Goal: Task Accomplishment & Management: Complete application form

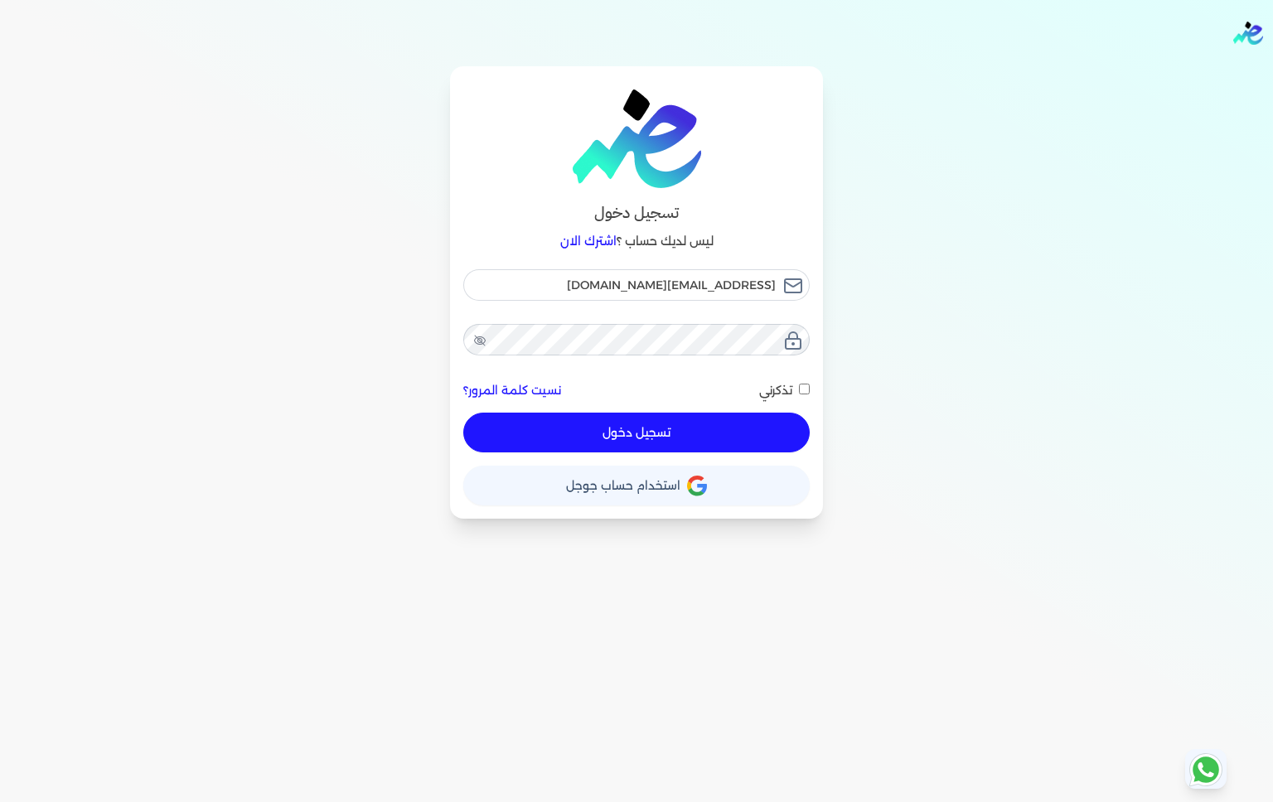
click at [716, 444] on button "تسجيل دخول" at bounding box center [636, 433] width 347 height 40
checkbox input "false"
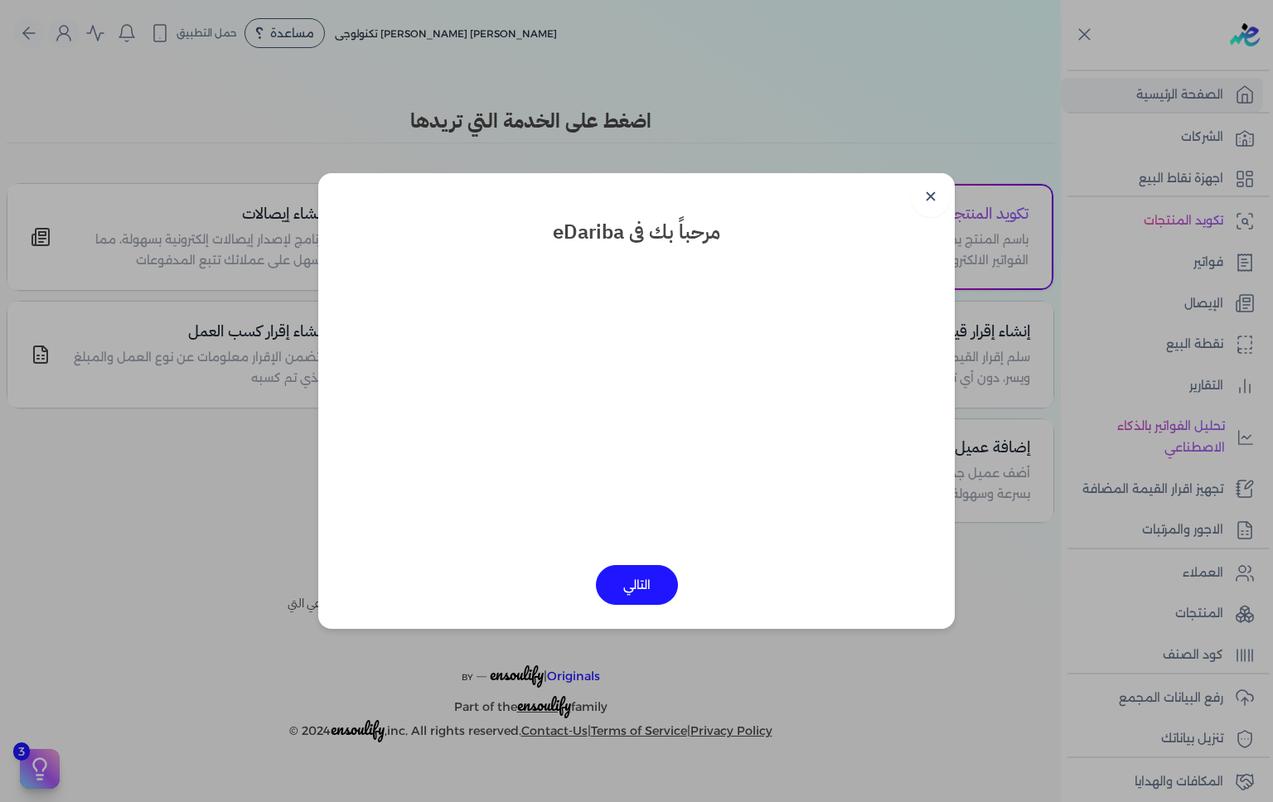
click at [938, 206] on link "✕" at bounding box center [931, 197] width 40 height 40
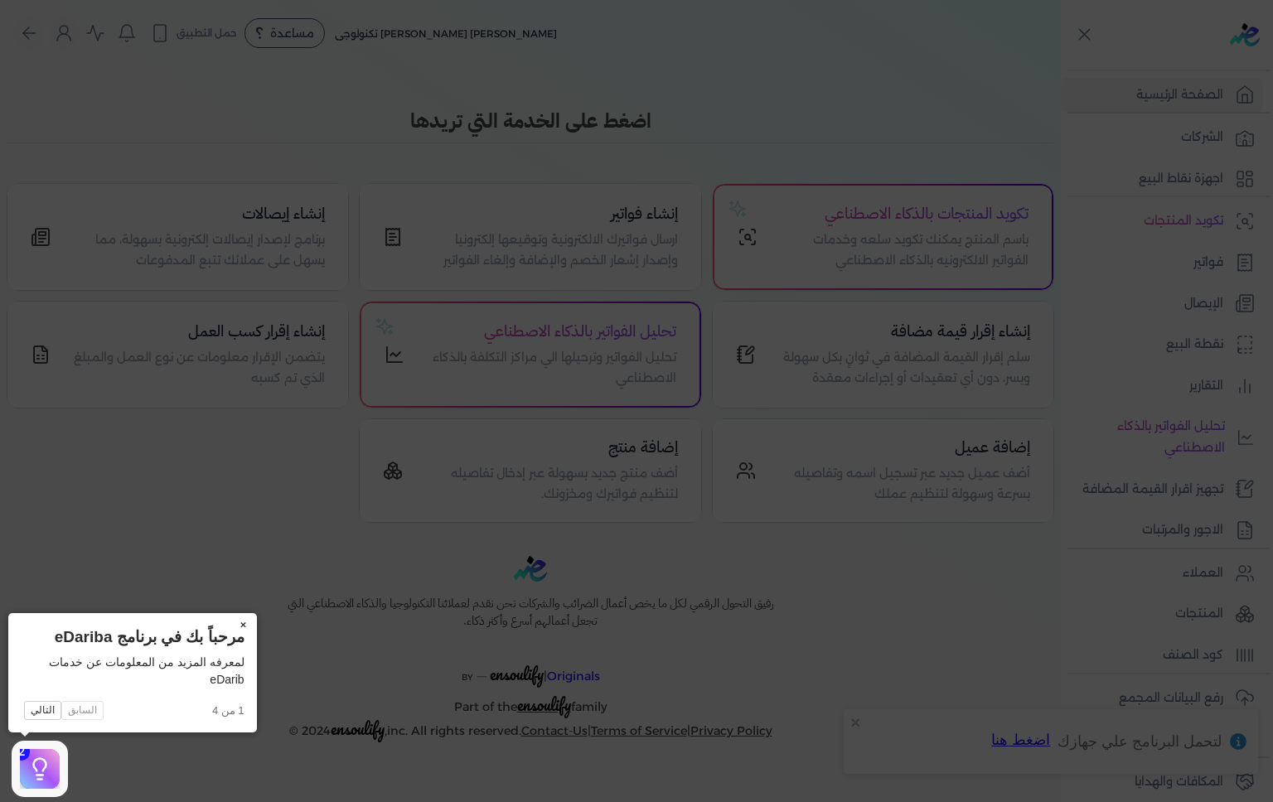
click at [115, 475] on icon at bounding box center [636, 401] width 1273 height 802
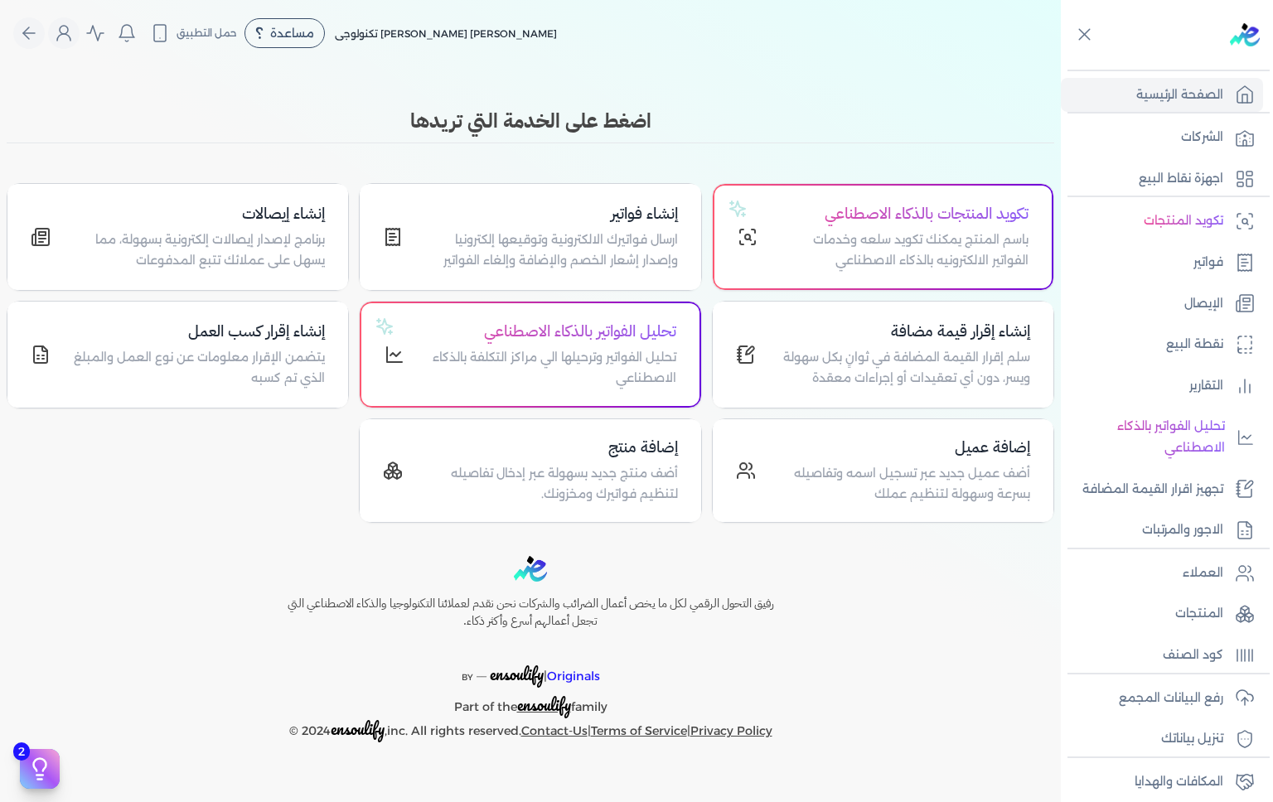
click at [1224, 491] on link "تجهيز اقرار القيمة المضافة" at bounding box center [1162, 490] width 202 height 35
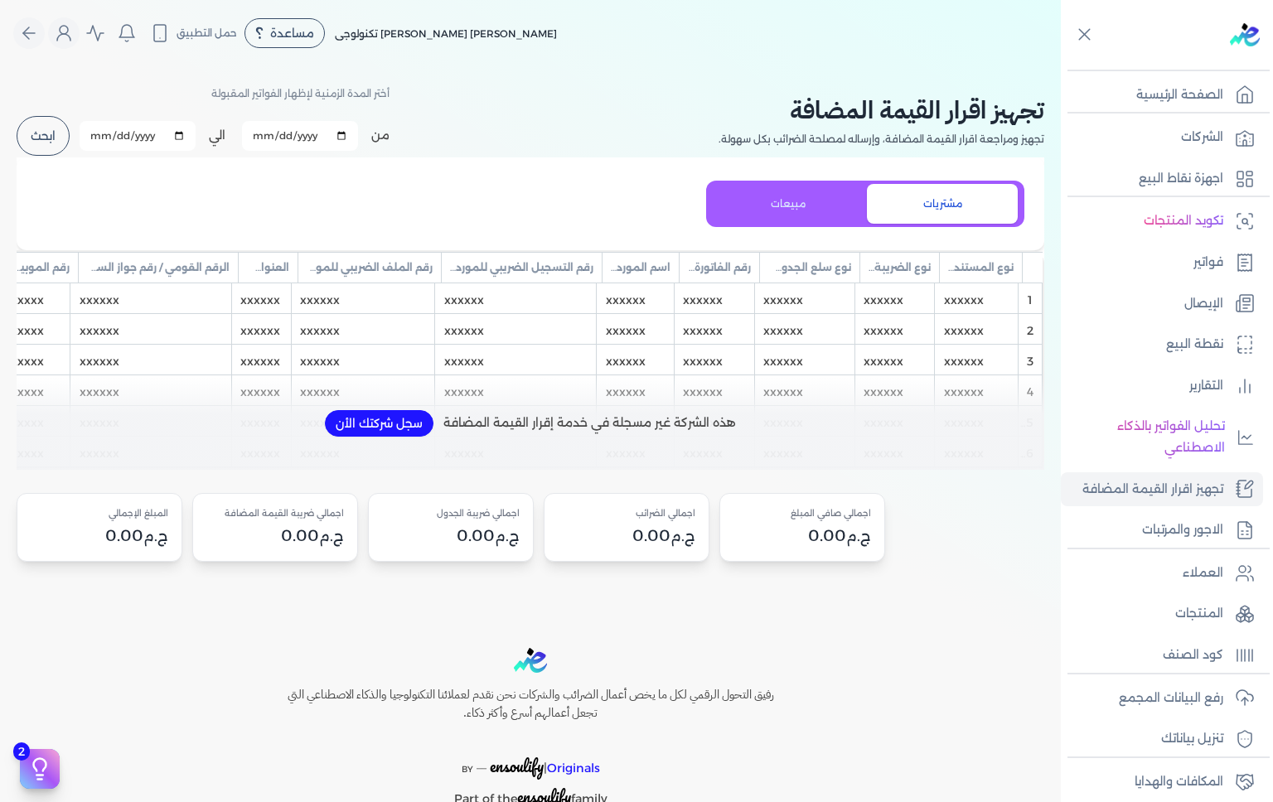
click at [1208, 267] on p "فواتير" at bounding box center [1209, 263] width 30 height 22
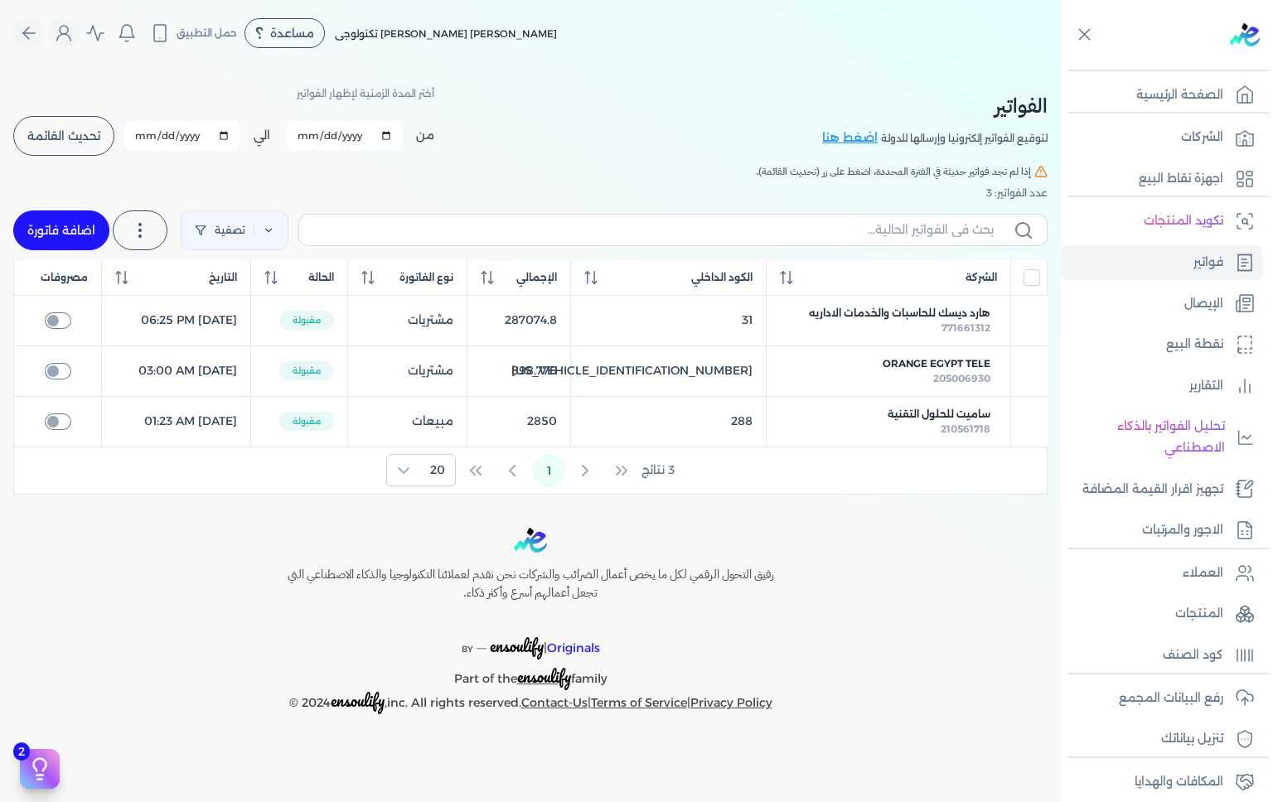
click at [1200, 265] on p "فواتير" at bounding box center [1209, 263] width 30 height 22
click at [1198, 347] on p "نقطة البيع" at bounding box center [1194, 345] width 57 height 22
click at [1194, 264] on p "فواتير" at bounding box center [1209, 263] width 30 height 22
click at [1194, 342] on p "نقطة البيع" at bounding box center [1194, 345] width 57 height 22
select select "EGP"
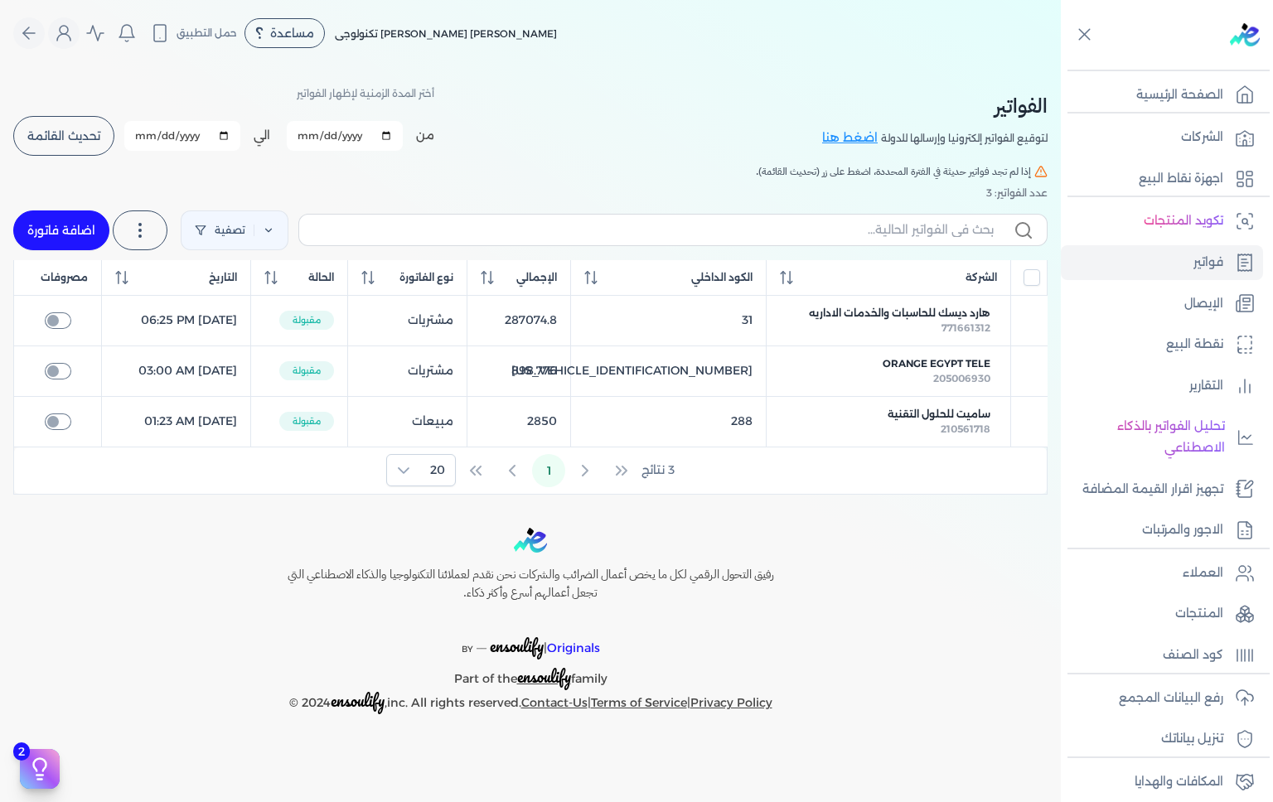
select select "EGS"
select select "B"
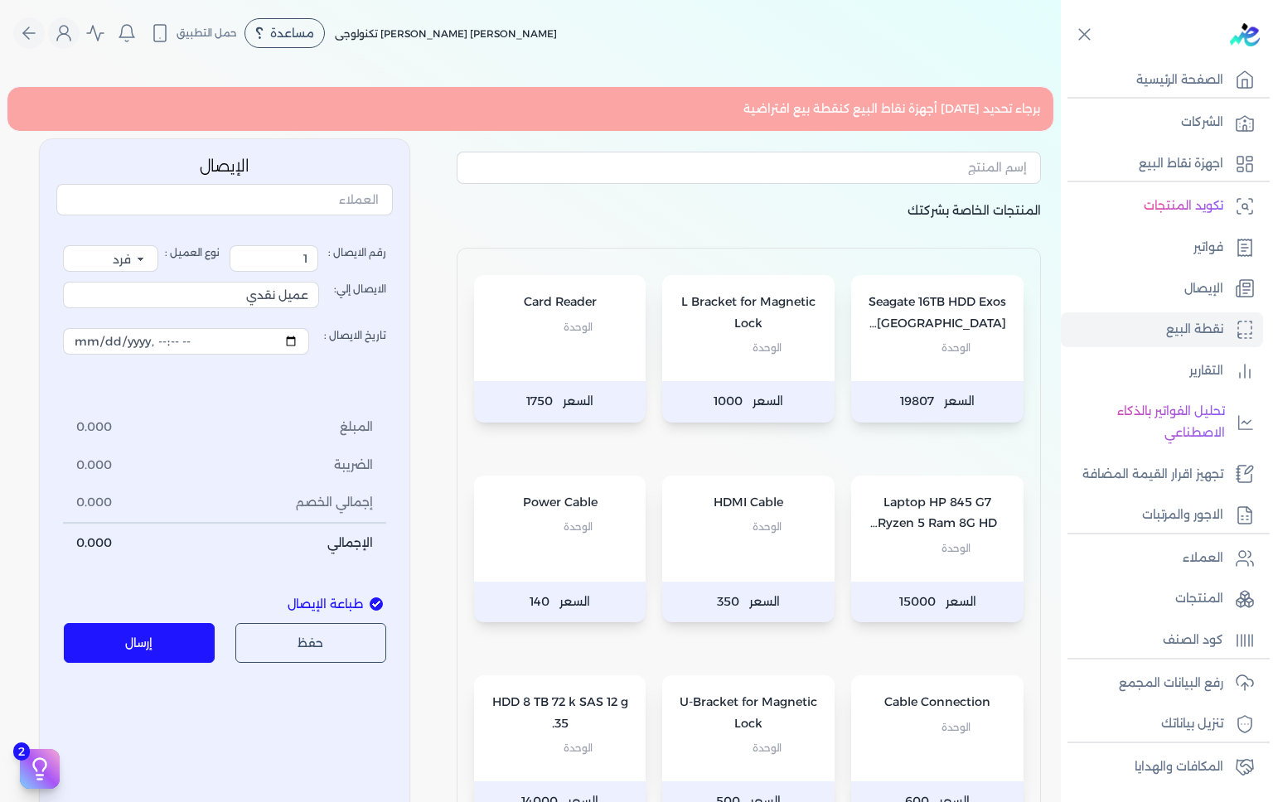
scroll to position [17, 0]
click at [1198, 245] on p "فواتير" at bounding box center [1209, 246] width 30 height 22
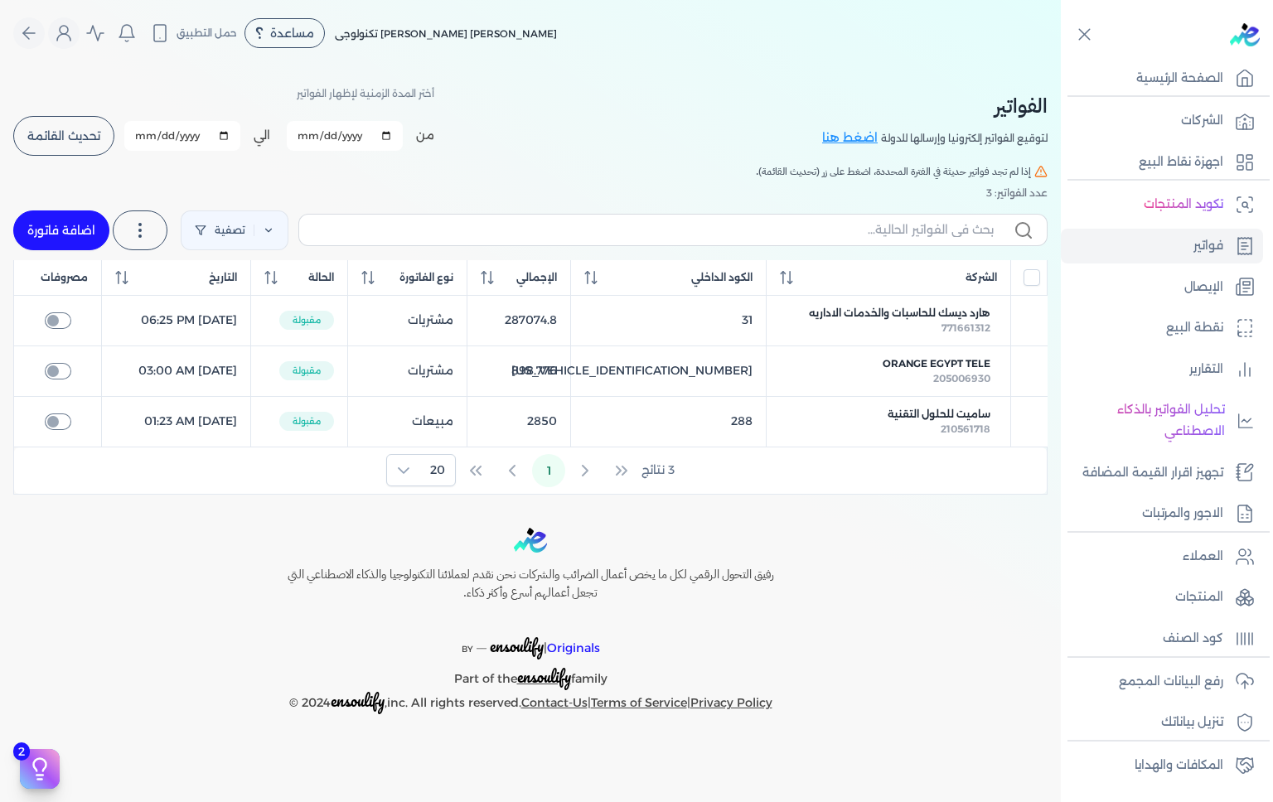
click at [922, 319] on span "هارد ديسك للحاسبات والخدمات الاداريه" at bounding box center [900, 313] width 182 height 15
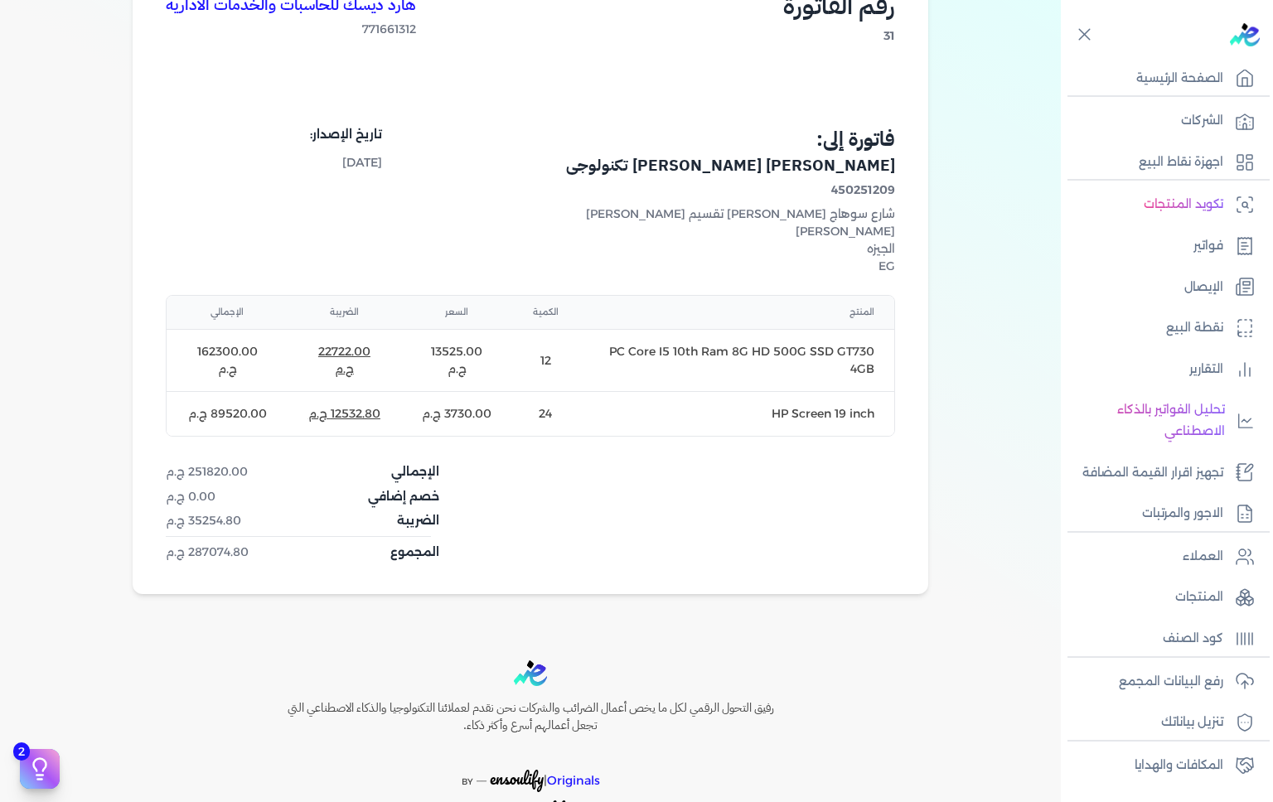
scroll to position [288, 0]
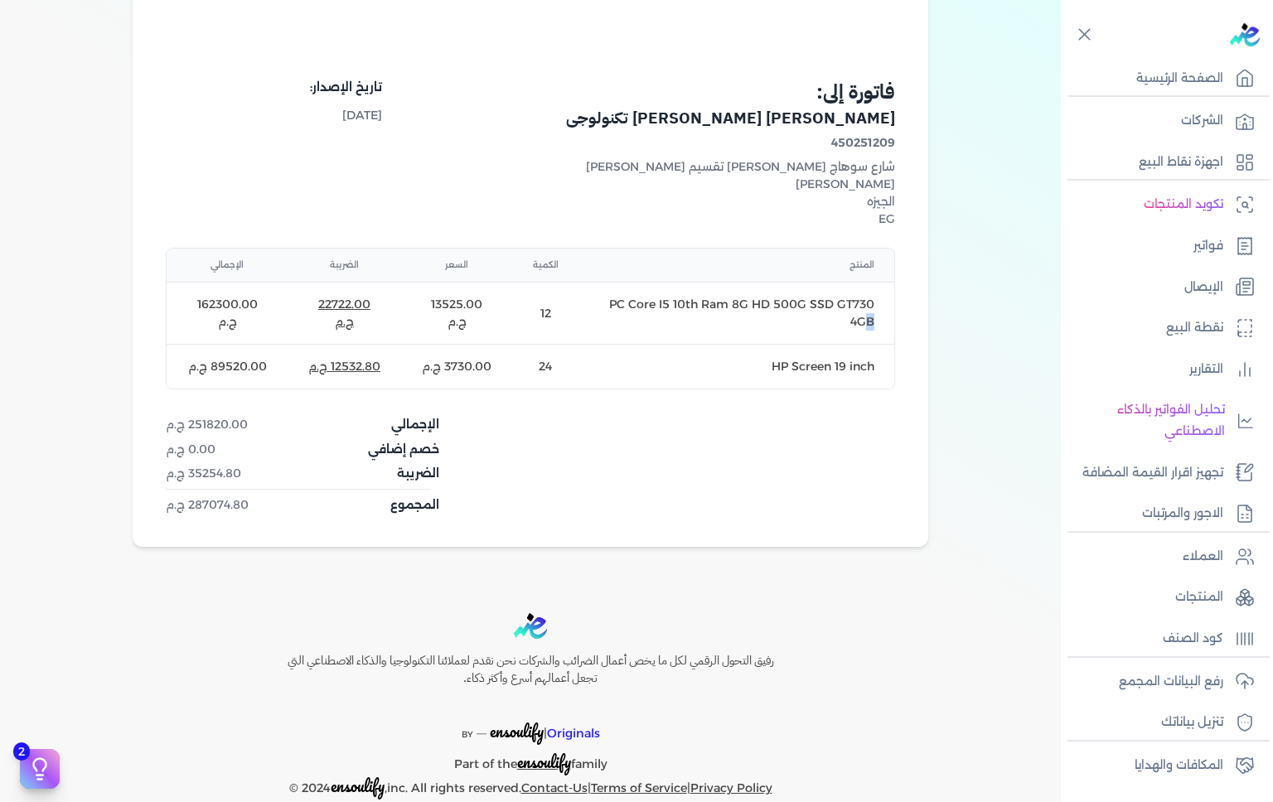
click at [630, 289] on td "PC Core I5 10th Ram 8G HD 500G SSD GT730 4GB" at bounding box center [737, 314] width 316 height 62
click at [627, 283] on td "PC Core I5 10th Ram 8G HD 500G SSD GT730 4GB" at bounding box center [737, 314] width 316 height 62
click at [861, 312] on td "PC Core I5 10th Ram 8G HD 500G SSD GT730 4GB" at bounding box center [737, 314] width 316 height 62
click at [872, 293] on td "PC Core I5 10th Ram 8G HD 500G SSD GT730 4GB" at bounding box center [737, 314] width 316 height 62
click at [870, 293] on td "PC Core I5 10th Ram 8G HD 500G SSD GT730 4GB" at bounding box center [737, 314] width 316 height 62
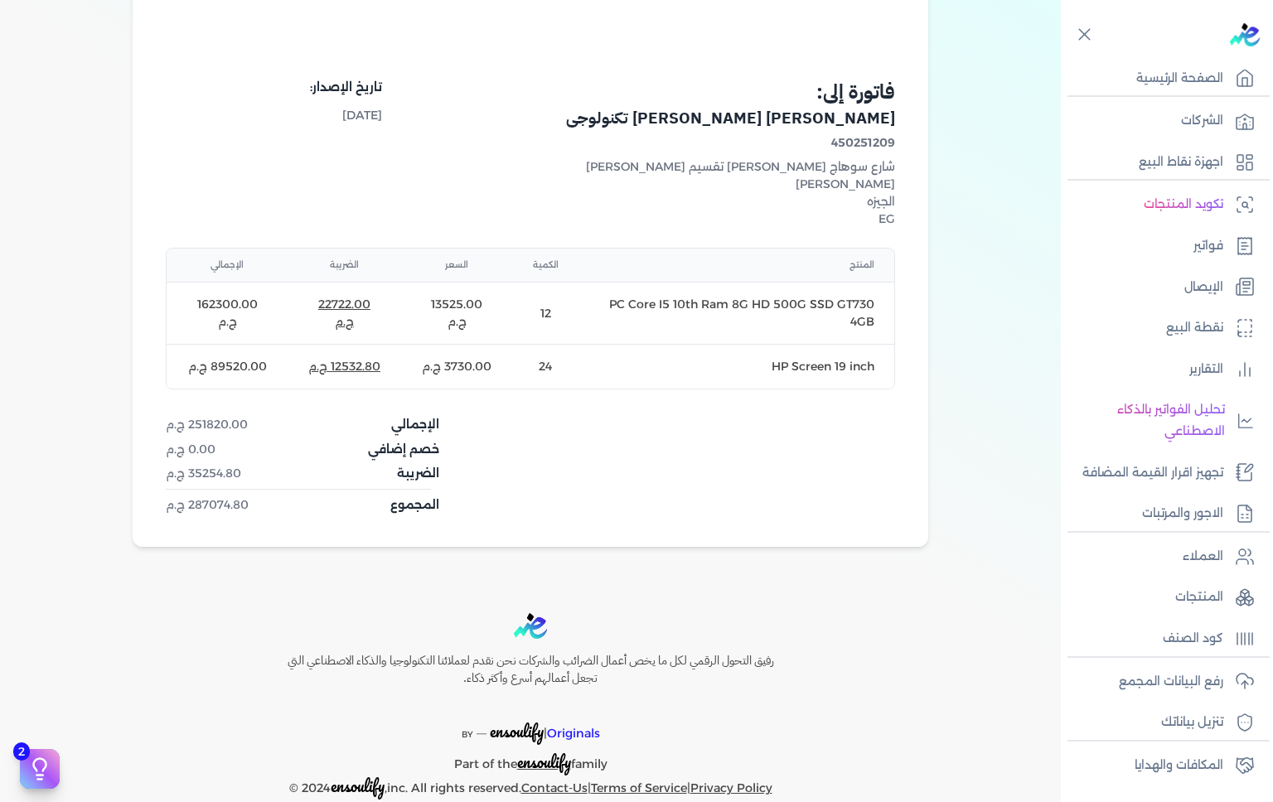
click at [872, 298] on td "PC Core I5 10th Ram 8G HD 500G SSD GT730 4GB" at bounding box center [737, 314] width 316 height 62
click at [862, 291] on td "PC Core I5 10th Ram 8G HD 500G SSD GT730 4GB" at bounding box center [737, 314] width 316 height 62
click at [860, 292] on td "PC Core I5 10th Ram 8G HD 500G SSD GT730 4GB" at bounding box center [737, 314] width 316 height 62
click at [861, 301] on td "PC Core I5 10th Ram 8G HD 500G SSD GT730 4GB" at bounding box center [737, 314] width 316 height 62
click at [849, 293] on td "PC Core I5 10th Ram 8G HD 500G SSD GT730 4GB" at bounding box center [737, 314] width 316 height 62
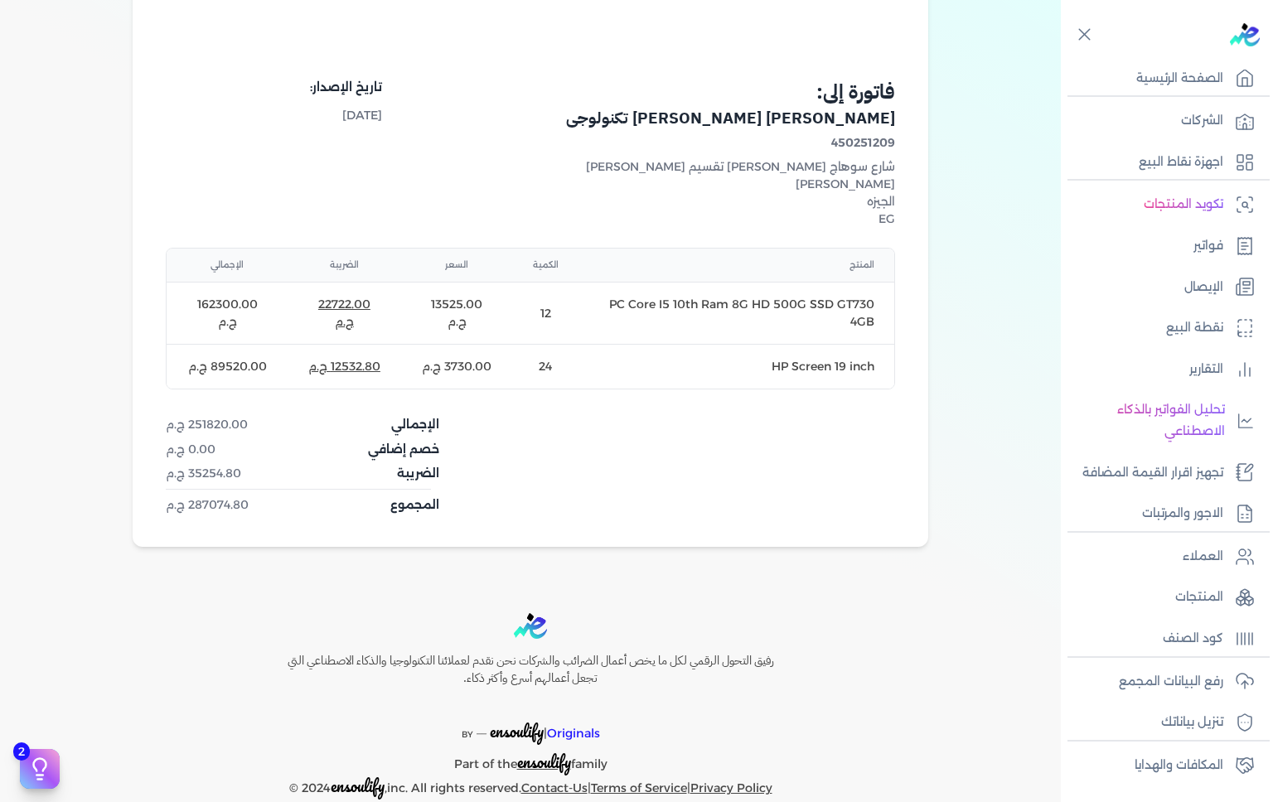
click at [842, 291] on td "PC Core I5 10th Ram 8G HD 500G SSD GT730 4GB" at bounding box center [737, 314] width 316 height 62
click at [842, 292] on td "PC Core I5 10th Ram 8G HD 500G SSD GT730 4GB" at bounding box center [737, 314] width 316 height 62
click at [786, 310] on td "PC Core I5 10th Ram 8G HD 500G SSD GT730 4GB" at bounding box center [737, 314] width 316 height 62
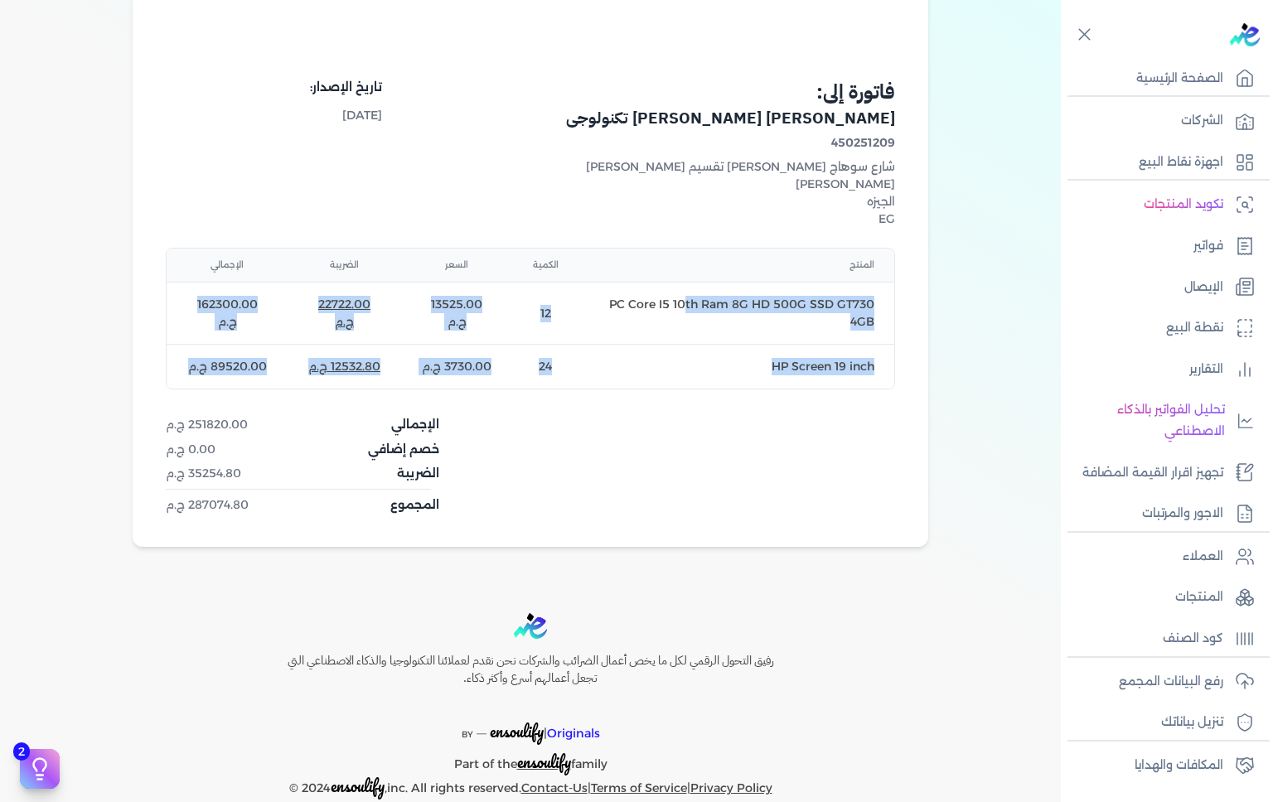
click at [629, 295] on td "PC Core I5 10th Ram 8G HD 500G SSD GT730 4GB" at bounding box center [737, 314] width 316 height 62
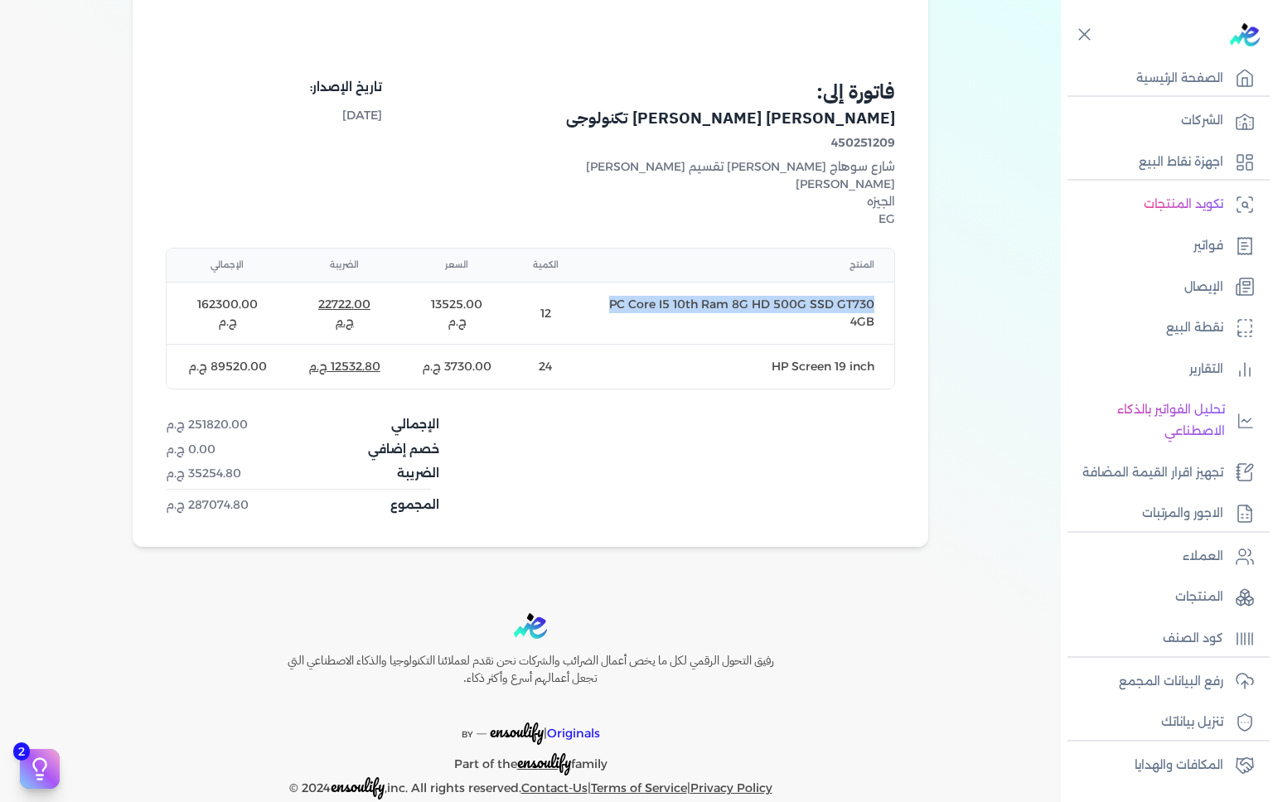
copy td "PC Core I5 10th Ram 8G HD 500G SSD GT730"
click at [1200, 250] on p "فواتير" at bounding box center [1209, 246] width 30 height 22
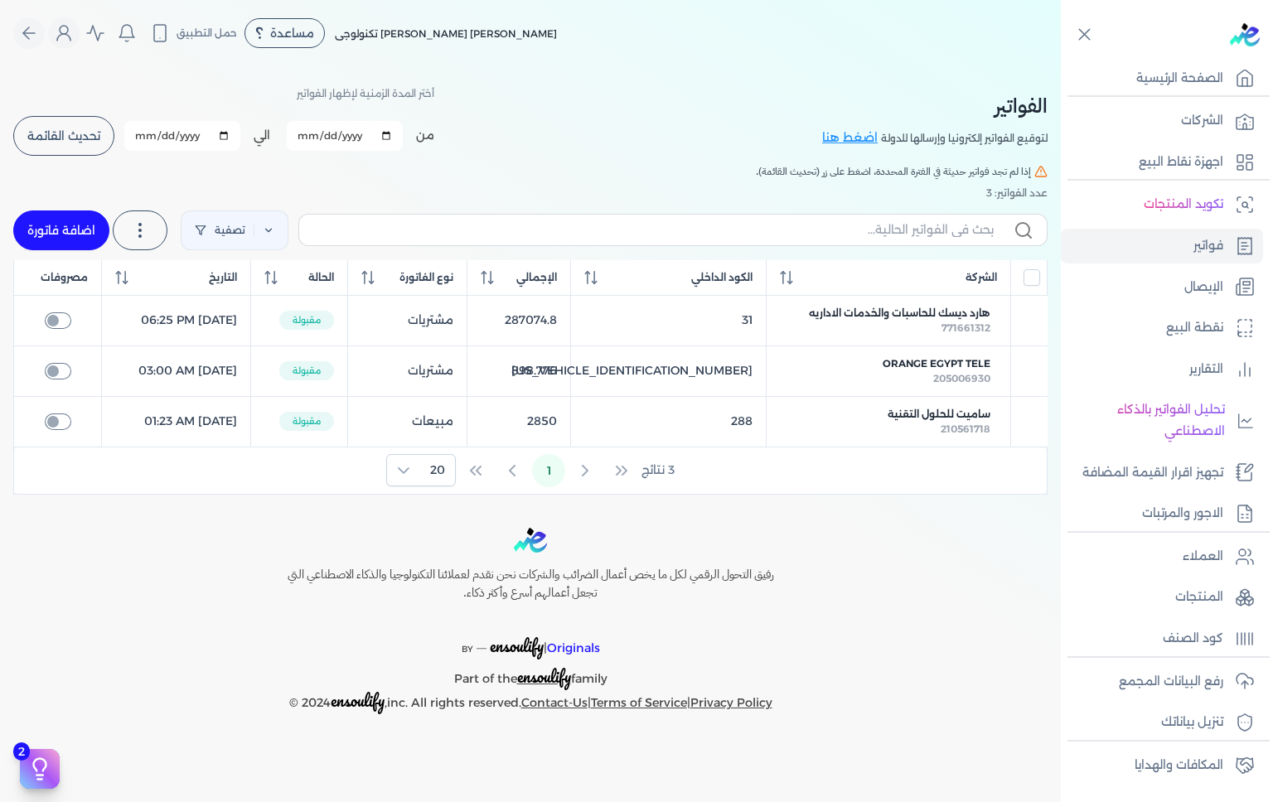
click at [63, 230] on link "اضافة فاتورة" at bounding box center [61, 231] width 96 height 40
select select "EGP"
select select "B"
select select "EGS"
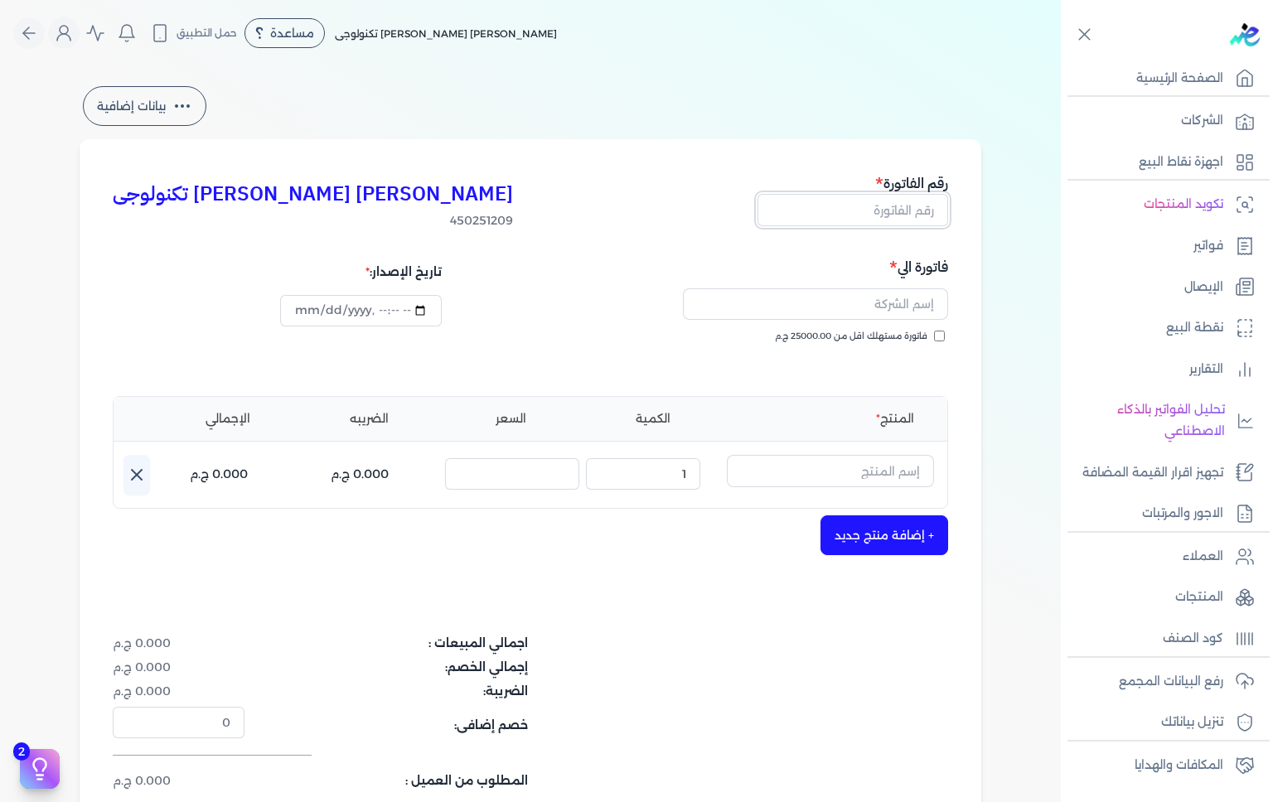
click at [891, 214] on input "text" at bounding box center [853, 210] width 191 height 32
type input "289"
click at [846, 298] on input "text" at bounding box center [815, 305] width 265 height 32
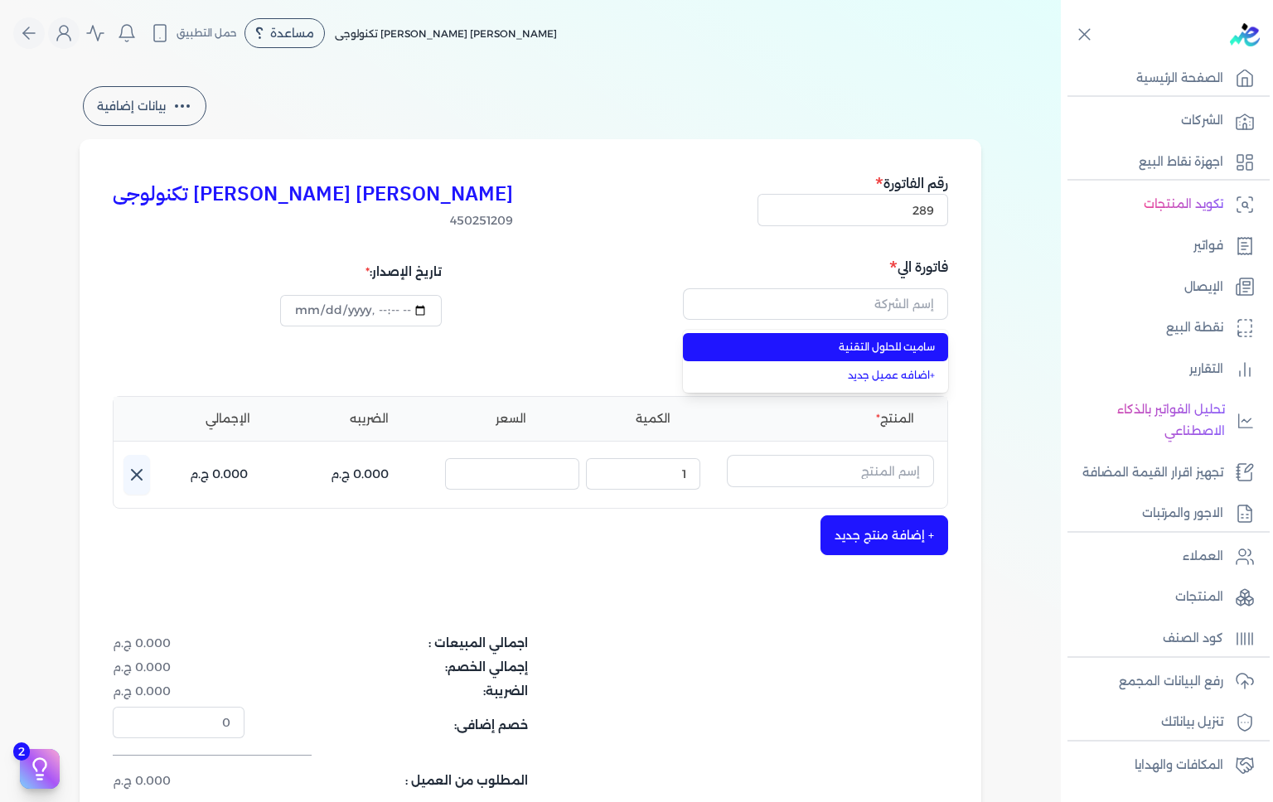
click at [817, 358] on li "ساميت للحلول التقنية" at bounding box center [815, 347] width 265 height 28
type input "ساميت للحلول التقنية"
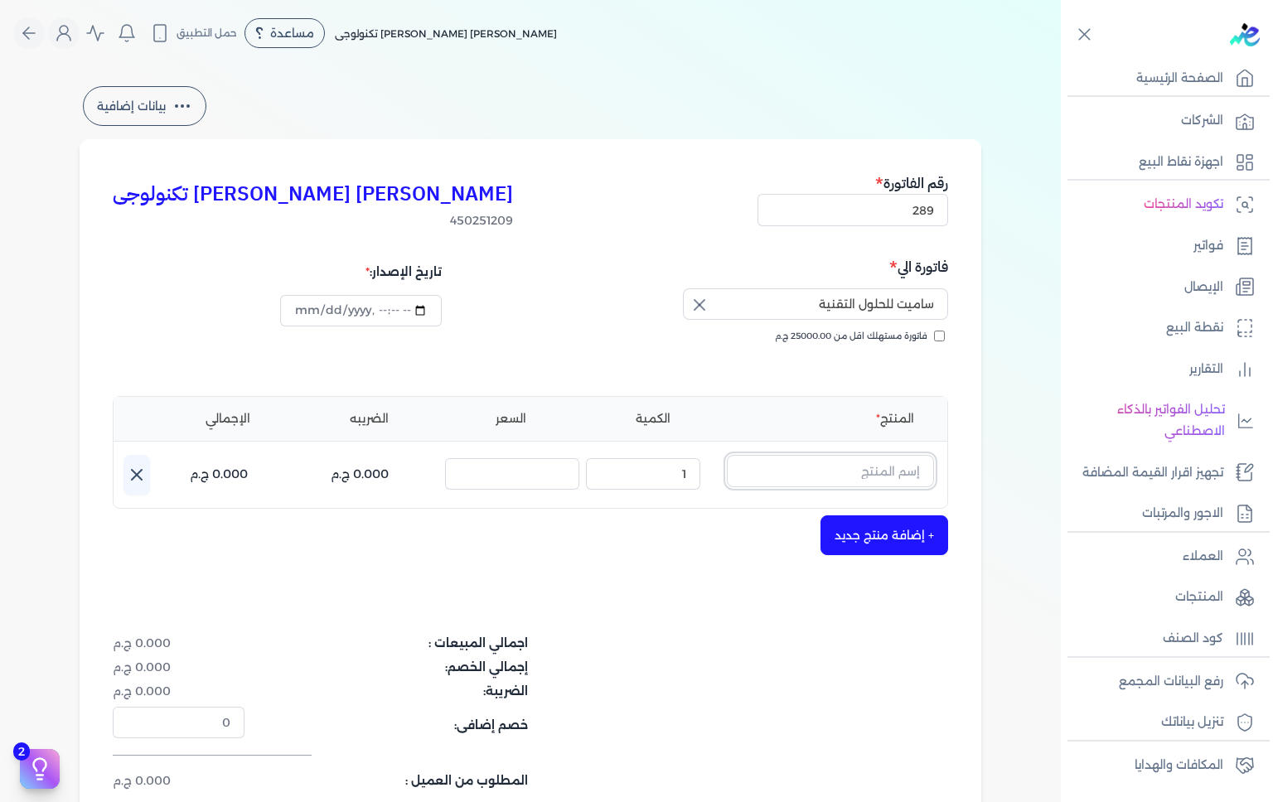
click at [793, 475] on input "text" at bounding box center [830, 471] width 207 height 32
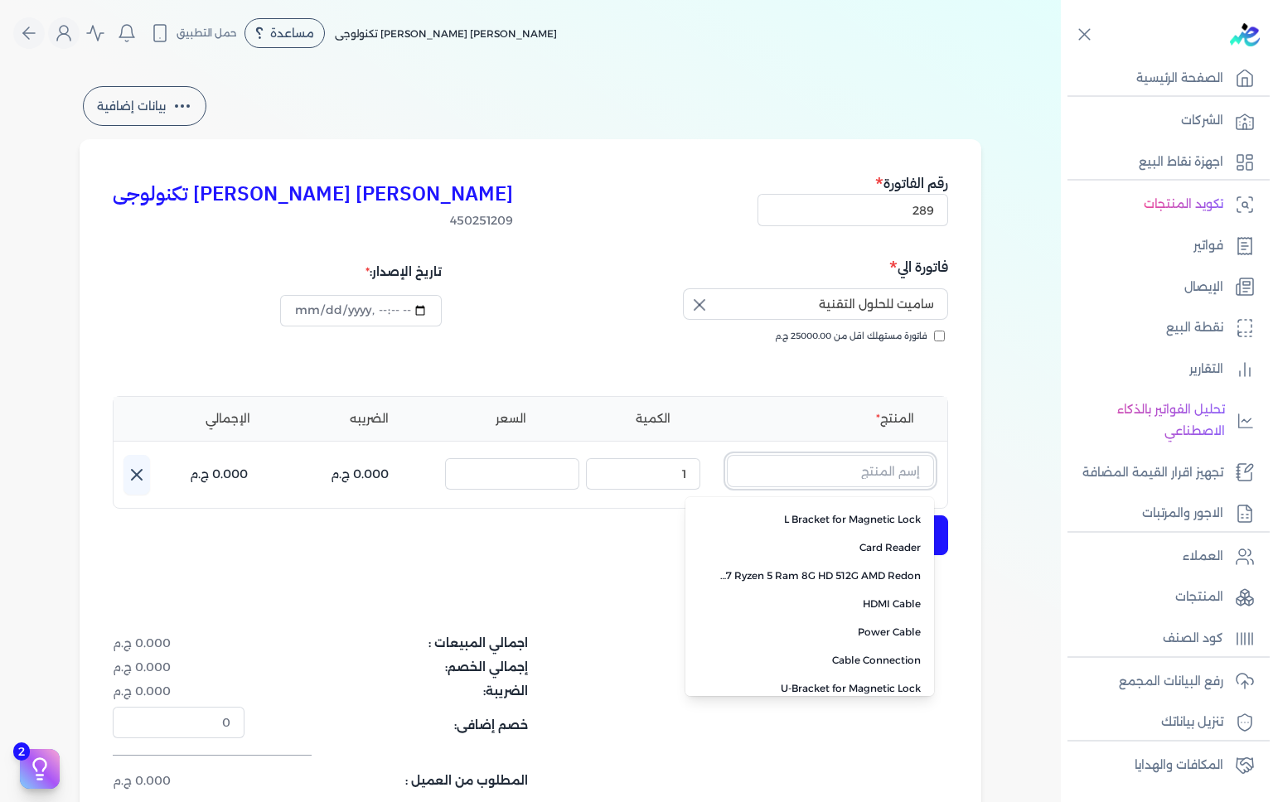
scroll to position [21, 0]
click at [885, 577] on span "Laptop HP 845 G7 Ryzen 5 Ram 8G HD 512G AMD Redon" at bounding box center [820, 578] width 202 height 15
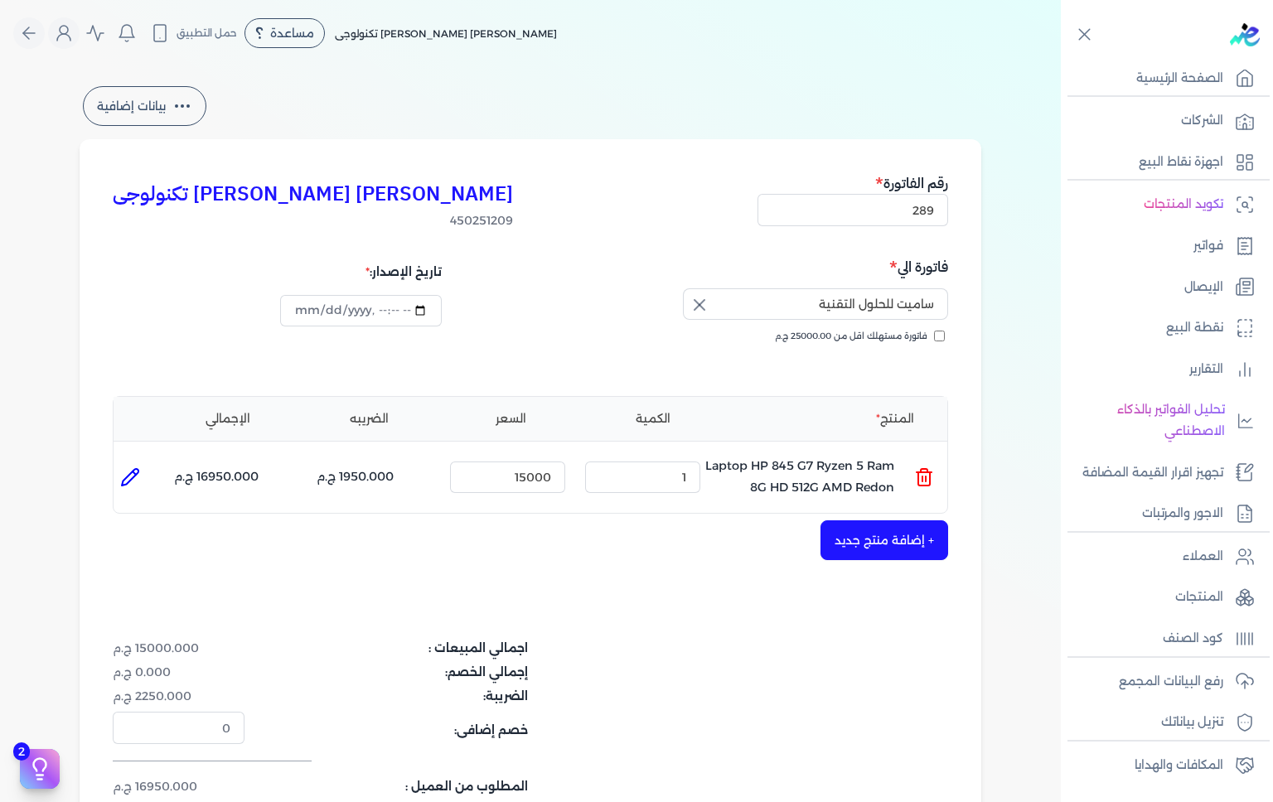
click at [128, 473] on icon at bounding box center [130, 478] width 20 height 20
type input "Laptop HP 845 G7 Ryzen 5 Ram 8G HD 512G AMD Redon"
type input "15000"
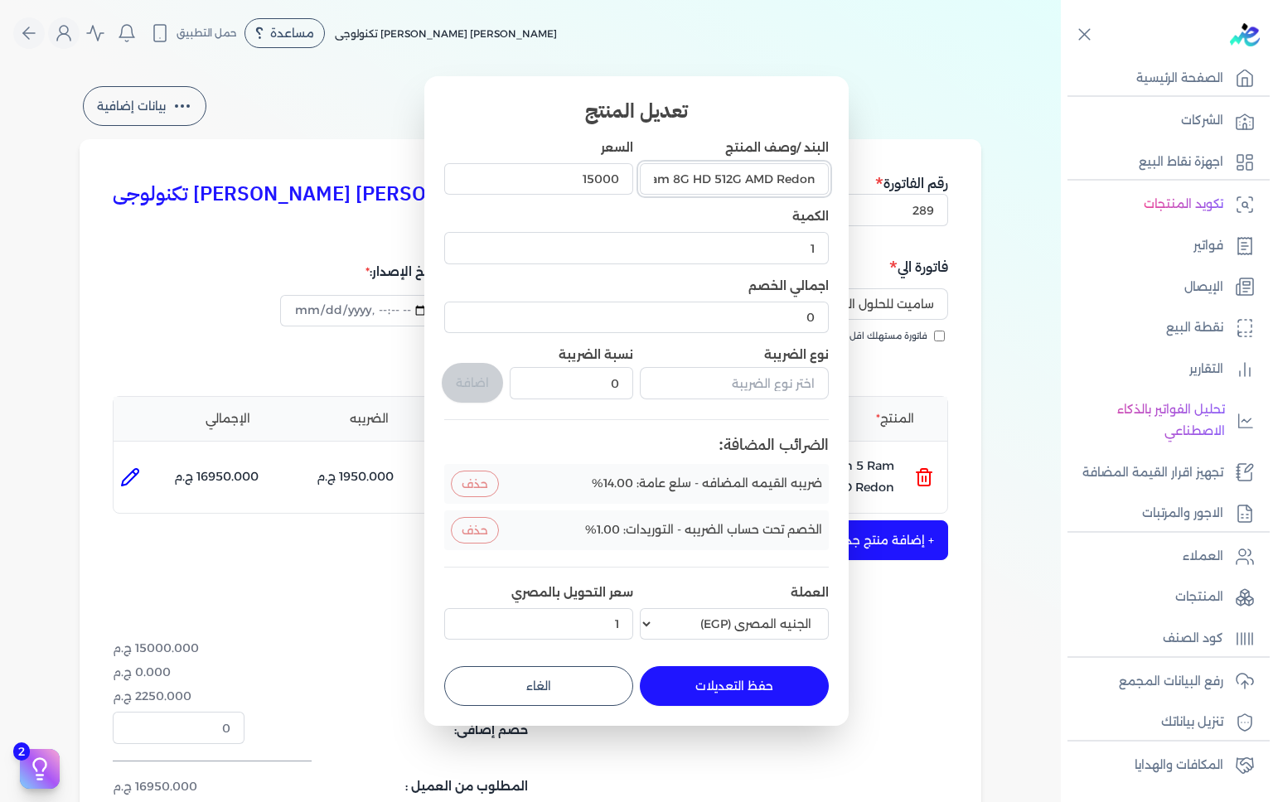
click at [741, 177] on input "Laptop HP 845 G7 Ryzen 5 Ram 8G HD 512G AMD Redon" at bounding box center [734, 179] width 189 height 32
click at [725, 183] on input "Laptop HP 845 G7 Ryzen 5 Ram 8G HD 512G AMD Redon" at bounding box center [734, 179] width 189 height 32
click at [729, 181] on input "Laptop HP 845 G7 Ryzen 5 Ram 8G HD 512G AMD Redon" at bounding box center [734, 179] width 189 height 32
click at [745, 185] on input "البند /وصف المنتج" at bounding box center [734, 179] width 189 height 32
click at [720, 176] on input "البند /وصف المنتج" at bounding box center [734, 179] width 189 height 32
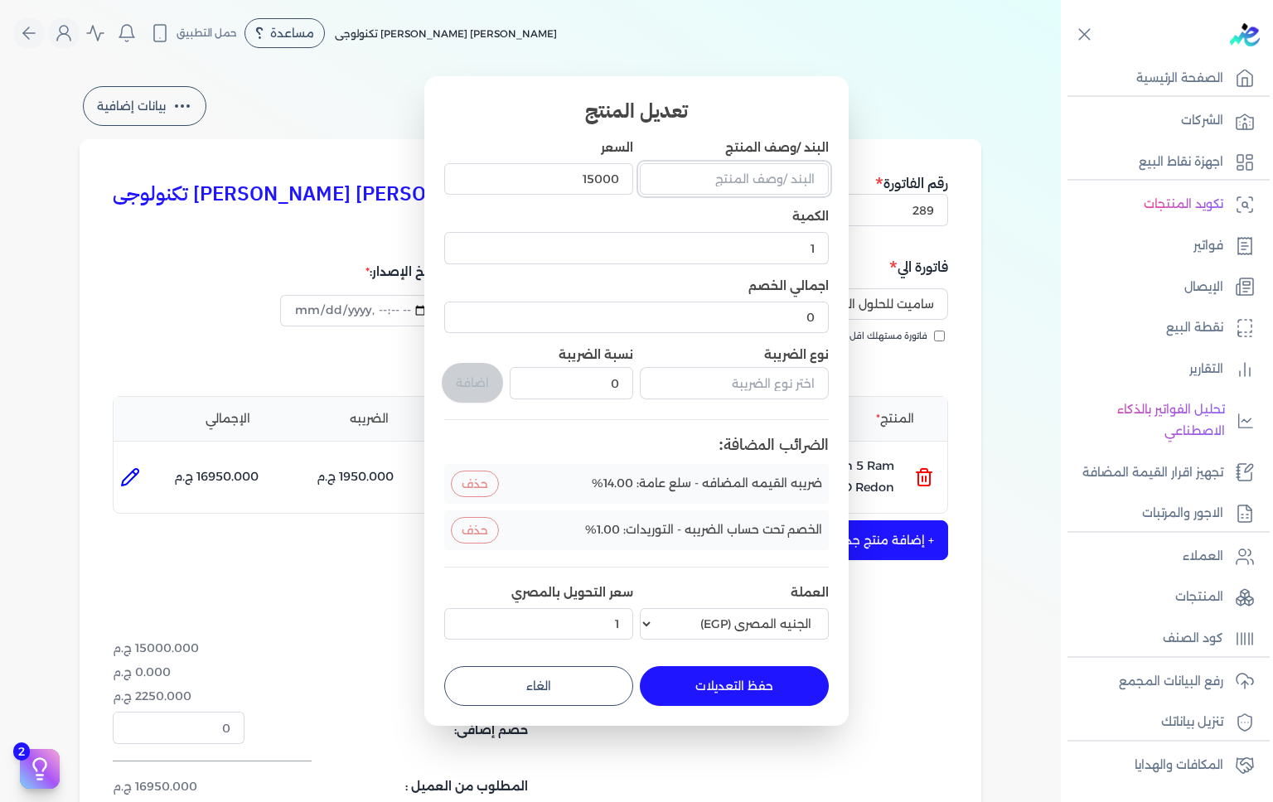
paste input "PC Core I5 10th Ram 8G HD 500G SSD GT730"
click at [740, 182] on input "PC Core I5 10th Ram 8G HD 500G SSD GT7304GB" at bounding box center [734, 179] width 189 height 32
click at [786, 185] on input "PC Core I5 10th Ram 8G HD 500G SSD GT7304GB" at bounding box center [734, 179] width 189 height 32
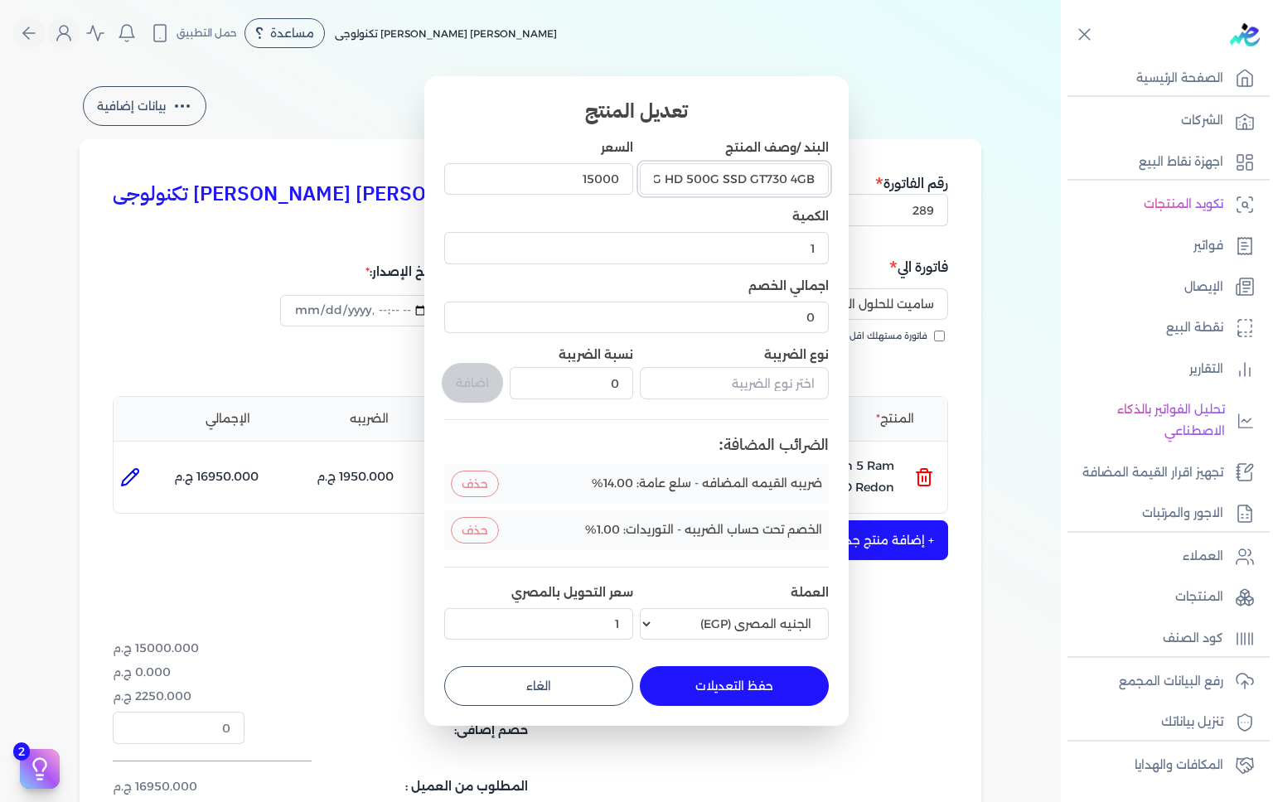
type input "PC Core I5 10th Ram 8G HD 500G SSD GT730 4GB"
click at [710, 249] on input "1" at bounding box center [636, 248] width 385 height 32
type input "2"
type input "12"
click at [567, 182] on input "15000" at bounding box center [538, 179] width 189 height 32
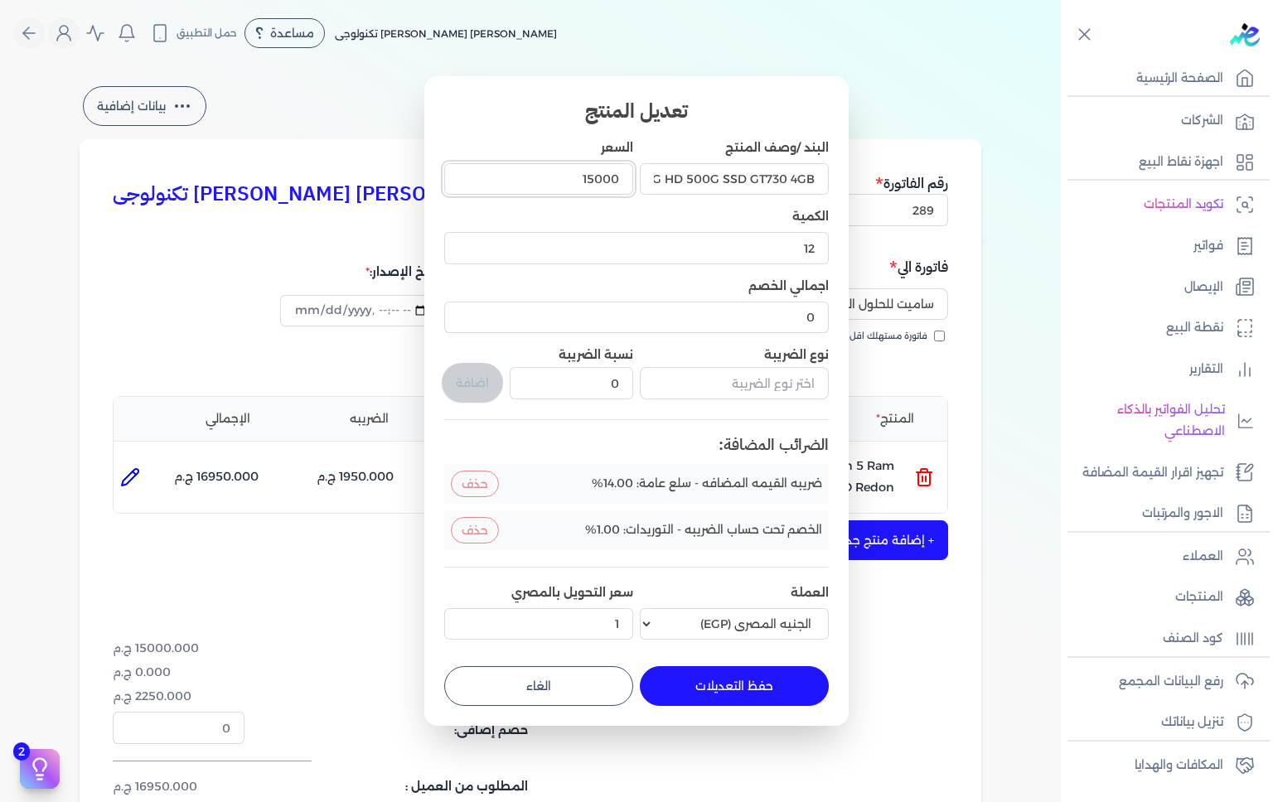
click at [603, 182] on input "15000" at bounding box center [538, 179] width 189 height 32
click at [607, 176] on input "15000" at bounding box center [538, 179] width 189 height 32
type input "14875"
click at [481, 533] on button "حذف" at bounding box center [475, 530] width 48 height 27
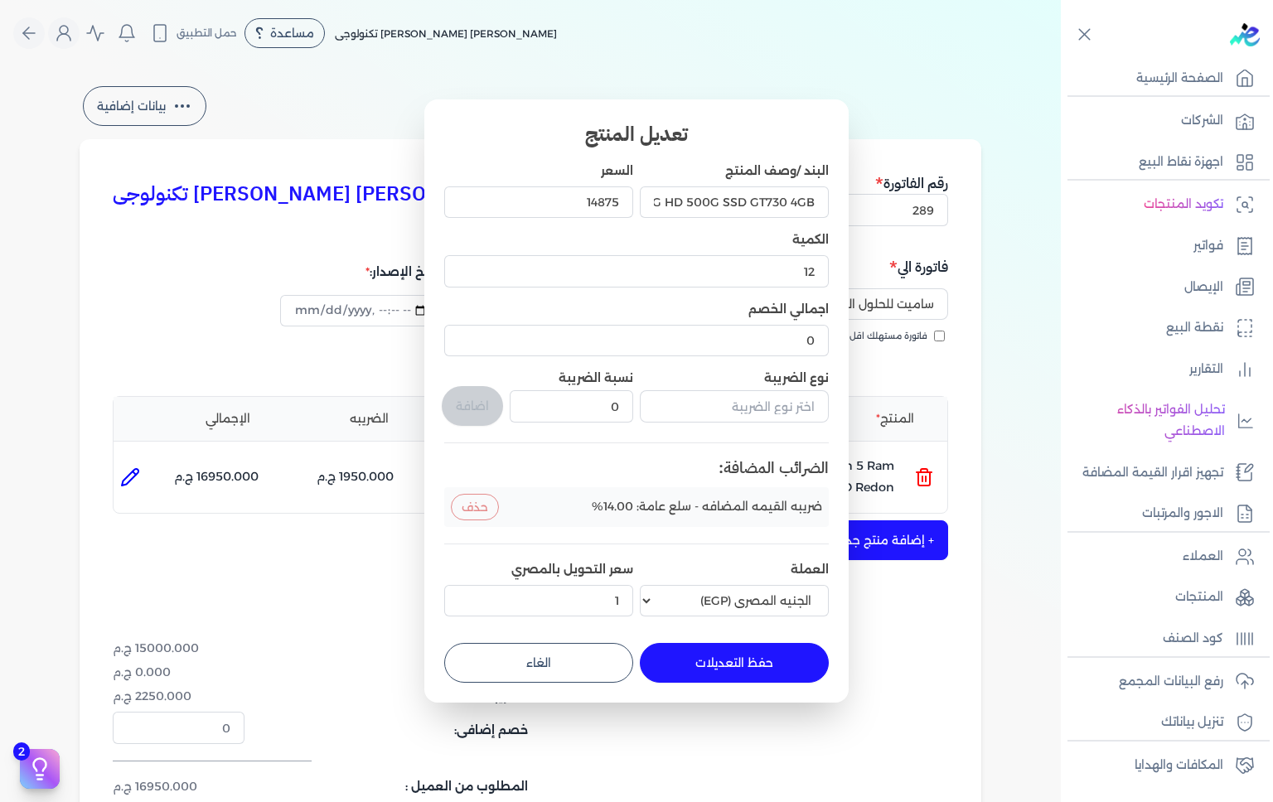
click at [725, 663] on button "حفظ التعديلات" at bounding box center [734, 663] width 189 height 40
type input "0"
type input "1"
type input "12"
type input "14875"
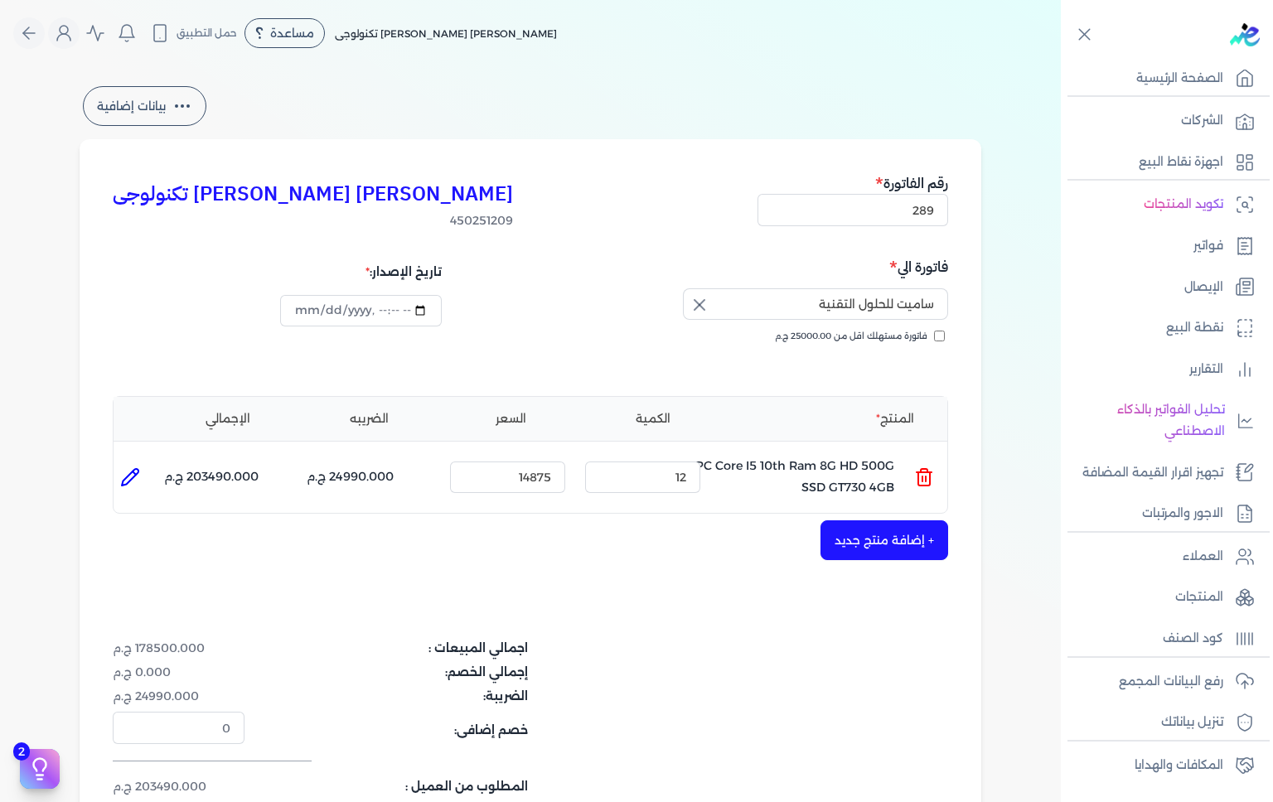
click at [897, 547] on button "+ إضافة منتج جديد" at bounding box center [885, 541] width 128 height 40
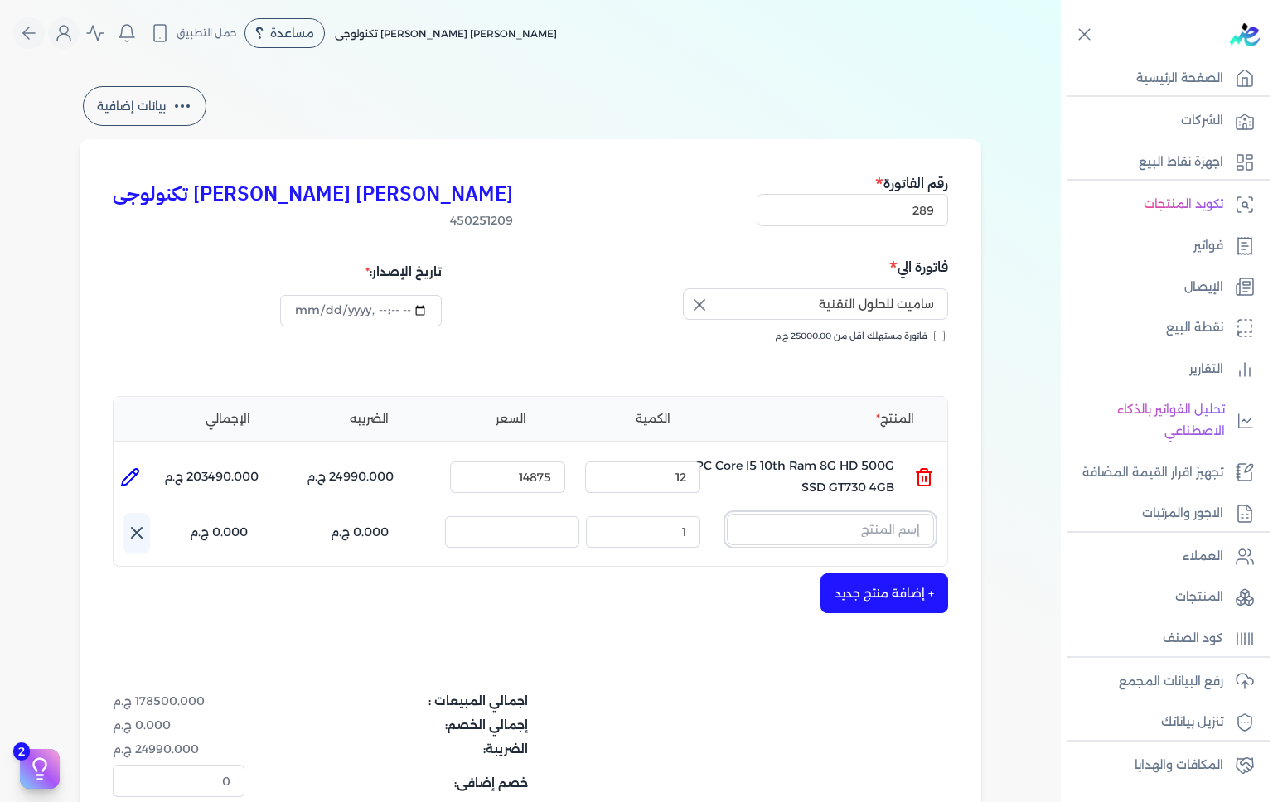
click at [787, 534] on input "text" at bounding box center [830, 530] width 207 height 32
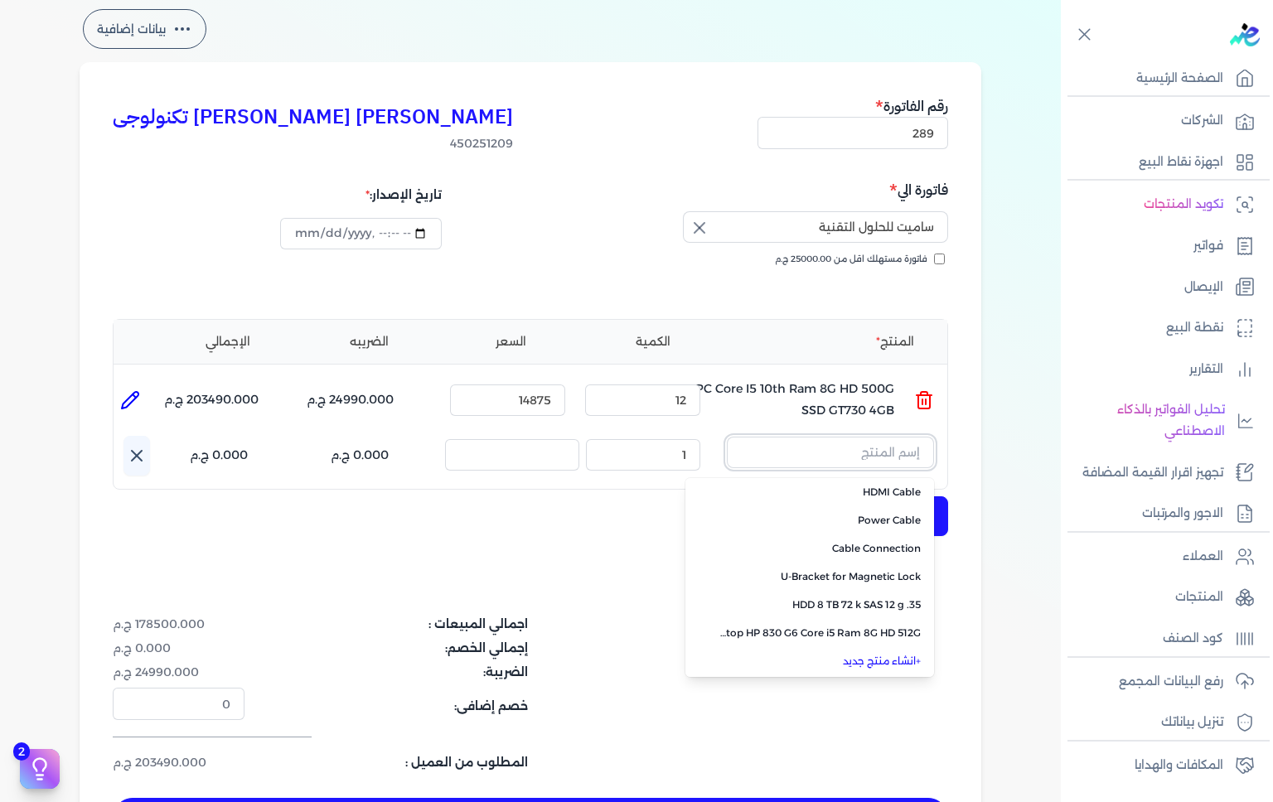
scroll to position [118, 0]
click at [902, 628] on span "Labtop HP 830 G6 Core i5 Ram 8G HD 512G" at bounding box center [820, 631] width 202 height 15
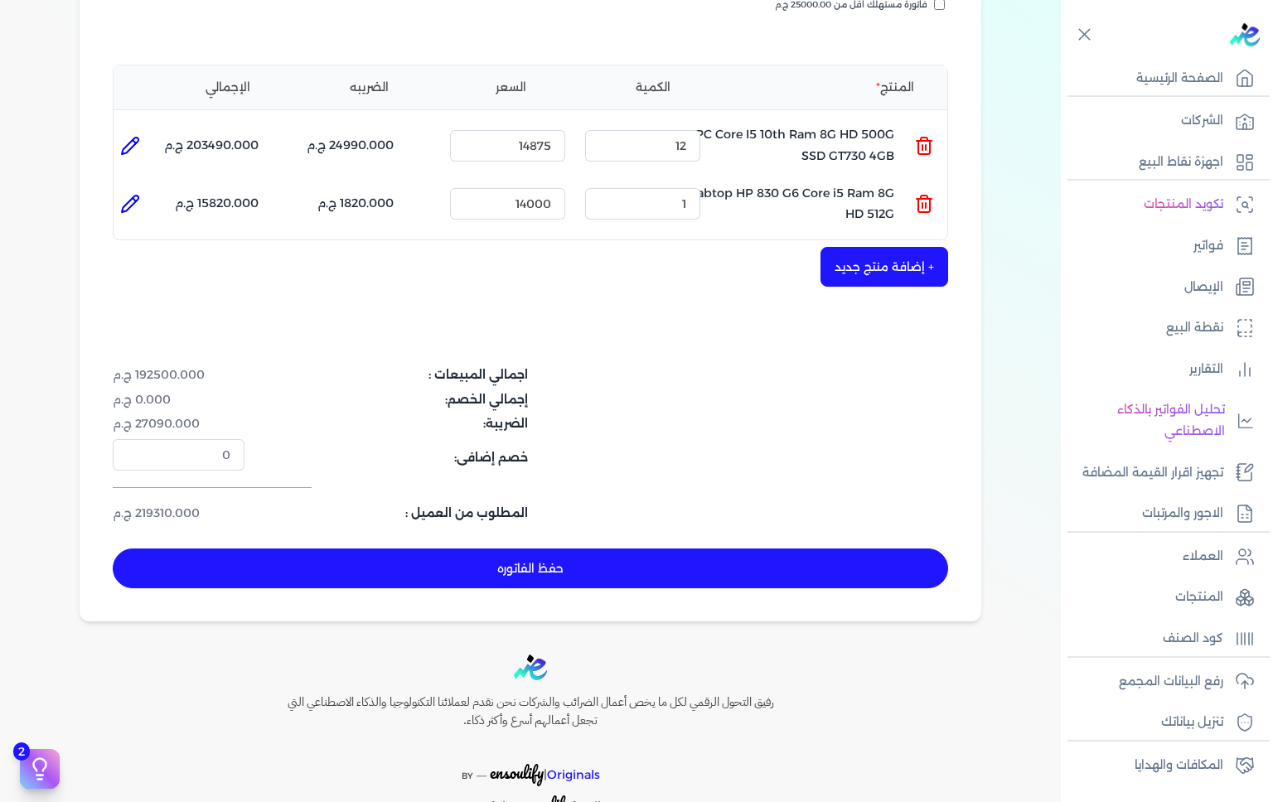
scroll to position [401, 0]
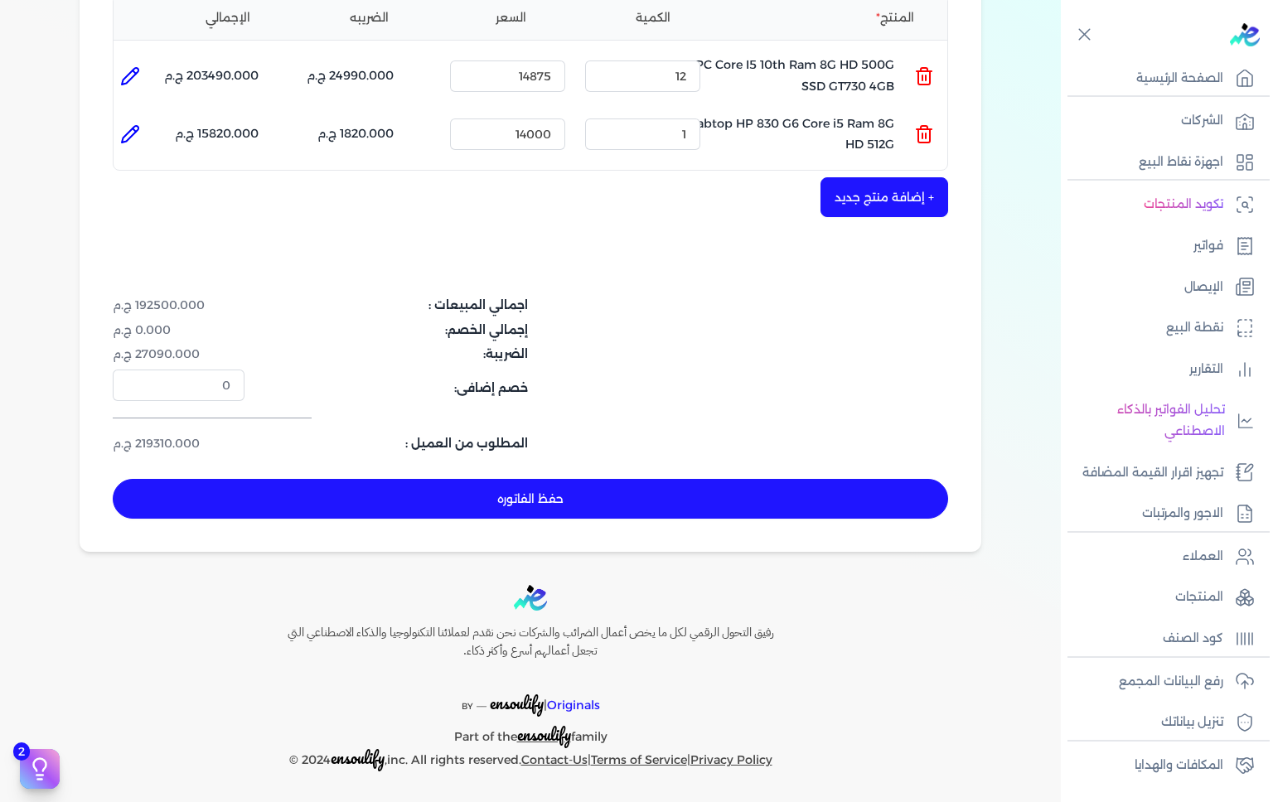
click at [807, 504] on button "حفظ الفاتوره" at bounding box center [531, 499] width 836 height 40
type input "2025-09-30"
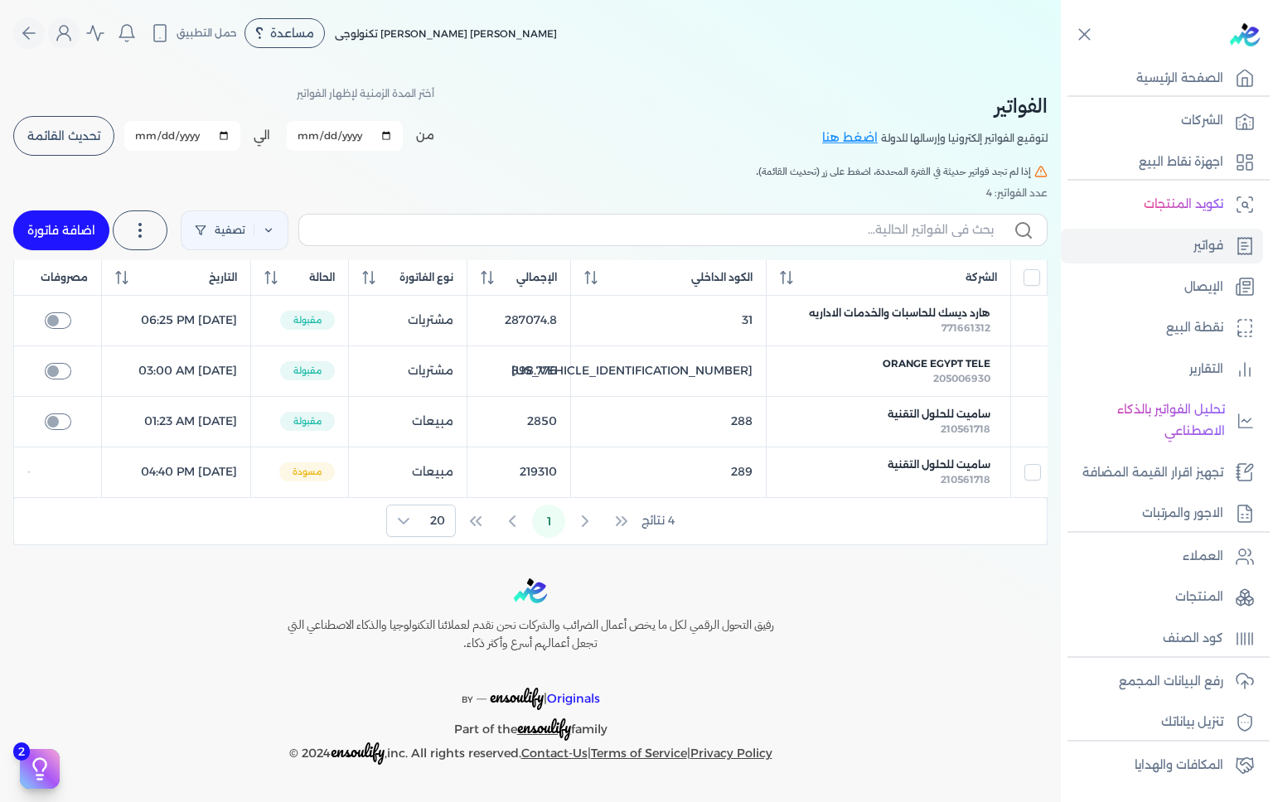
click at [947, 311] on span "هارد ديسك للحاسبات والخدمات الاداريه" at bounding box center [900, 313] width 182 height 15
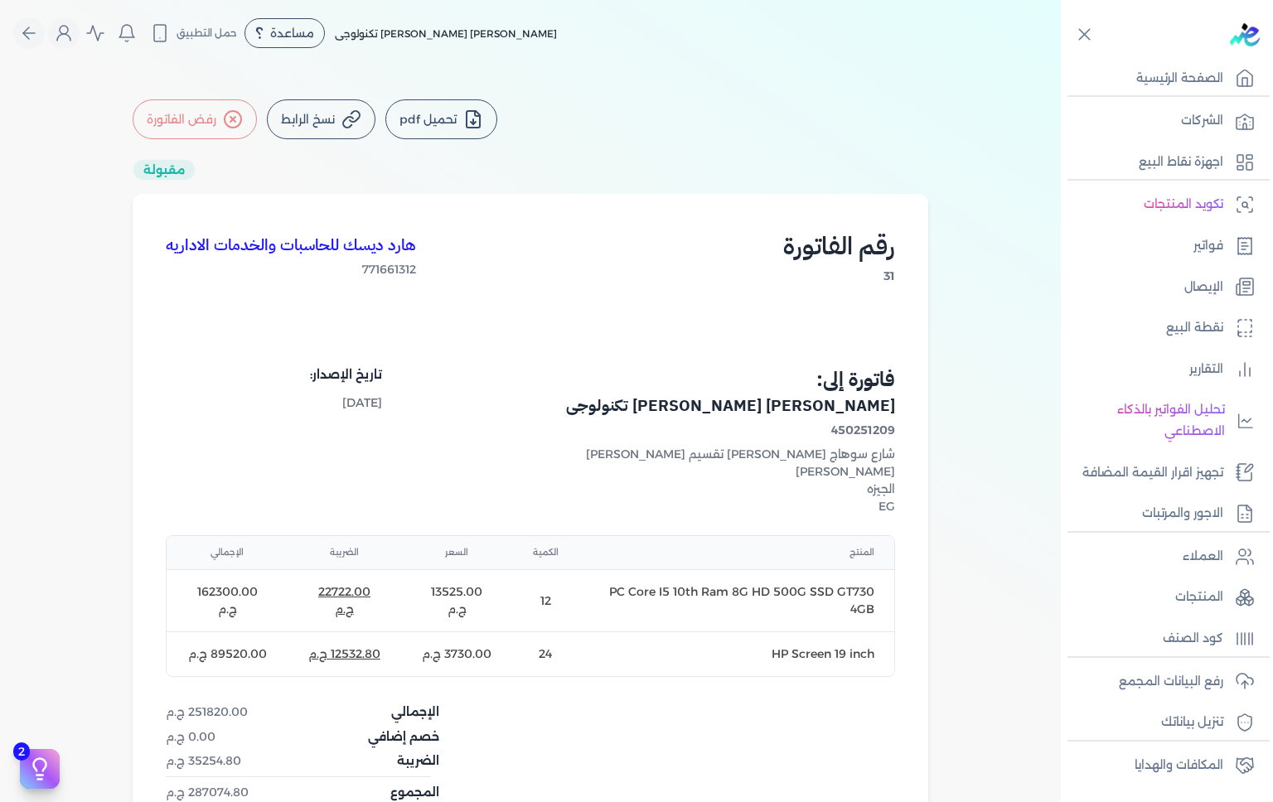
click at [817, 640] on td "HP Screen 19 inch" at bounding box center [737, 655] width 316 height 45
click at [801, 633] on td "HP Screen 19 inch" at bounding box center [737, 655] width 316 height 45
click at [798, 634] on td "HP Screen 19 inch" at bounding box center [737, 655] width 316 height 45
copy td "HP Screen 19 inch"
click at [1217, 244] on p "فواتير" at bounding box center [1209, 246] width 30 height 22
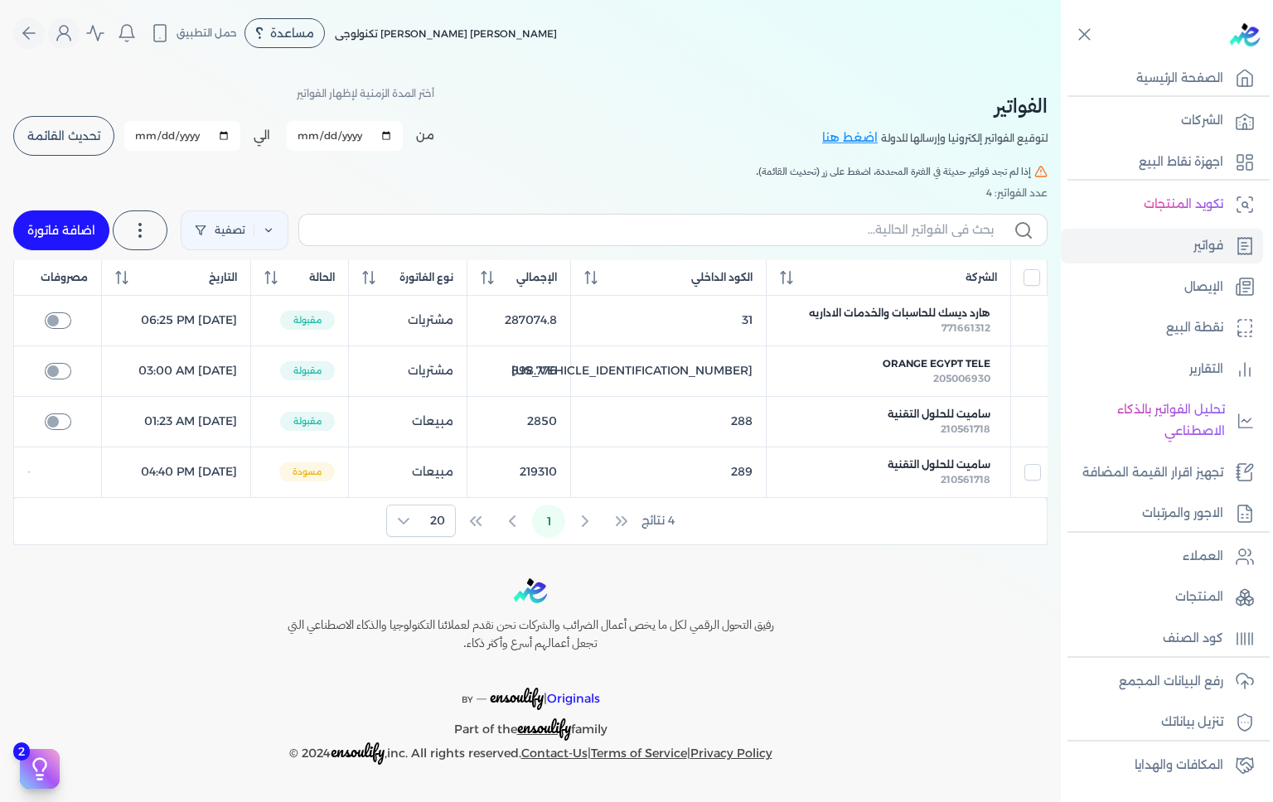
click at [938, 473] on div "210561718" at bounding box center [889, 480] width 204 height 15
select select "EGP"
select select "B"
select select "EGS"
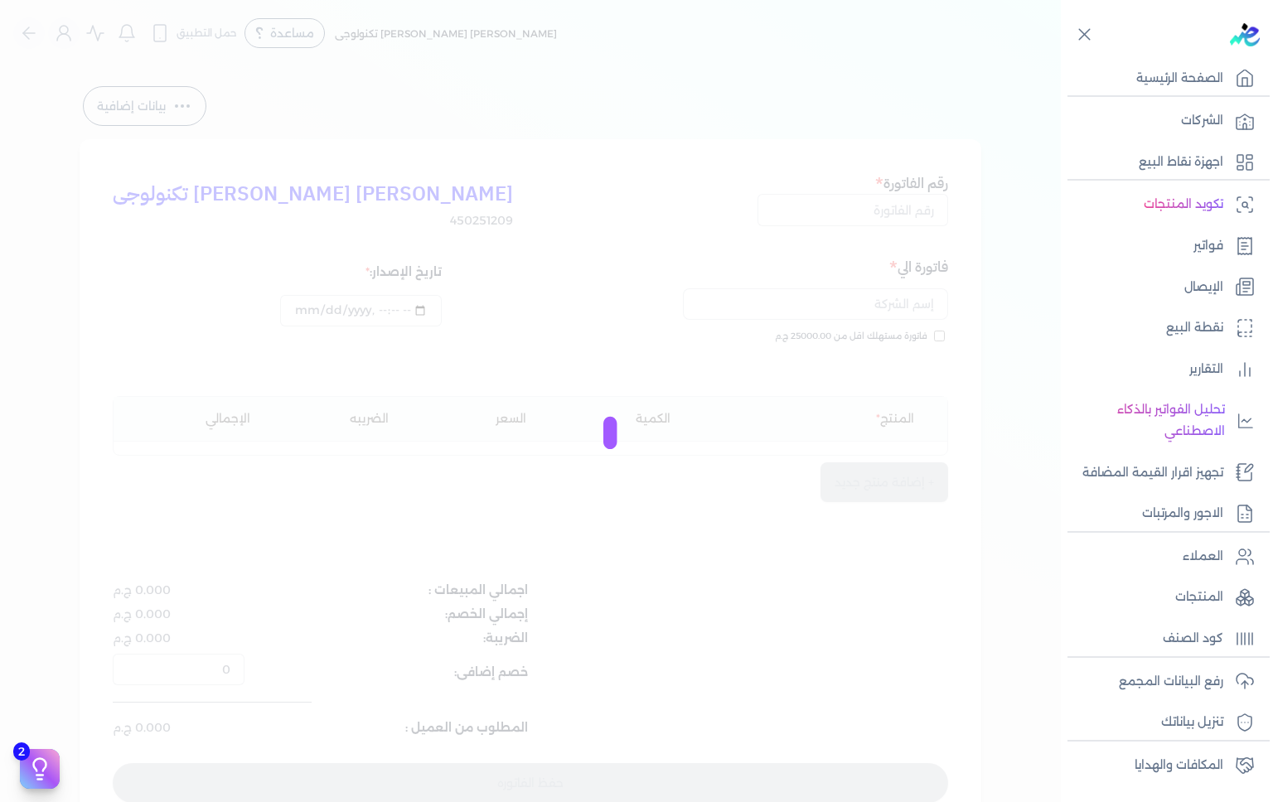
type input "289"
type input "ساميت للحلول التقنية"
type input "2025-09-30T16:40:46"
type input "2025-09-30"
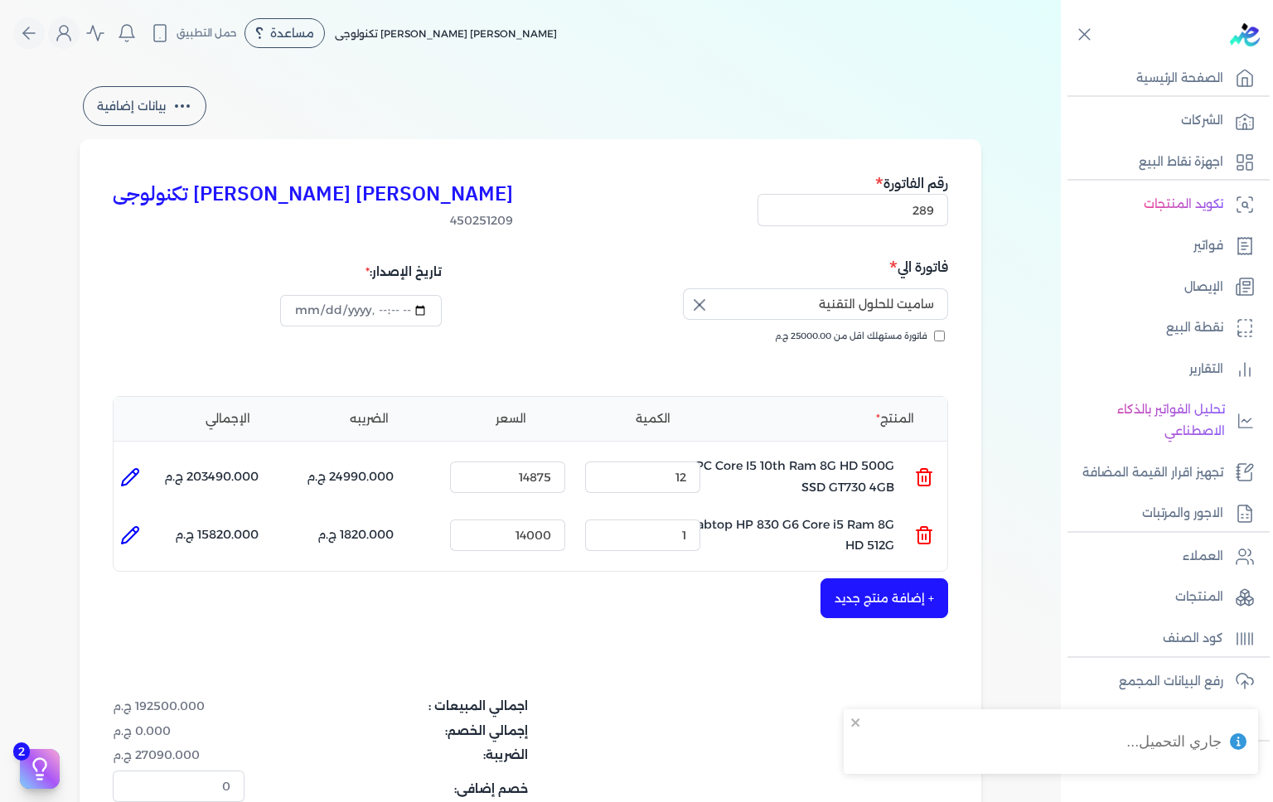
click at [136, 531] on icon at bounding box center [134, 531] width 3 height 3
type input "Labtop HP 830 G6 Core i5 Ram 8G HD 512G"
type input "14000"
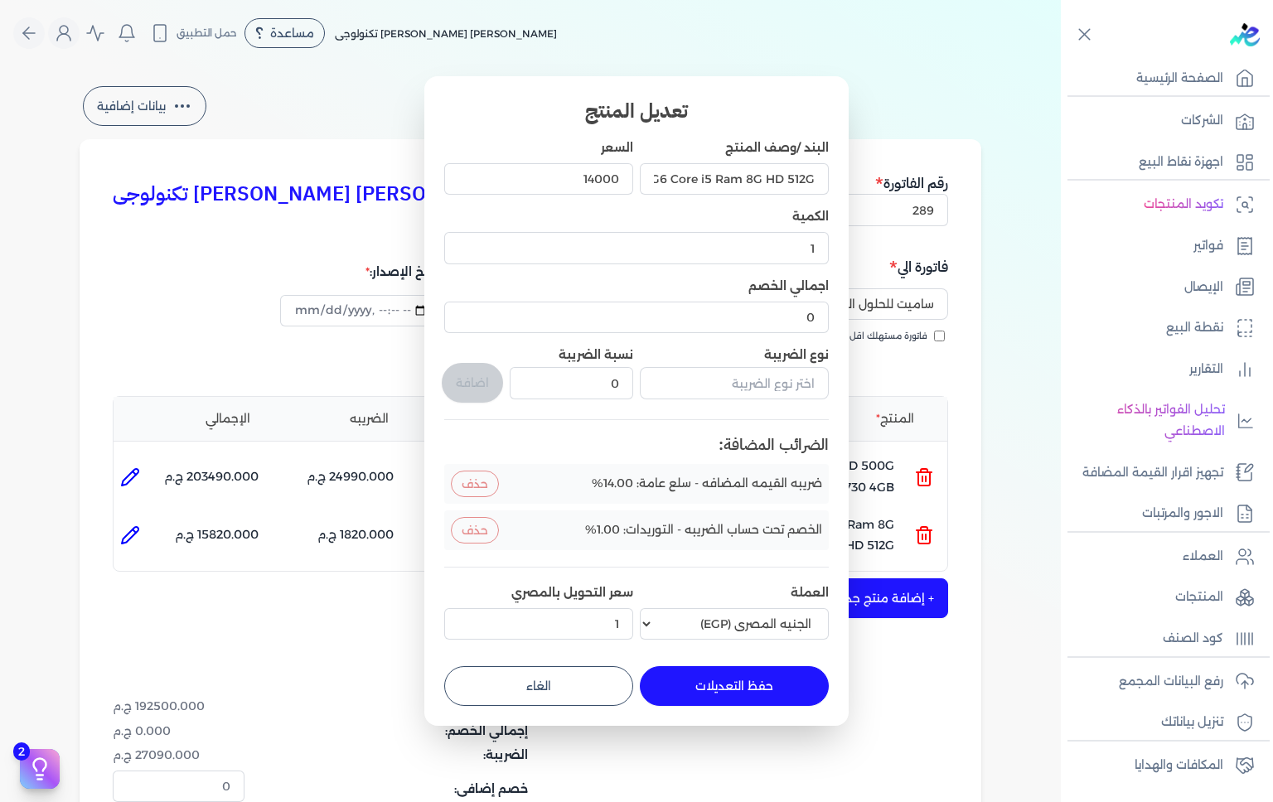
click at [484, 522] on button "حذف" at bounding box center [475, 530] width 48 height 27
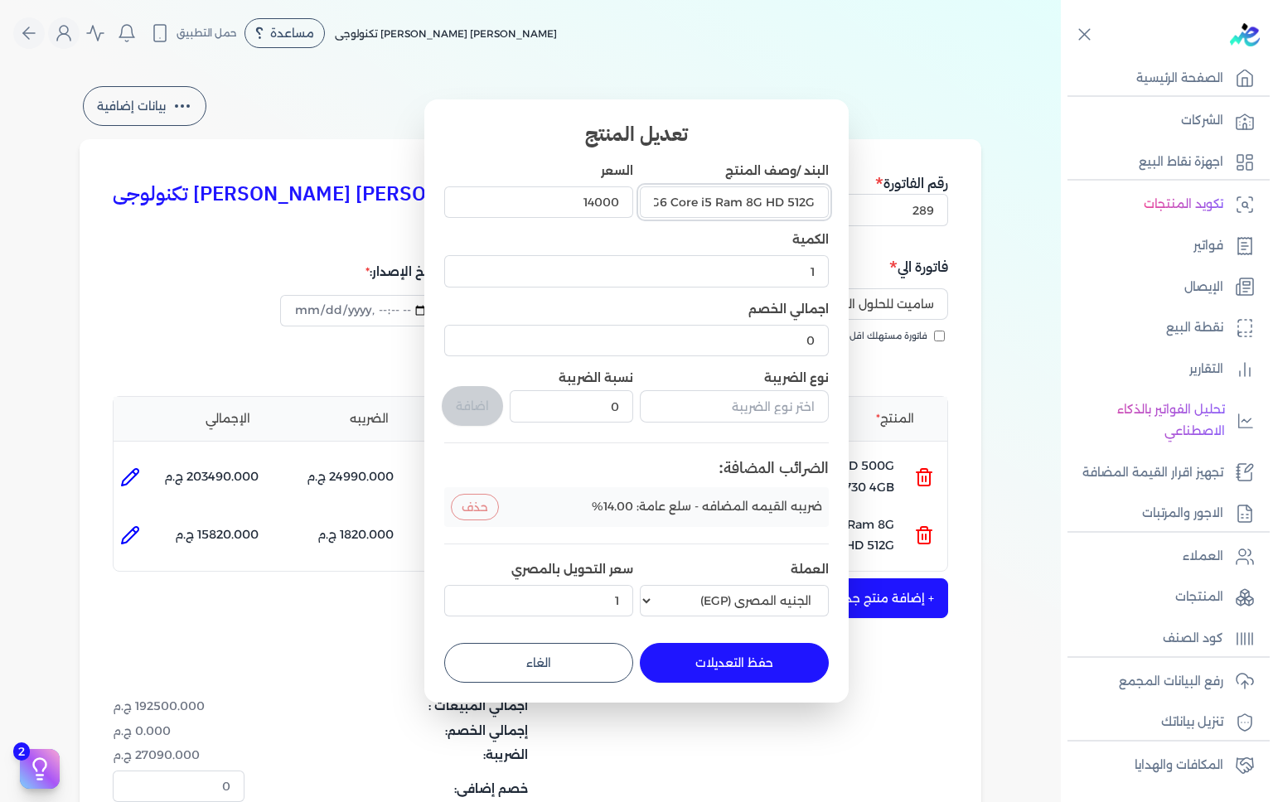
click at [755, 204] on input "Labtop HP 830 G6 Core i5 Ram 8G HD 512G" at bounding box center [734, 203] width 189 height 32
click at [718, 199] on input "Labtop HP 830 G6 Core i5 Ram 8G HD 512G" at bounding box center [734, 203] width 189 height 32
click at [701, 199] on input "Ram 8G HD 512G" at bounding box center [734, 203] width 189 height 32
type input "R"
click at [732, 203] on input "البند /وصف المنتج" at bounding box center [734, 203] width 189 height 32
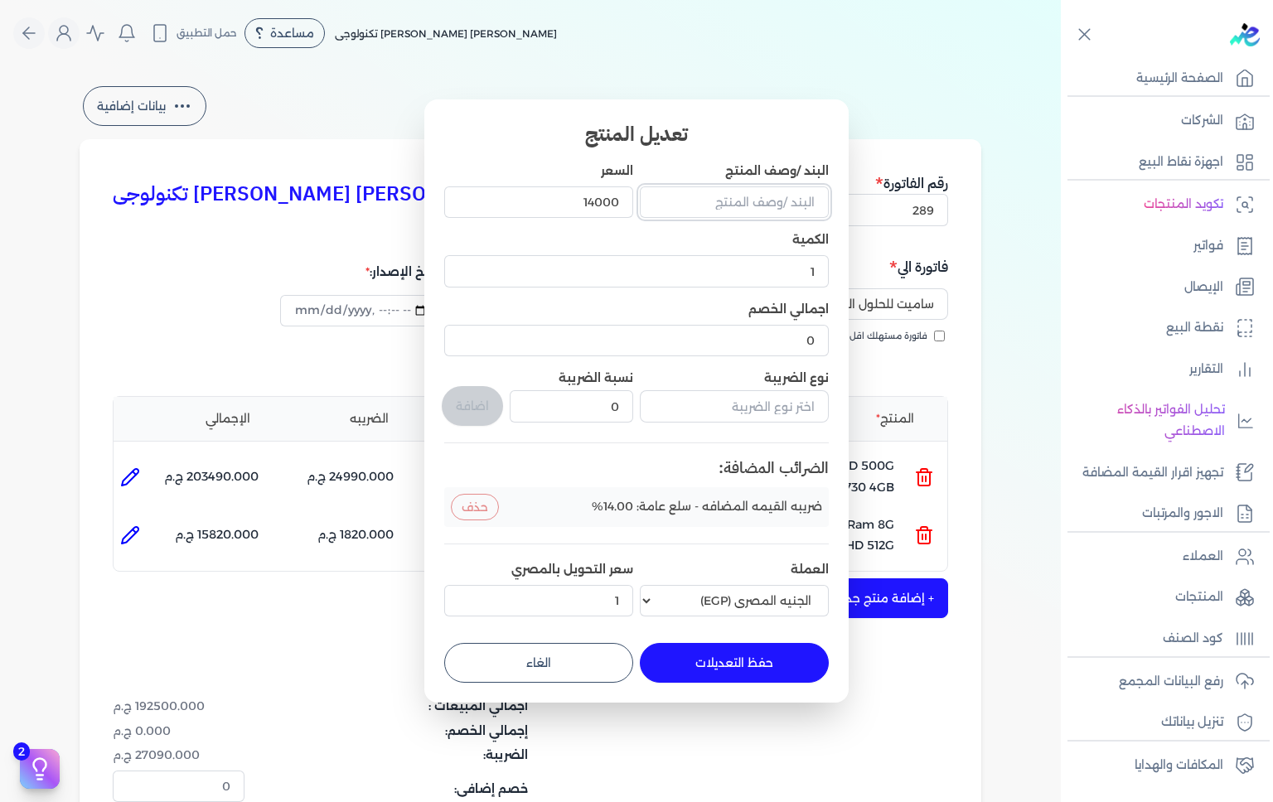
paste input "HP Screen 19 inch"
type input "HP Screen 19 inch"
click at [584, 207] on input "14000" at bounding box center [538, 203] width 189 height 32
click at [599, 198] on input "14000" at bounding box center [538, 203] width 189 height 32
click at [603, 201] on input "14000" at bounding box center [538, 203] width 189 height 32
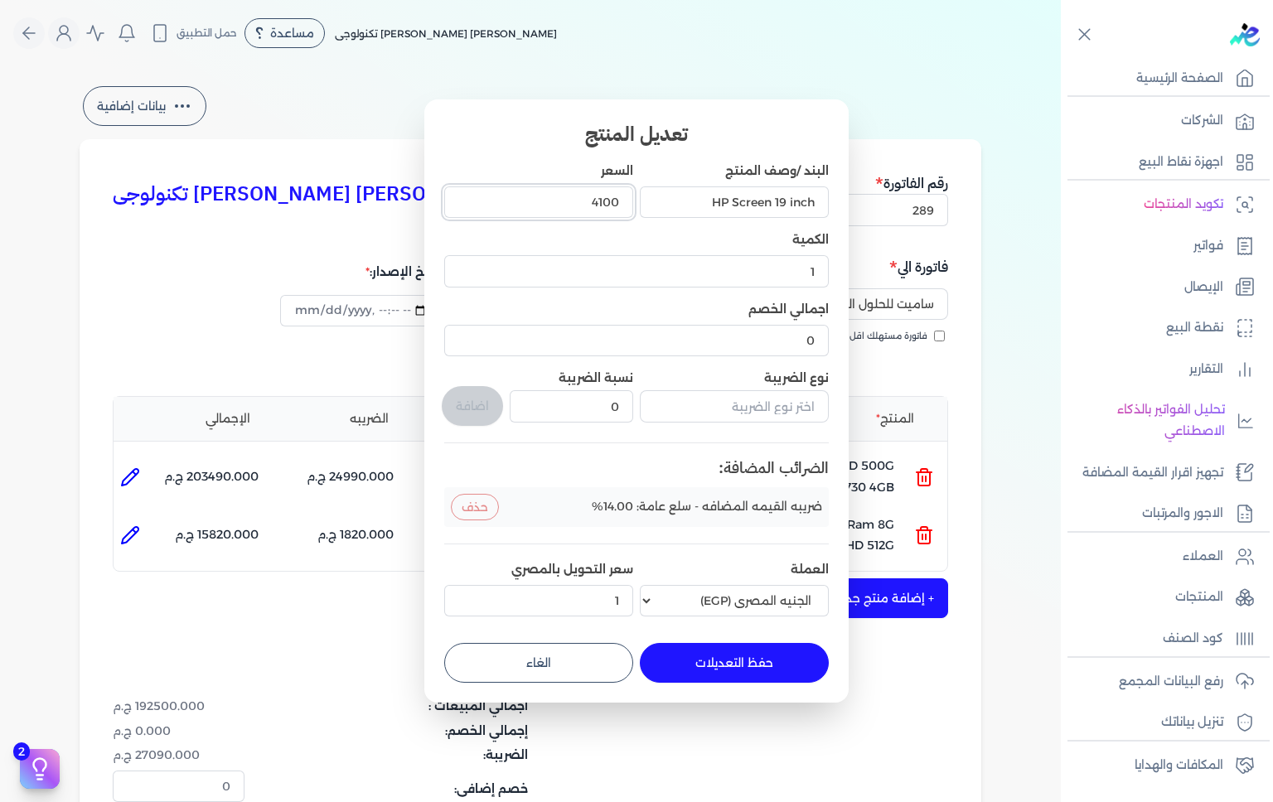
type input "4100"
click at [754, 269] on input "1" at bounding box center [636, 271] width 385 height 32
type input "24"
click at [766, 667] on button "حفظ التعديلات" at bounding box center [734, 663] width 189 height 40
type input "0"
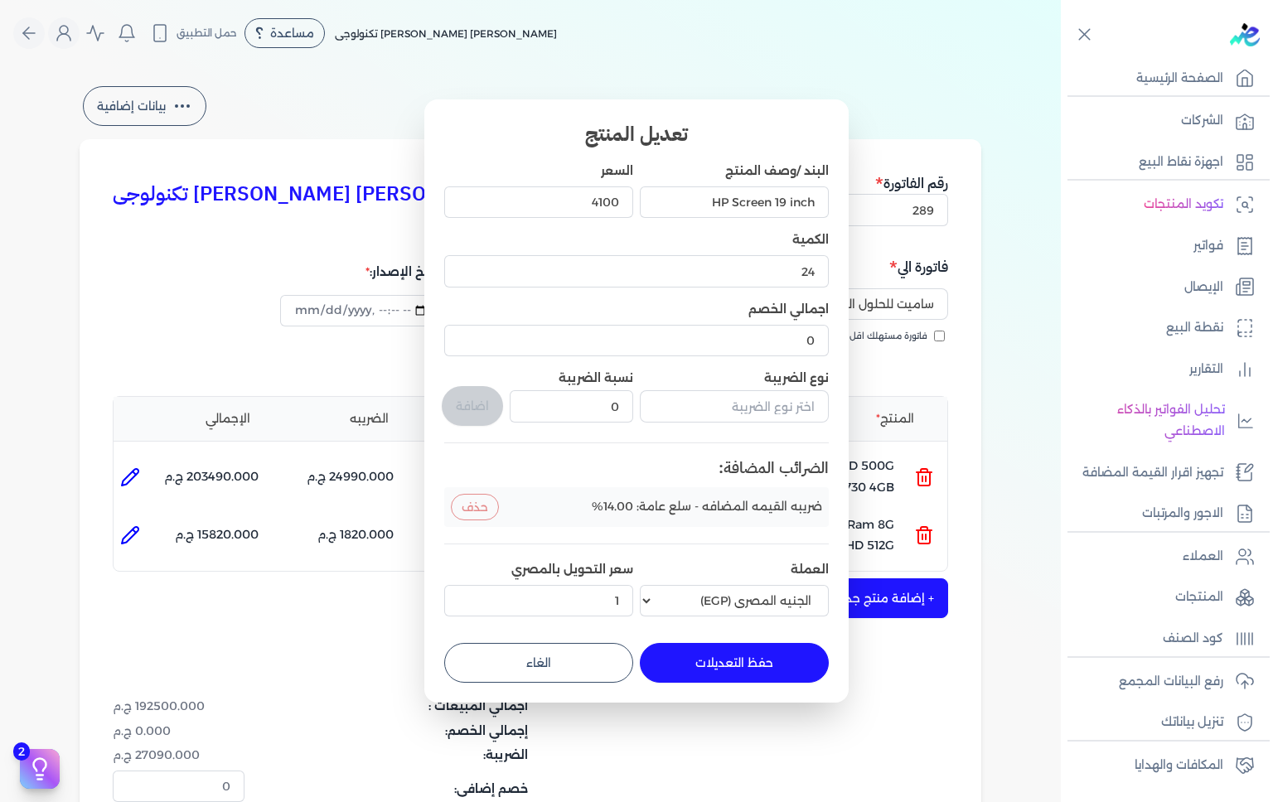
type input "1"
type input "24"
type input "4100"
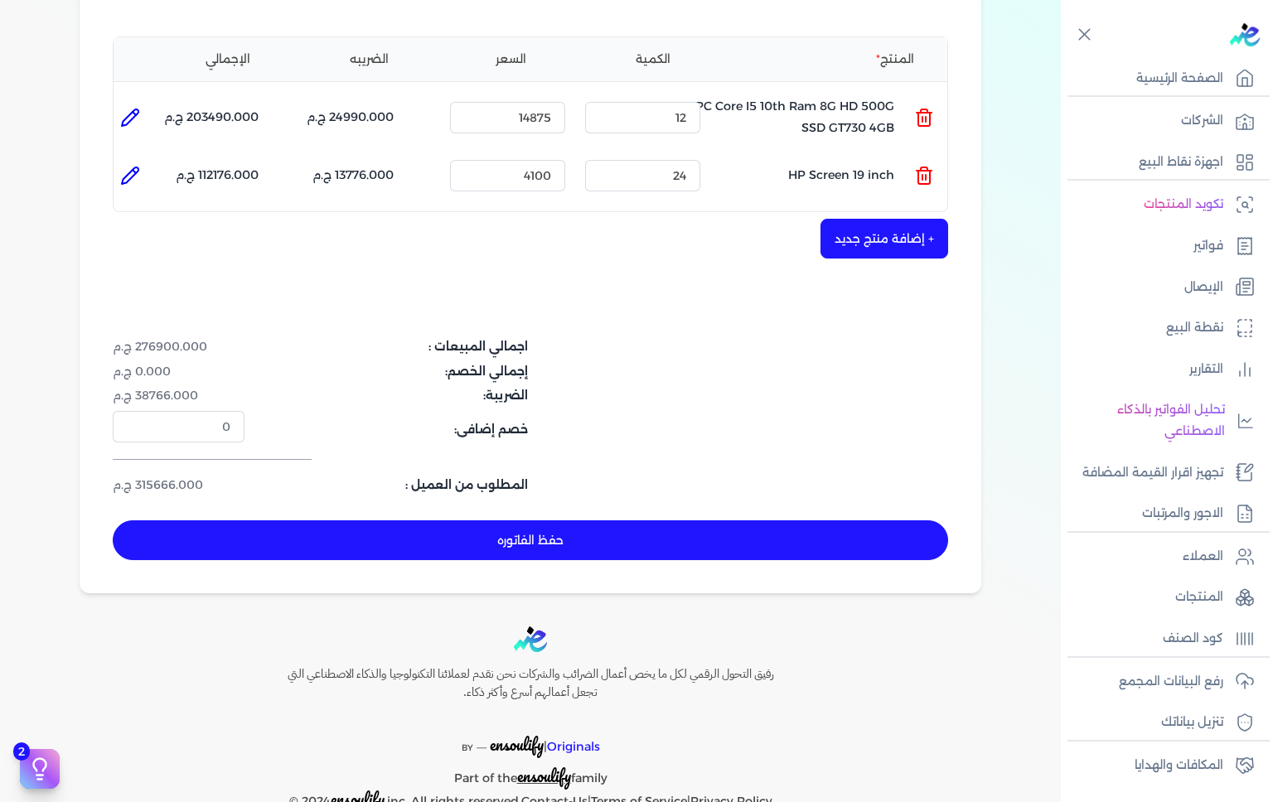
scroll to position [401, 0]
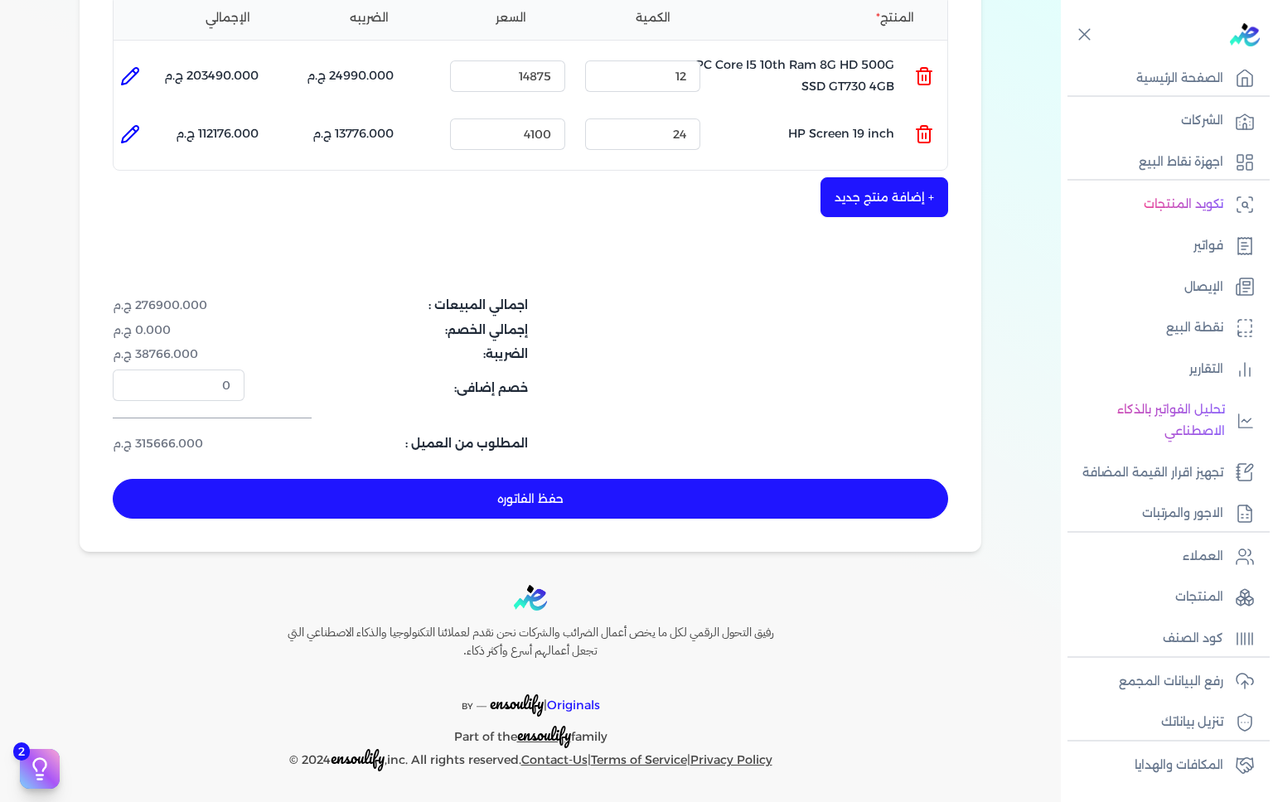
click at [600, 494] on button "حفظ الفاتوره" at bounding box center [531, 499] width 836 height 40
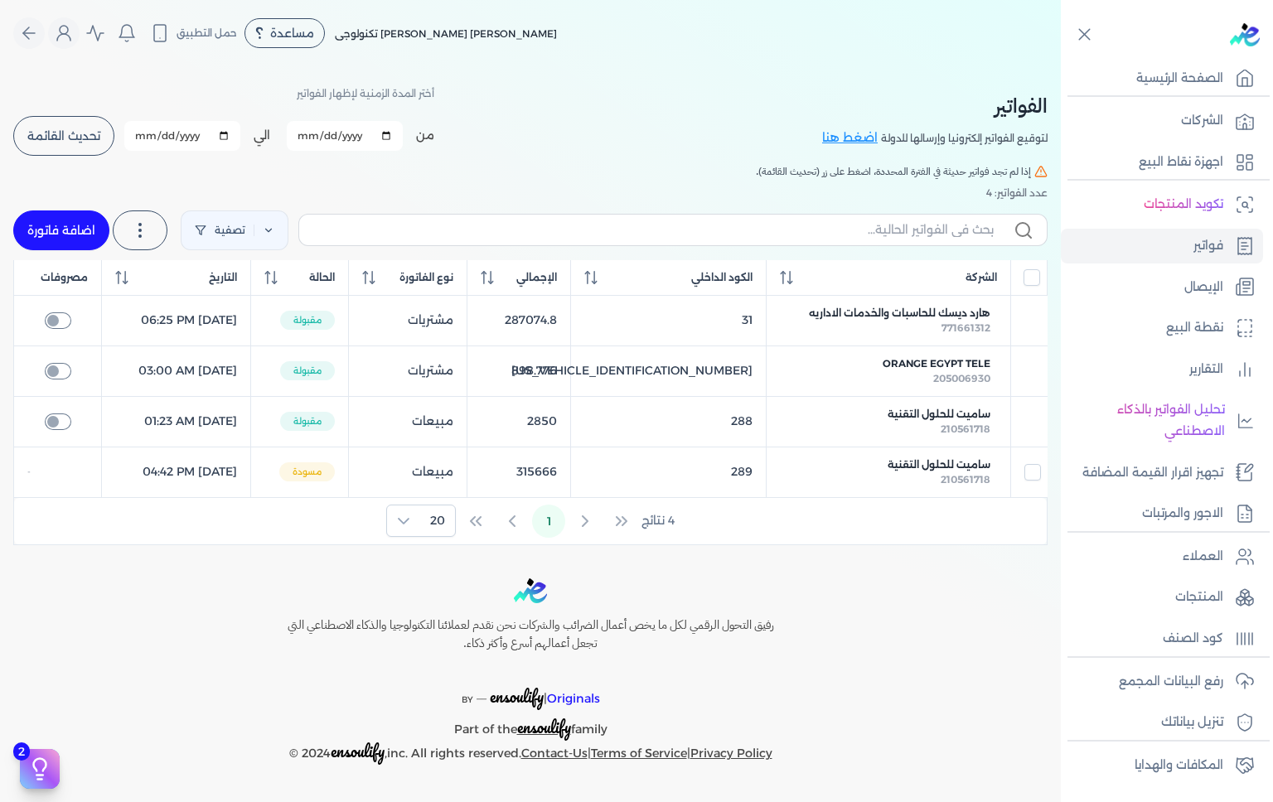
click at [937, 412] on span "ساميت للحلول التقنية" at bounding box center [939, 414] width 103 height 15
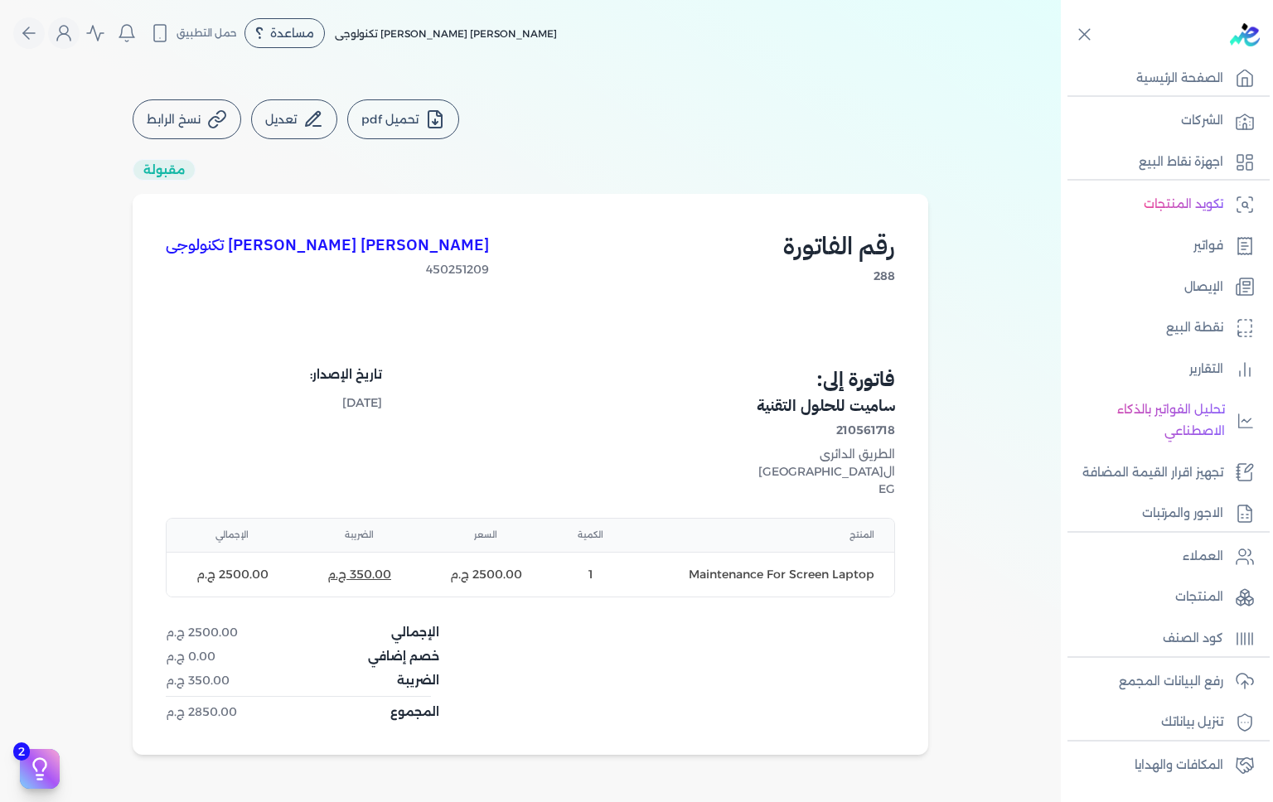
click at [142, 443] on div "امير تادرس فوزي يوسف ترولايت تكنولوجى 450251209 رقم الفاتورة 288 فاتورة إلى: سا…" at bounding box center [531, 474] width 796 height 561
click at [1204, 251] on p "فواتير" at bounding box center [1209, 246] width 30 height 22
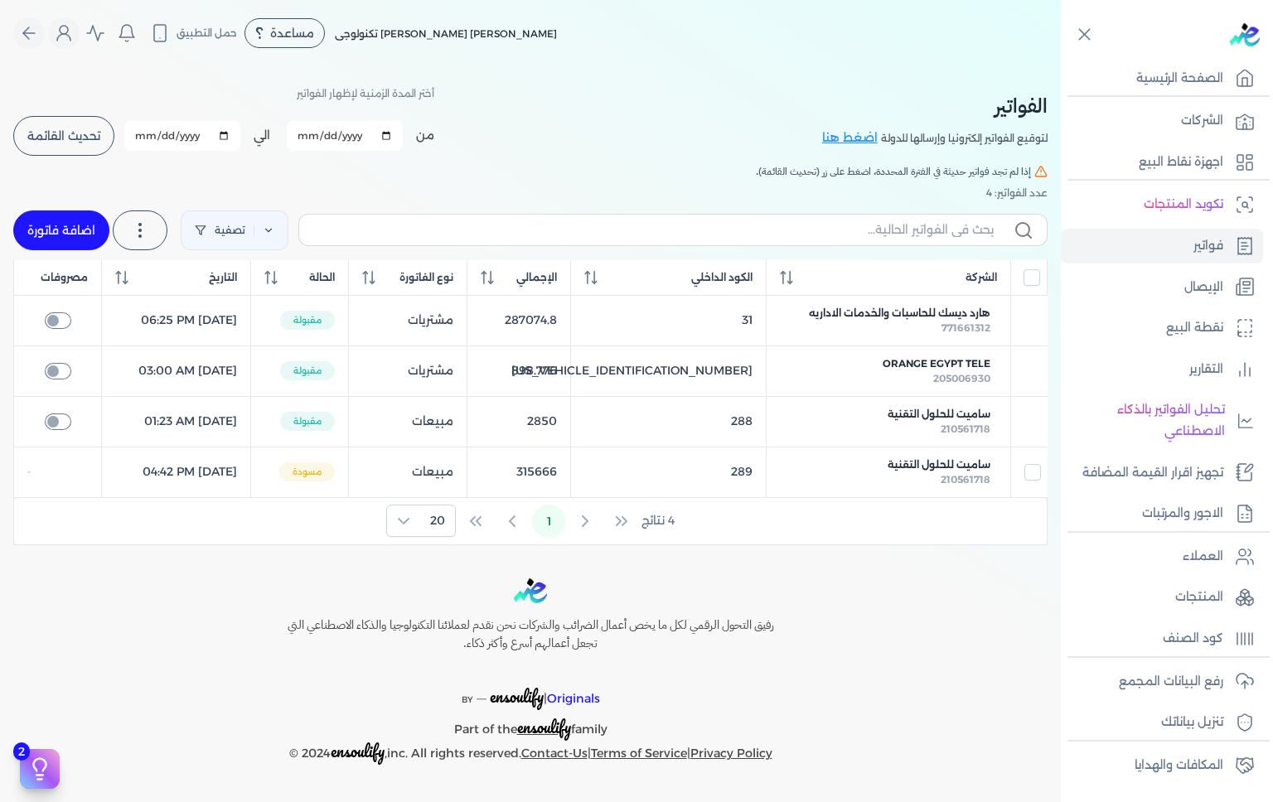
click at [965, 458] on span "ساميت للحلول التقنية" at bounding box center [939, 465] width 103 height 15
select select "EGP"
select select "B"
select select "EGS"
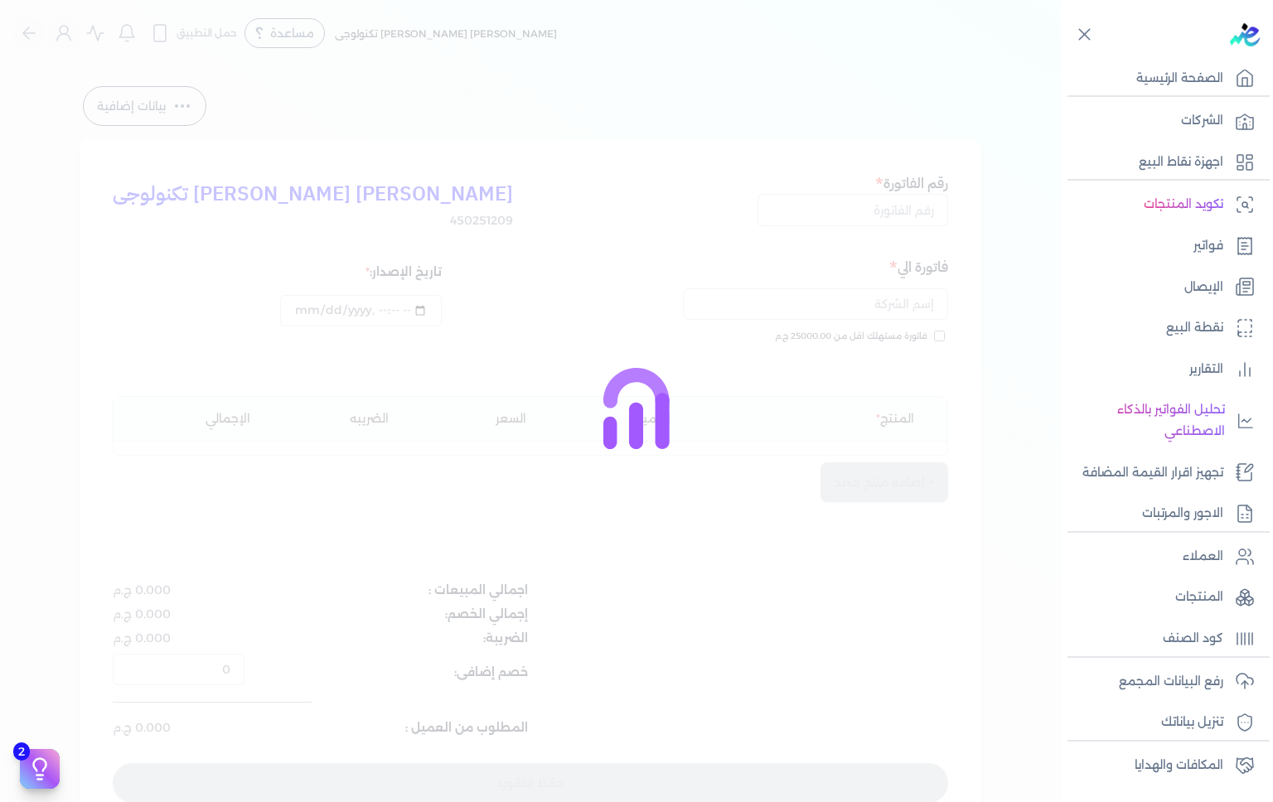
type input "289"
type input "ساميت للحلول التقنية"
type input "2025-09-30T16:42:01"
type input "2025-09-30"
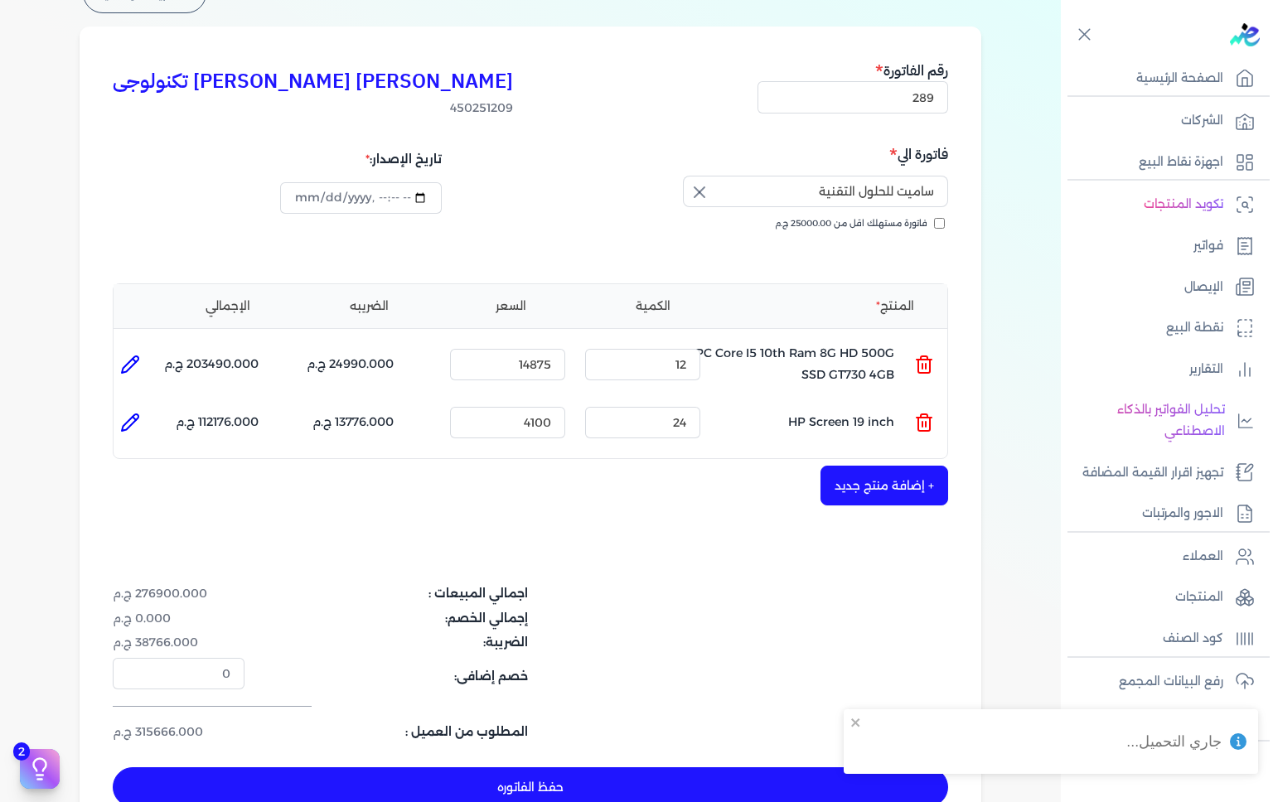
scroll to position [118, 0]
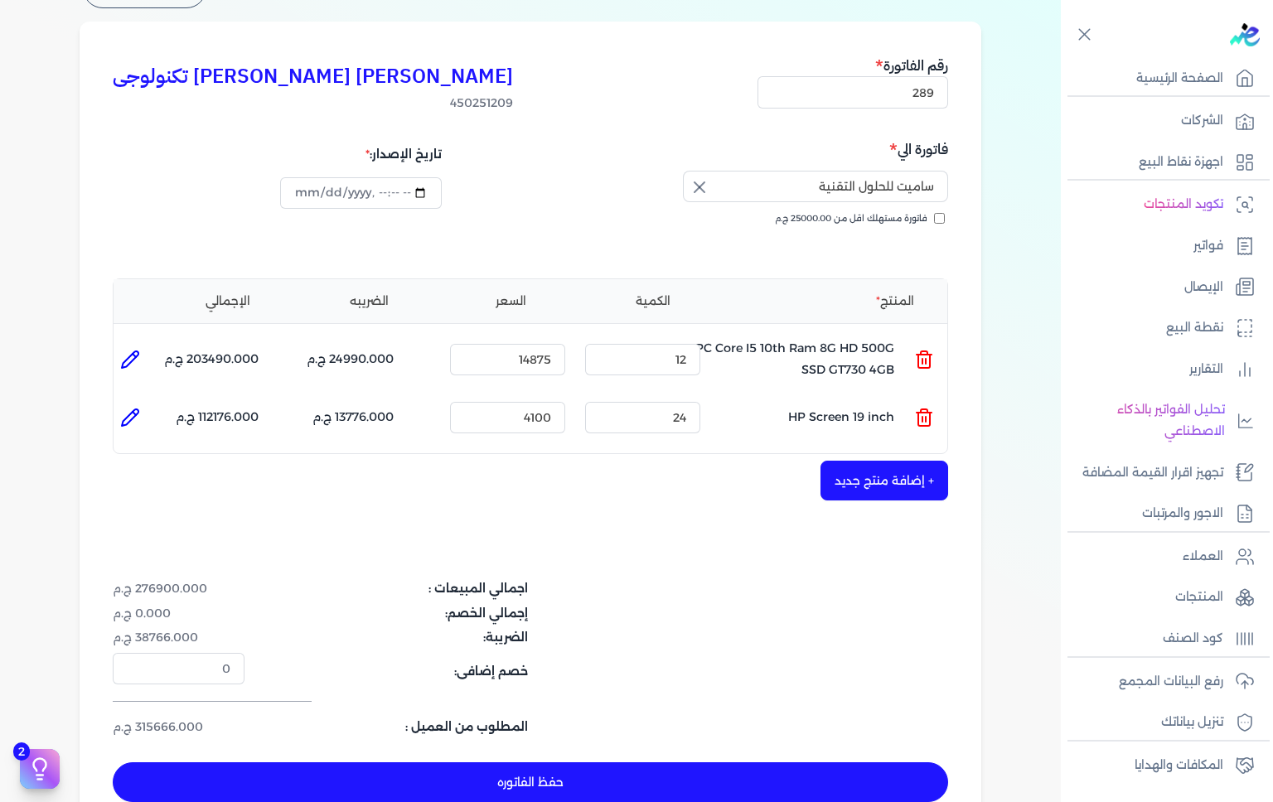
click at [133, 361] on icon at bounding box center [130, 360] width 17 height 17
type input "PC Core I5 10th Ram 8G HD 500G SSD GT730 4GB"
type input "14875"
type input "12"
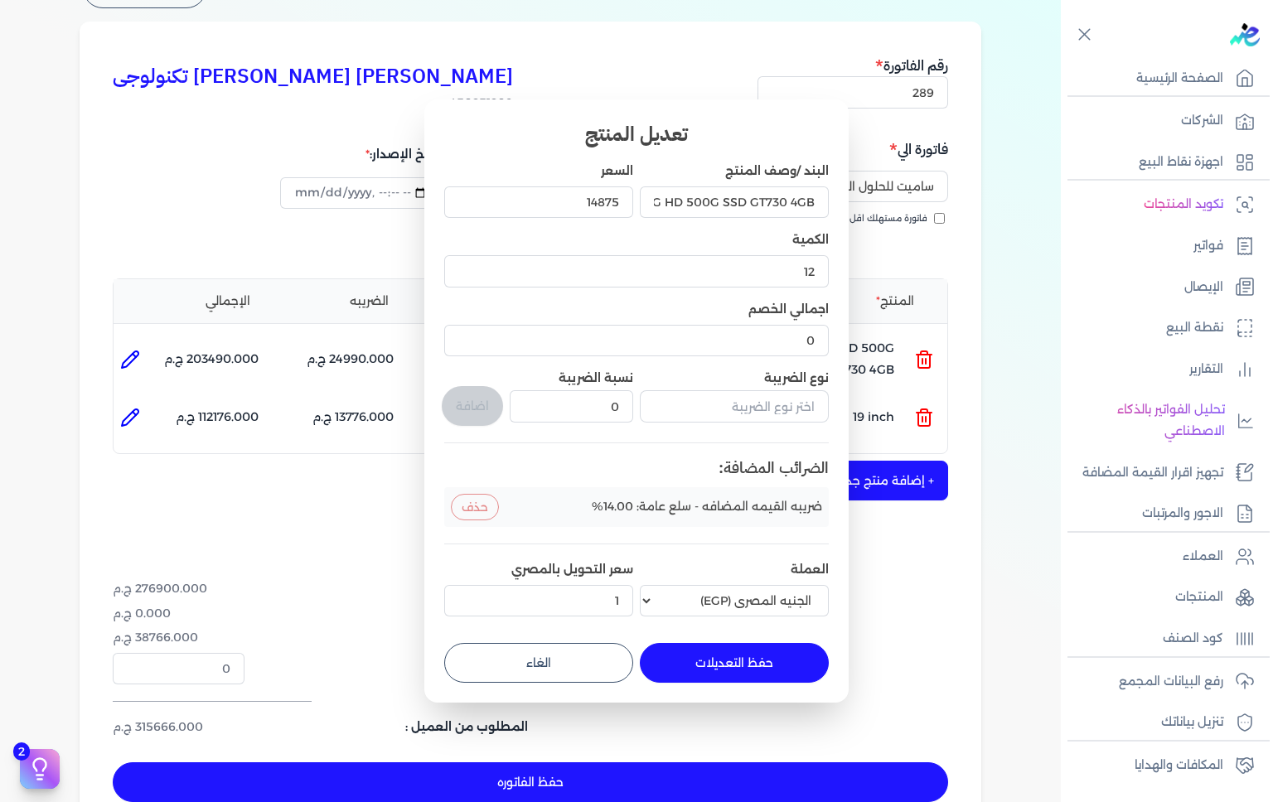
click at [731, 661] on button "حفظ التعديلات" at bounding box center [734, 663] width 189 height 40
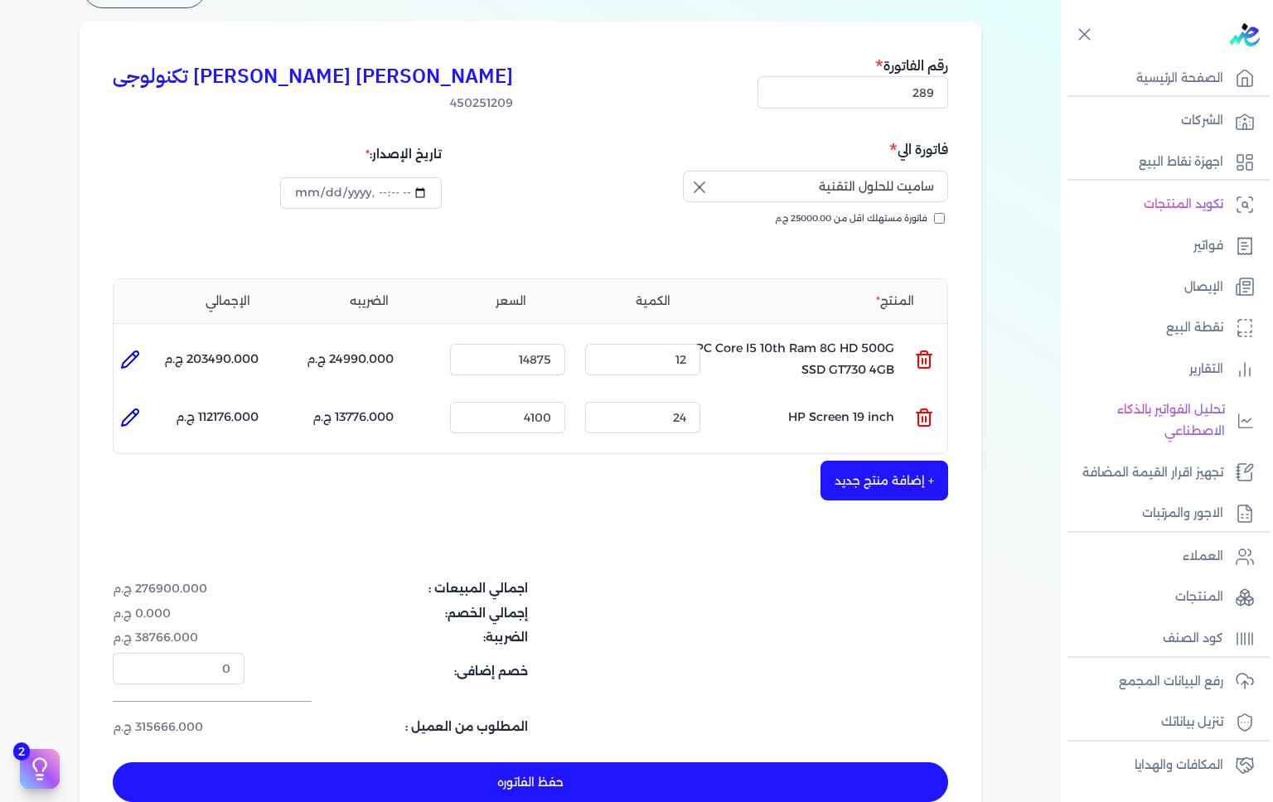
type input "0"
type input "1"
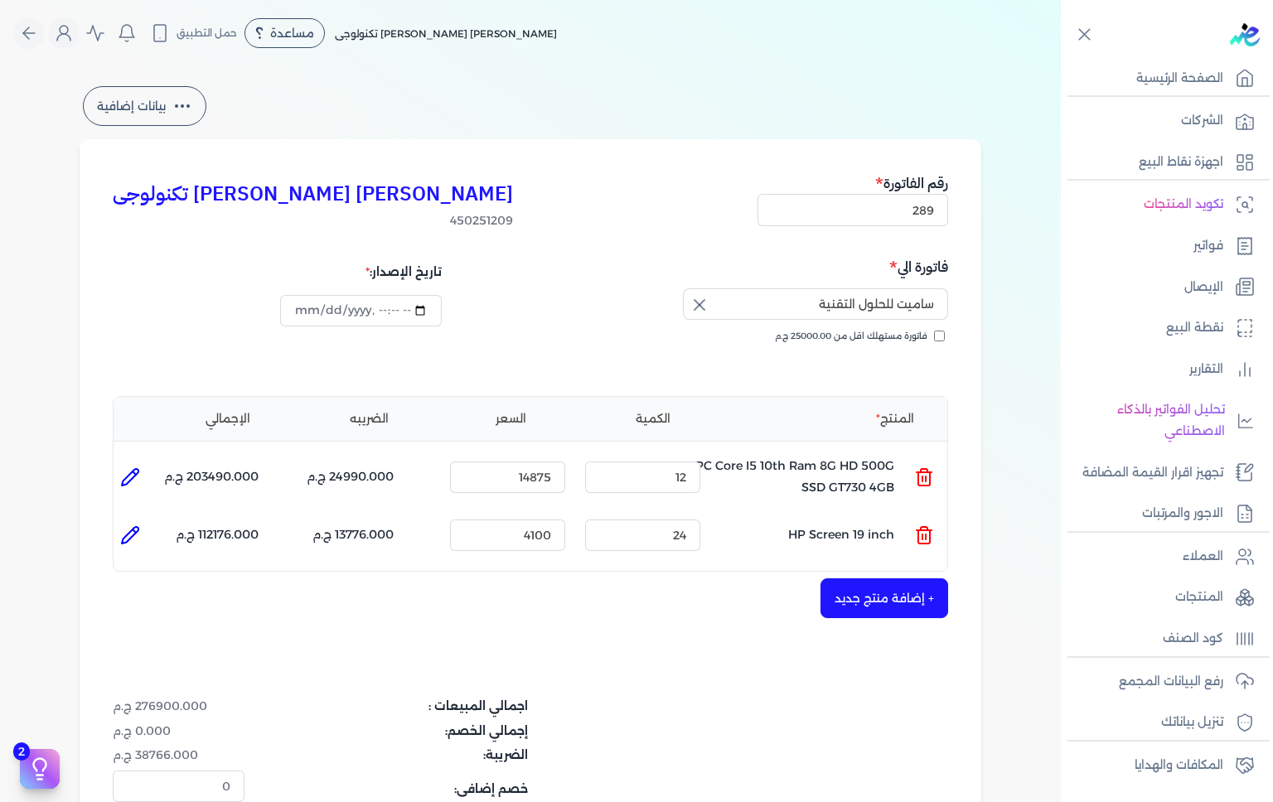
click at [128, 478] on icon at bounding box center [130, 478] width 20 height 20
type input "PC Core I5 10th Ram 8G HD 500G SSD GT730 4GB"
type input "14875"
type input "12"
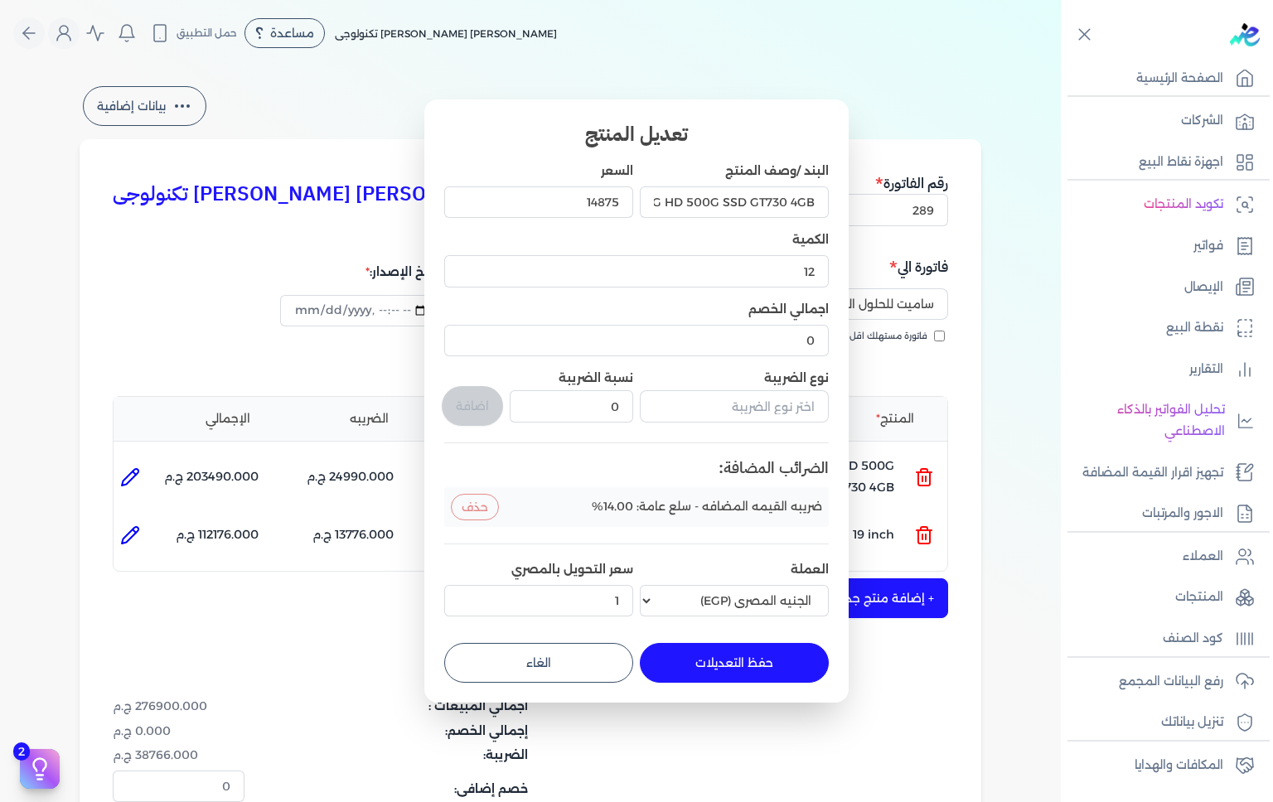
click at [485, 502] on button "حذف" at bounding box center [475, 507] width 48 height 27
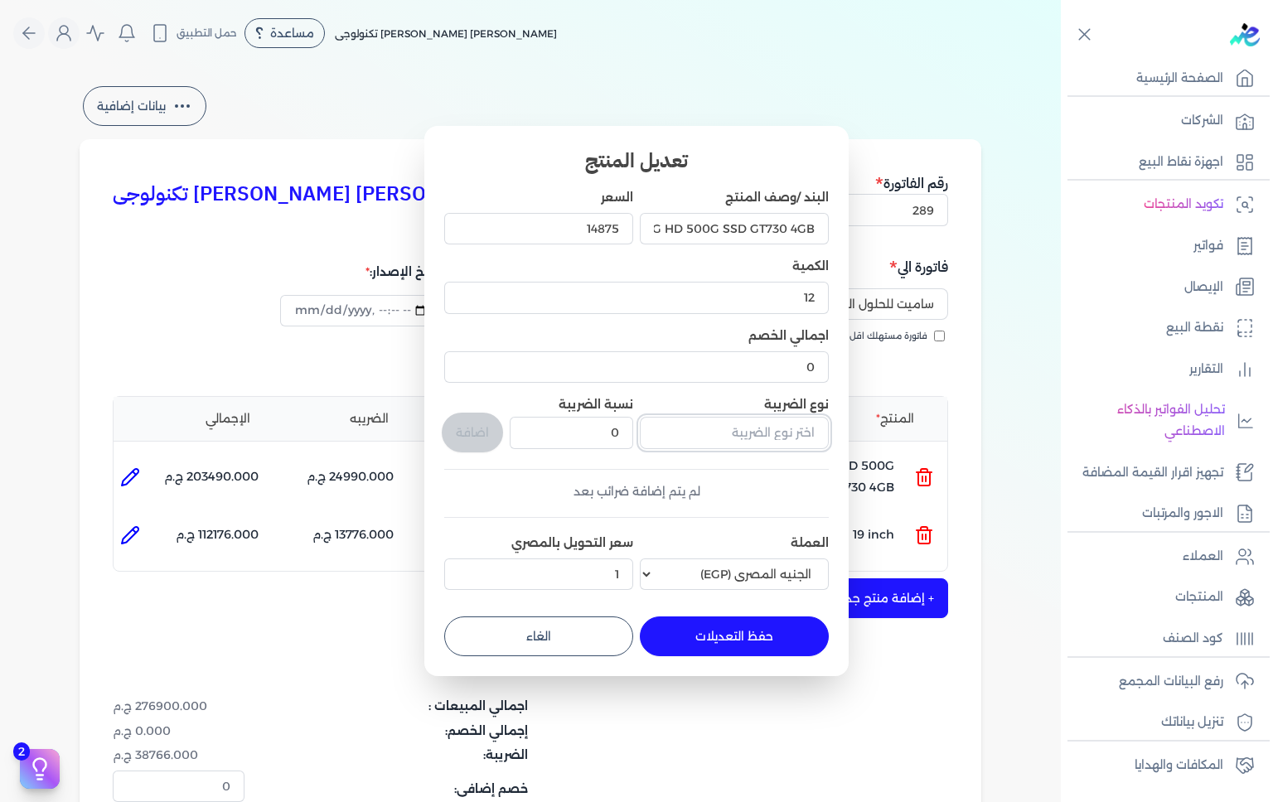
click at [690, 434] on input "text" at bounding box center [734, 433] width 189 height 32
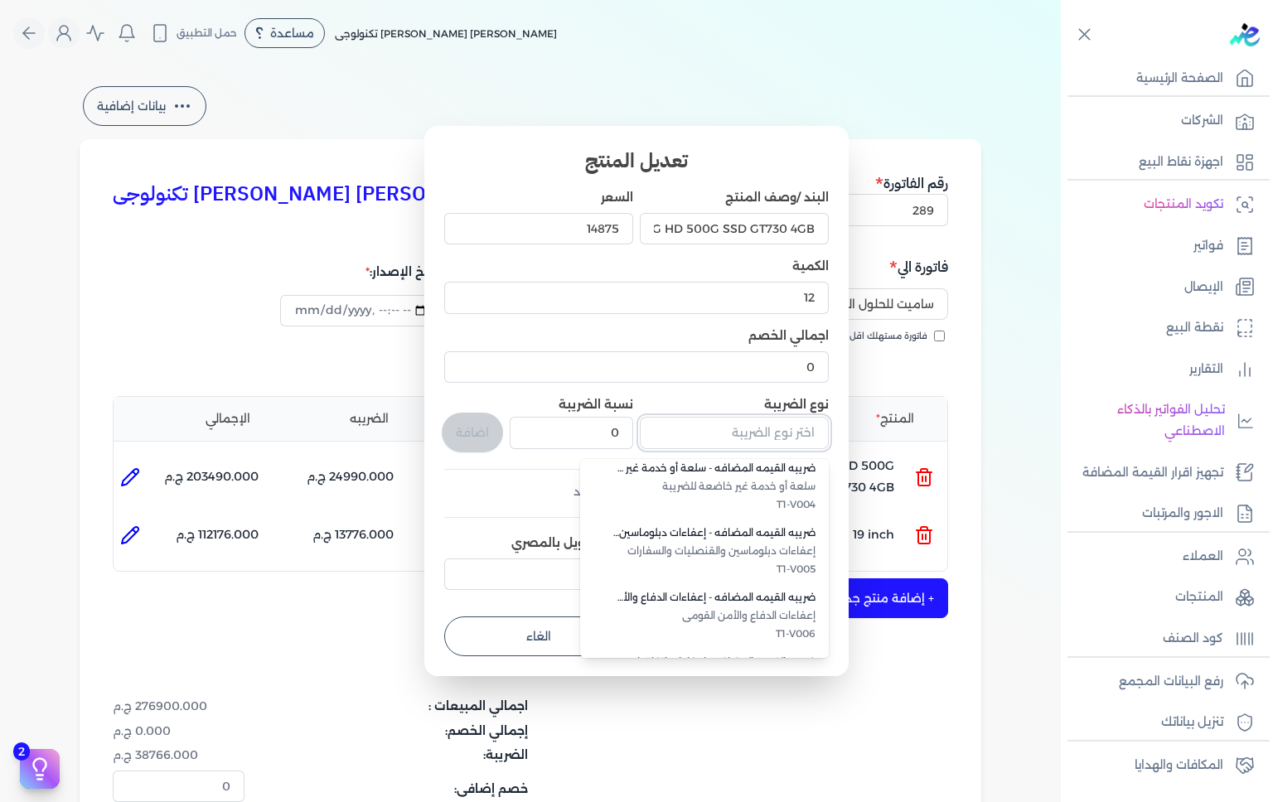
scroll to position [203, 0]
click at [531, 588] on input "1" at bounding box center [538, 575] width 189 height 32
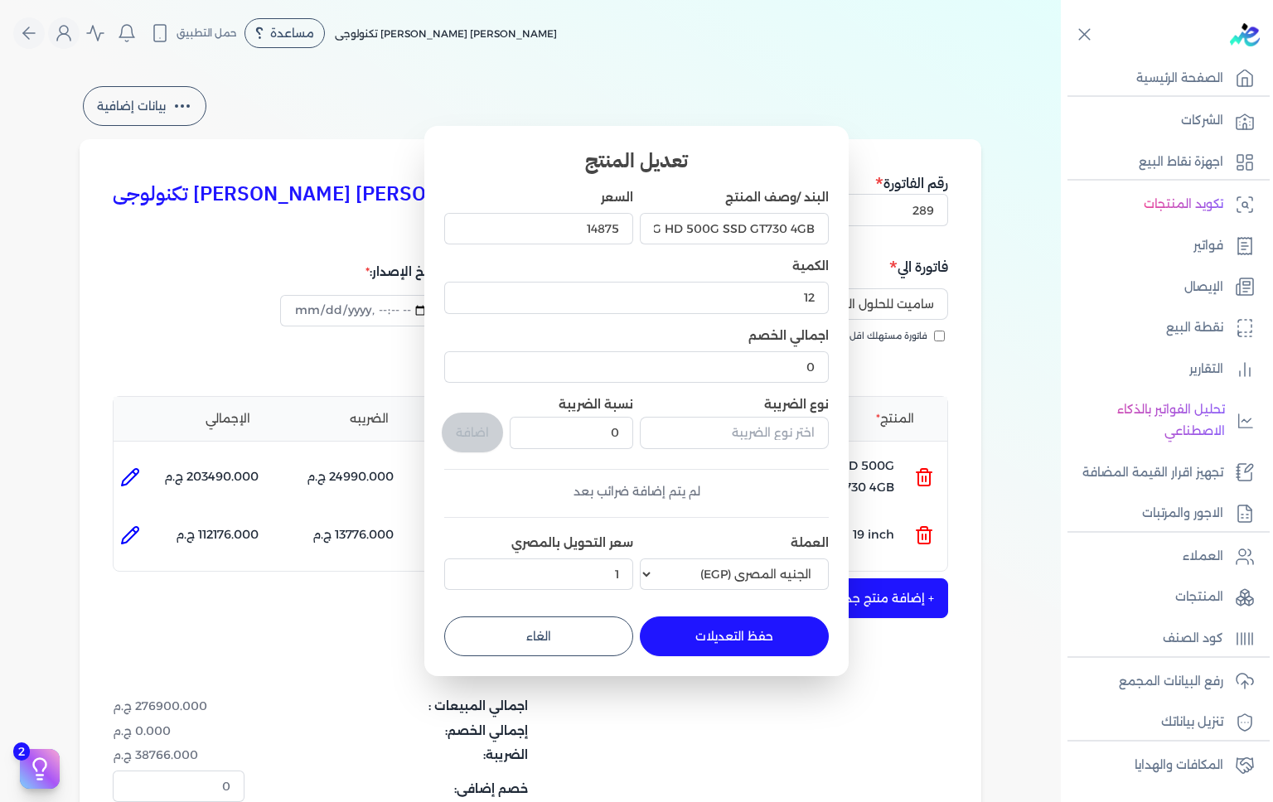
click at [714, 519] on div "البند /وصف المنتج PC Core I5 10th Ram 8G HD 500G SSD GT730 4GB السعر 14875 الكم…" at bounding box center [636, 393] width 385 height 409
click at [744, 628] on button "حفظ التعديلات" at bounding box center [734, 637] width 189 height 40
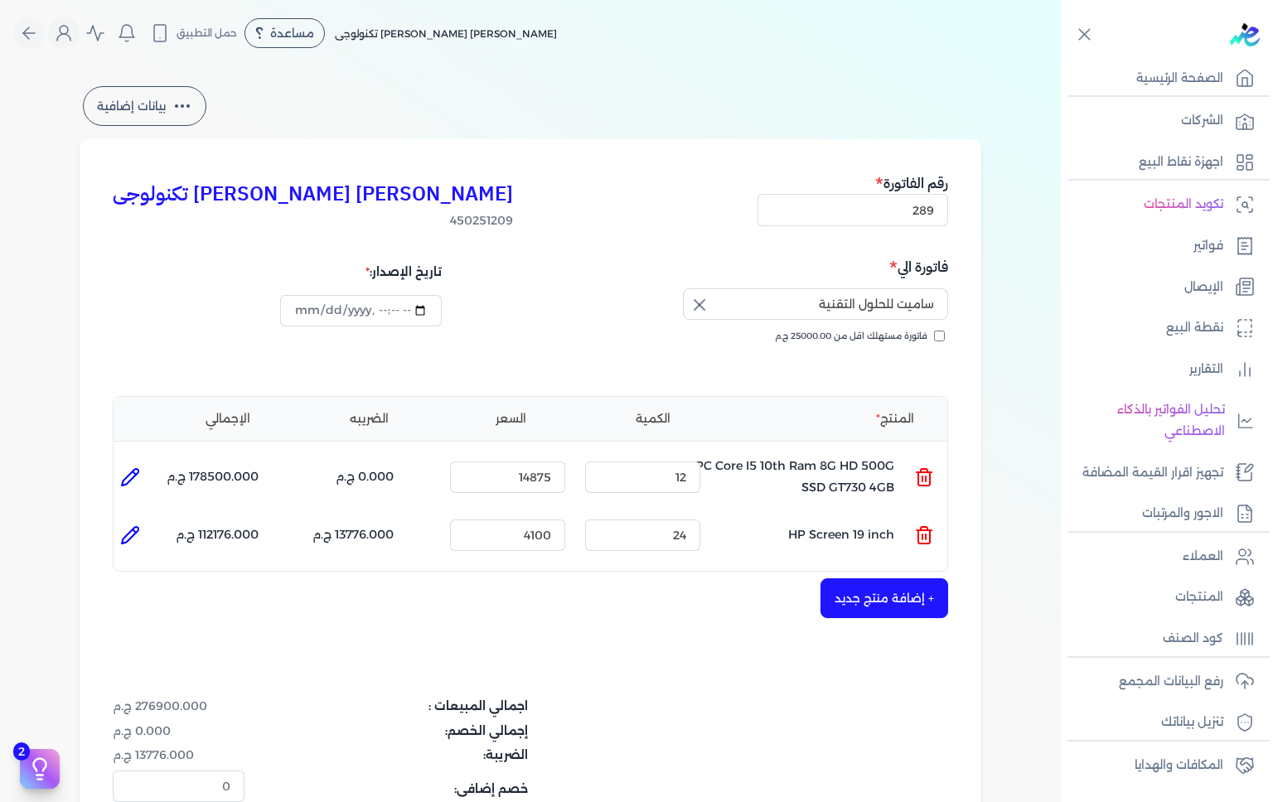
type input "0"
type input "1"
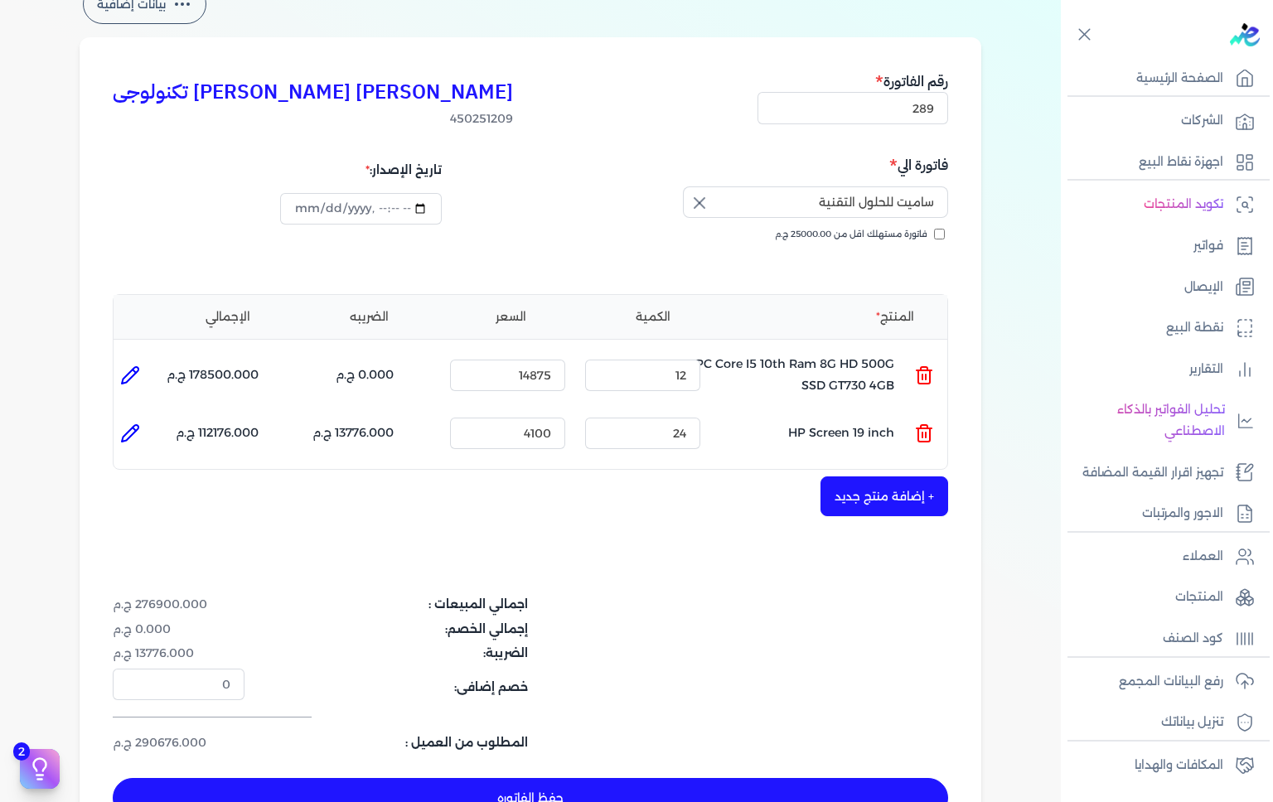
scroll to position [104, 0]
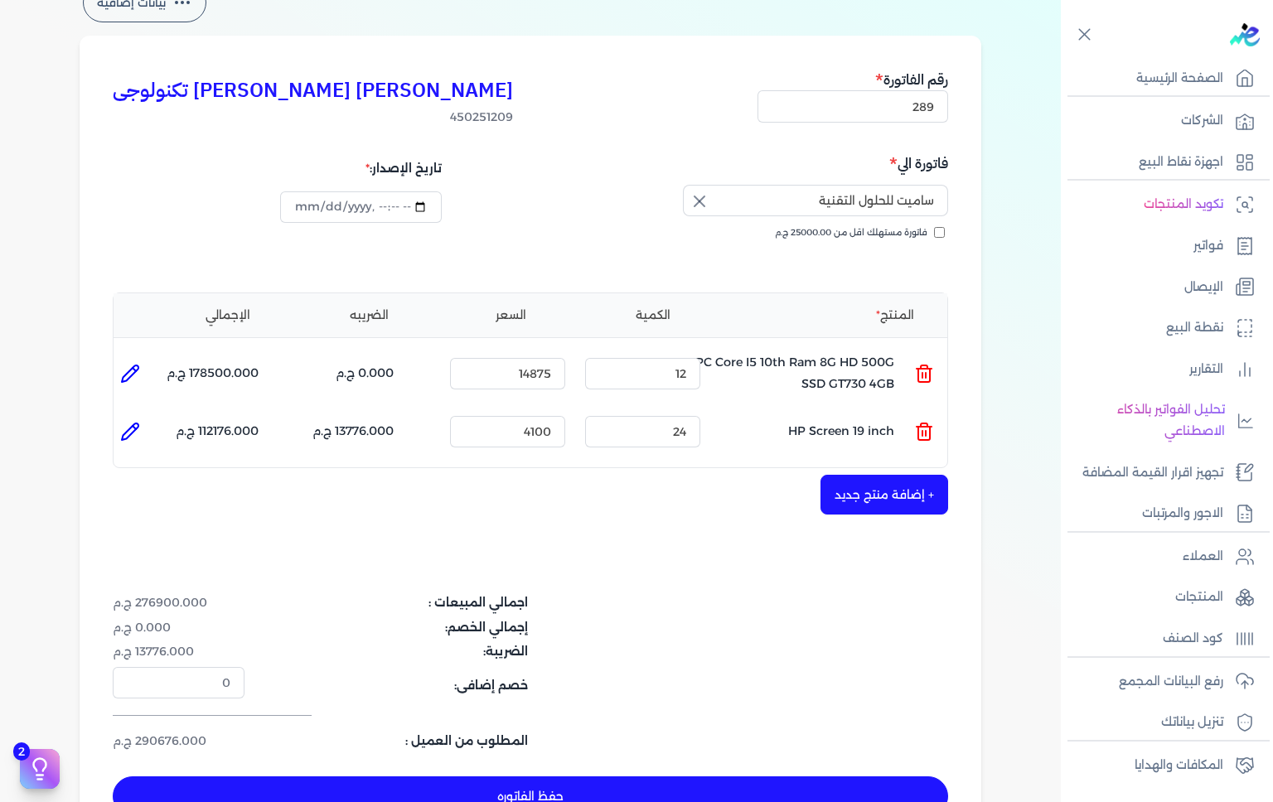
click at [130, 371] on icon at bounding box center [130, 374] width 20 height 20
type input "PC Core I5 10th Ram 8G HD 500G SSD GT730 4GB"
type input "14875"
type input "12"
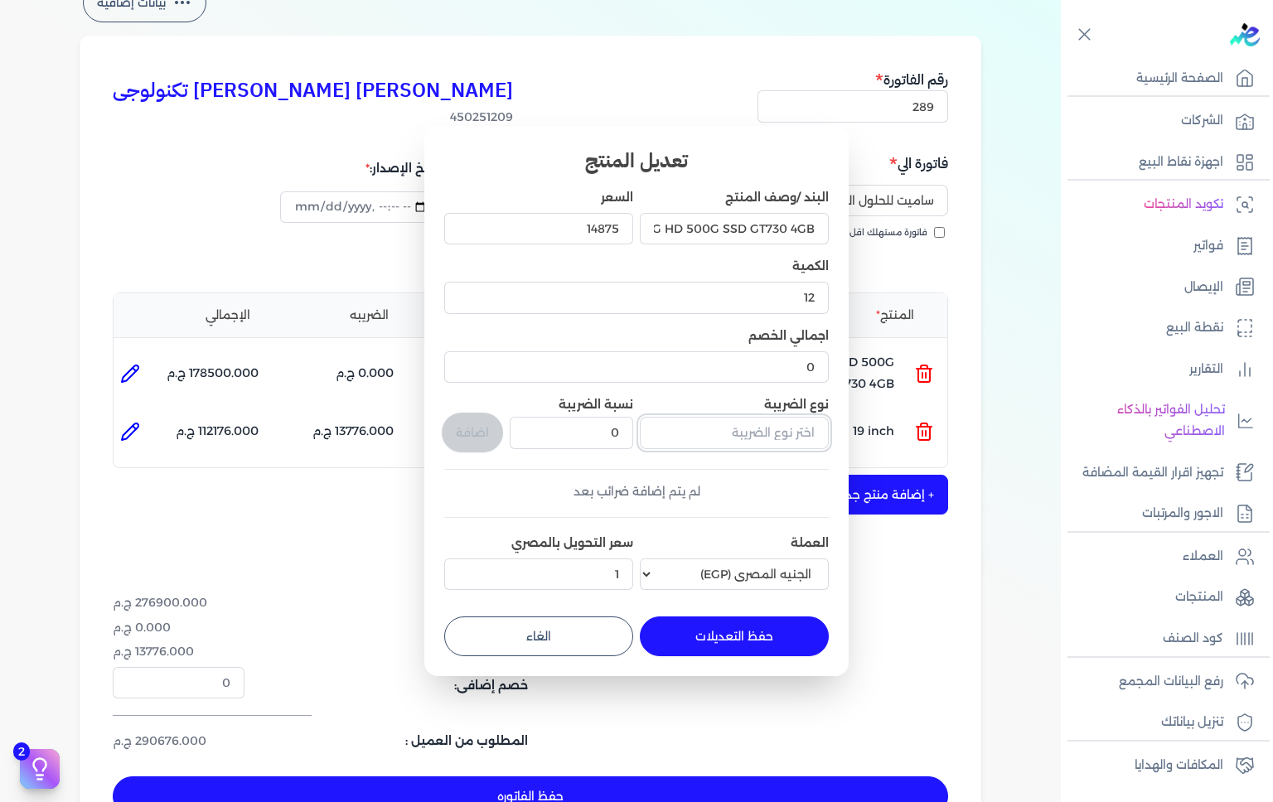
click at [734, 429] on input "text" at bounding box center [734, 433] width 189 height 32
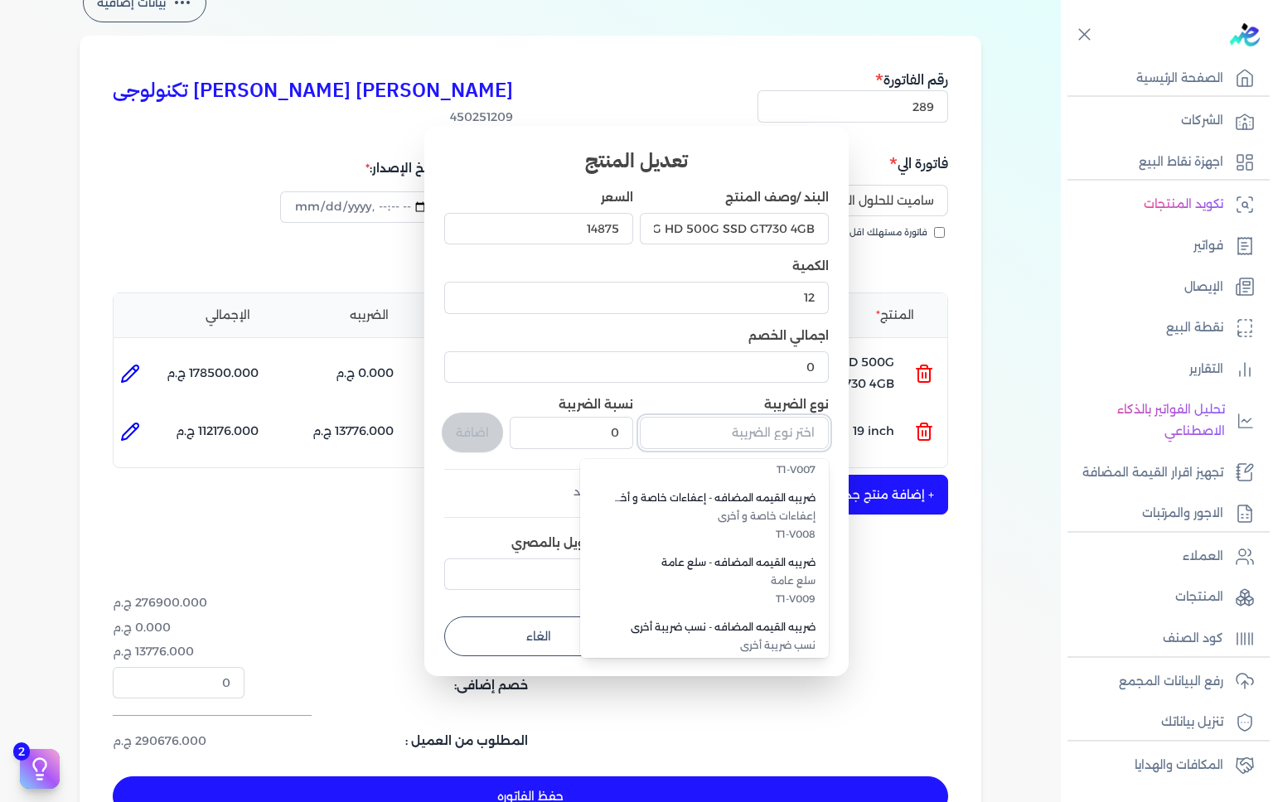
scroll to position [444, 0]
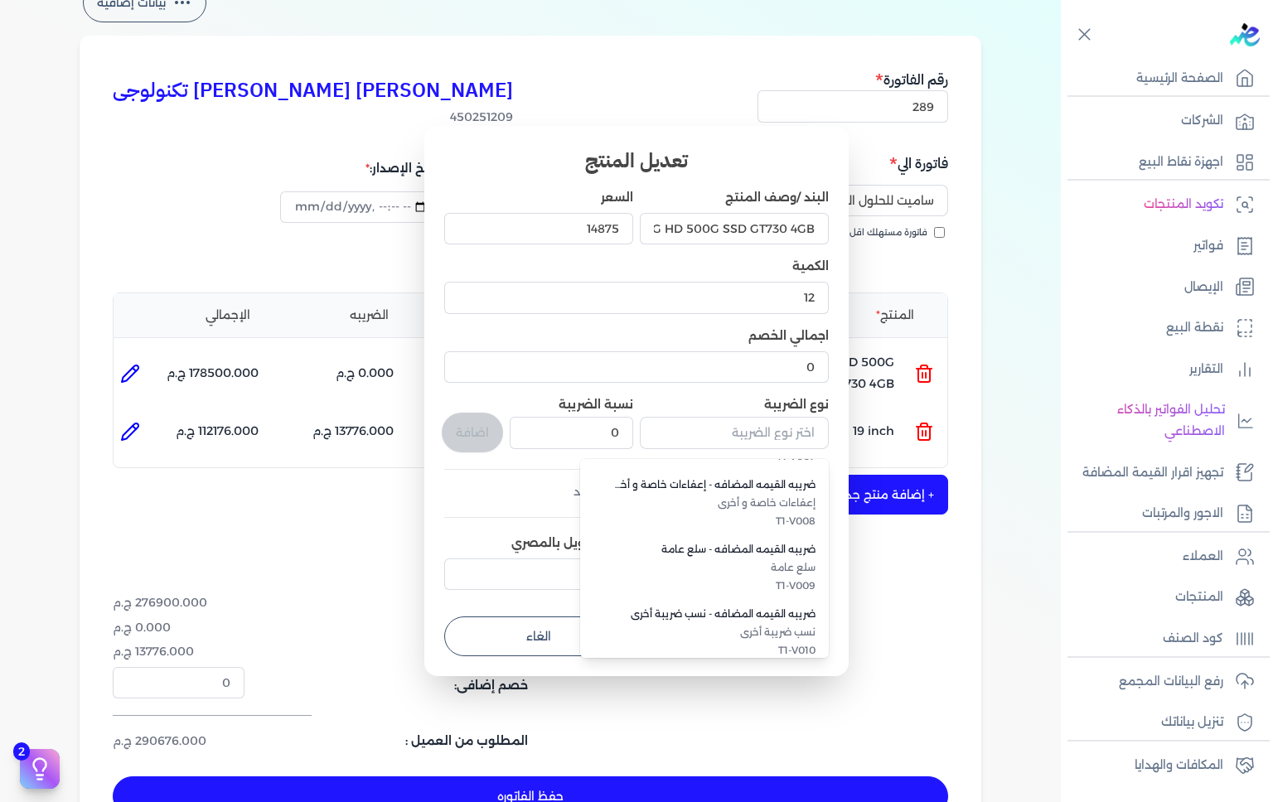
click at [789, 576] on li "ضريبه القيمه المضافه - سلع عامة سلع عامة T1-V009" at bounding box center [704, 568] width 249 height 65
type input "ضريبه القيمه المضافه - سلع عامة"
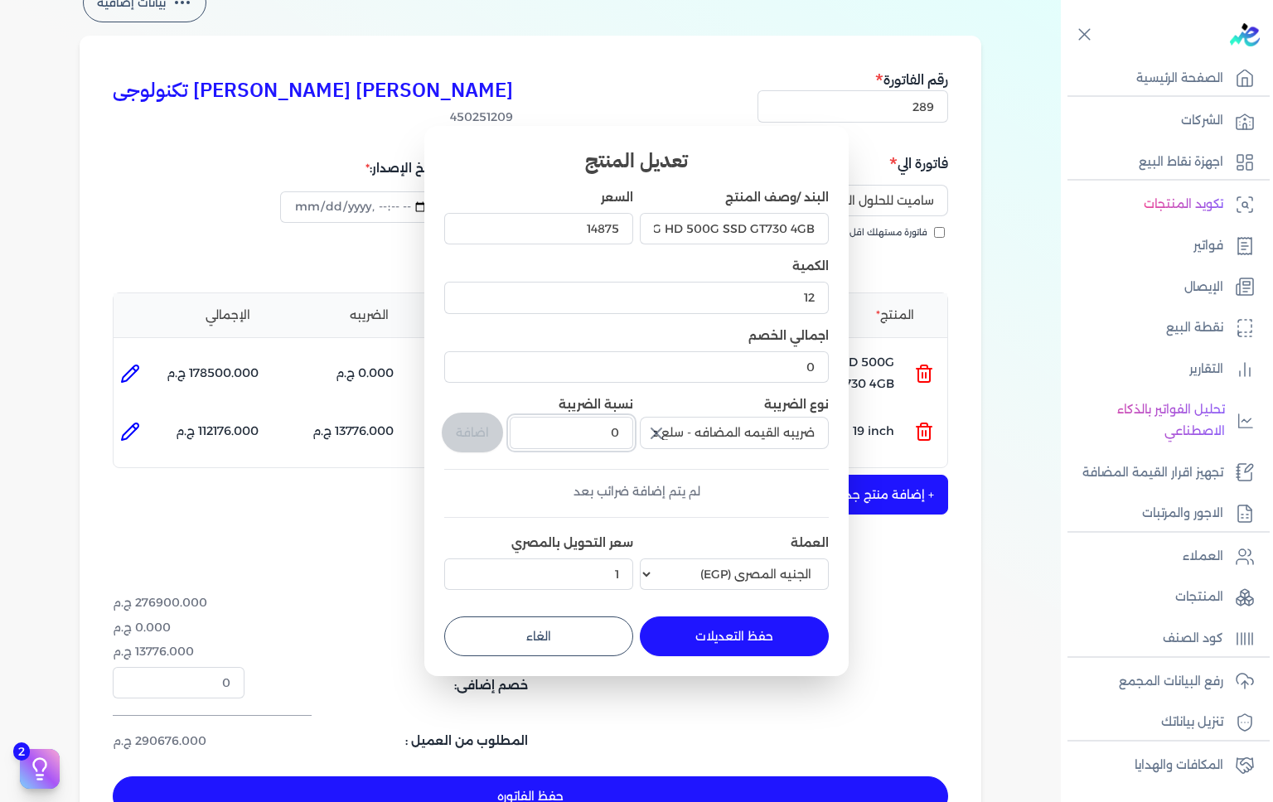
click at [575, 434] on input "0" at bounding box center [572, 433] width 124 height 32
type input "14"
click at [485, 434] on button "اضافة" at bounding box center [472, 433] width 61 height 40
type input "0"
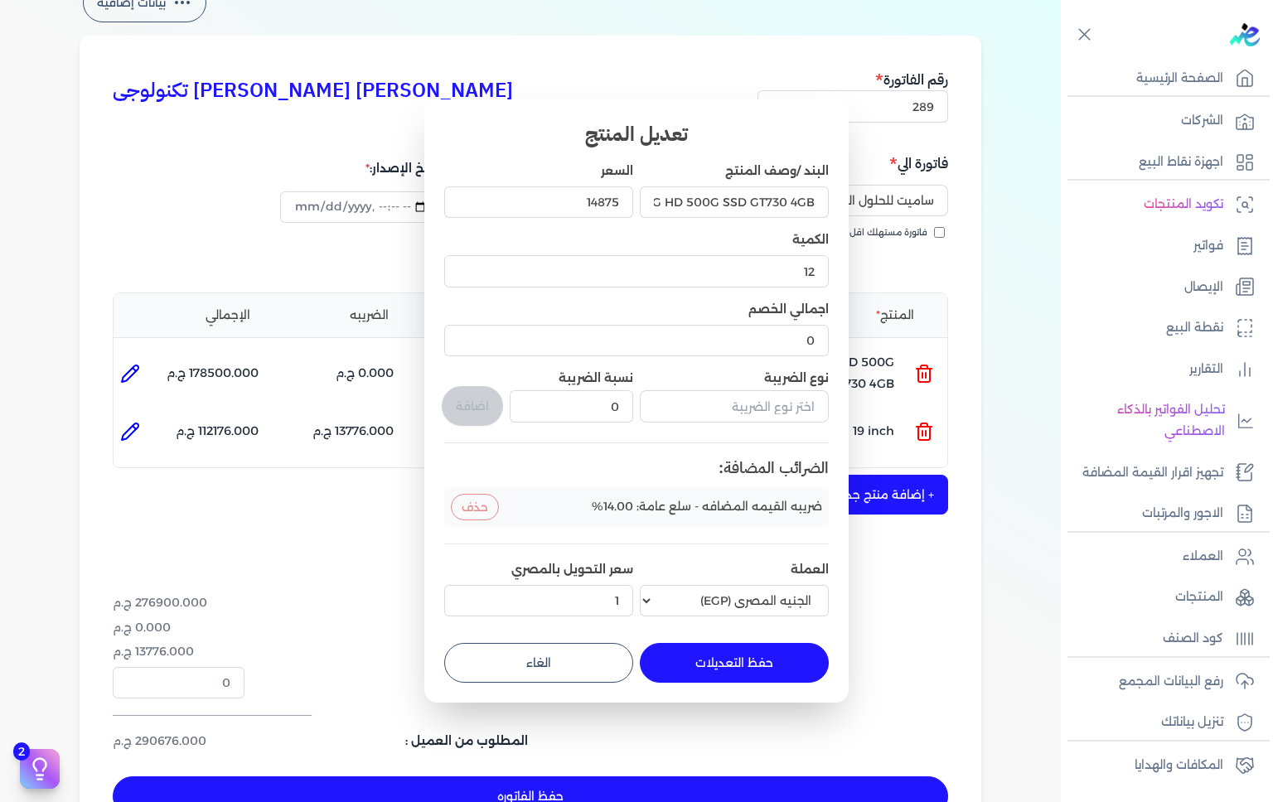
click at [749, 660] on button "حفظ التعديلات" at bounding box center [734, 663] width 189 height 40
type input "0"
type input "1"
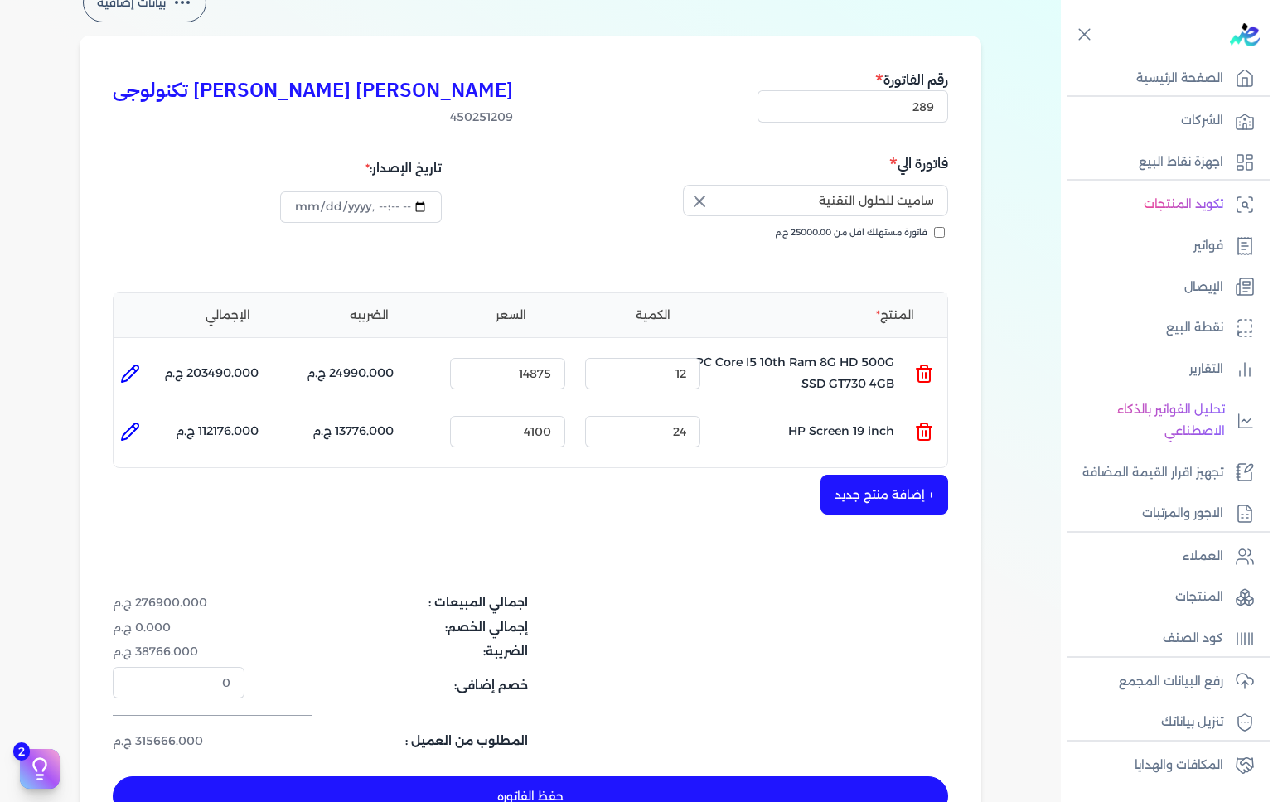
click at [135, 435] on icon at bounding box center [130, 432] width 20 height 20
type input "HP Screen 19 inch"
type input "4100"
type input "24"
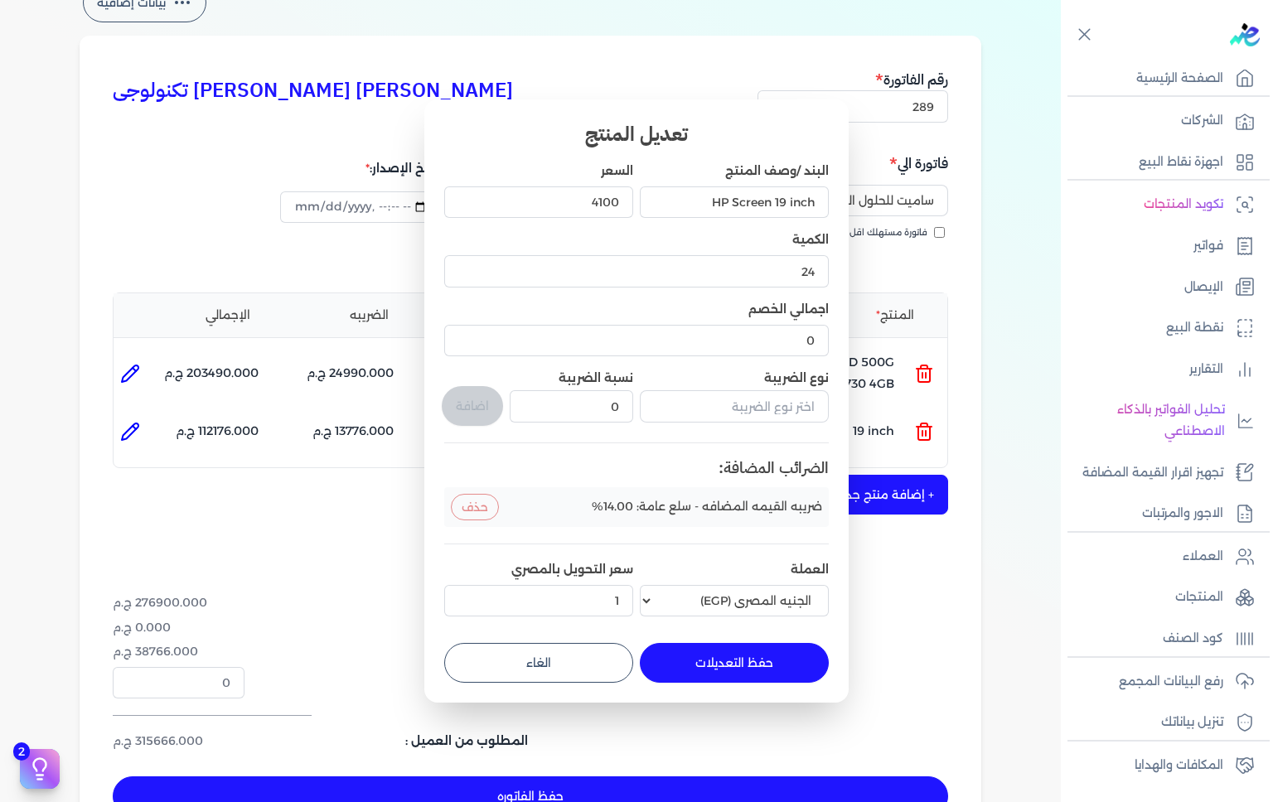
click at [668, 518] on li "ضريبه القيمه المضافه - سلع عامة: 14.00% حذف" at bounding box center [636, 507] width 385 height 40
click at [479, 518] on button "حذف" at bounding box center [475, 507] width 48 height 27
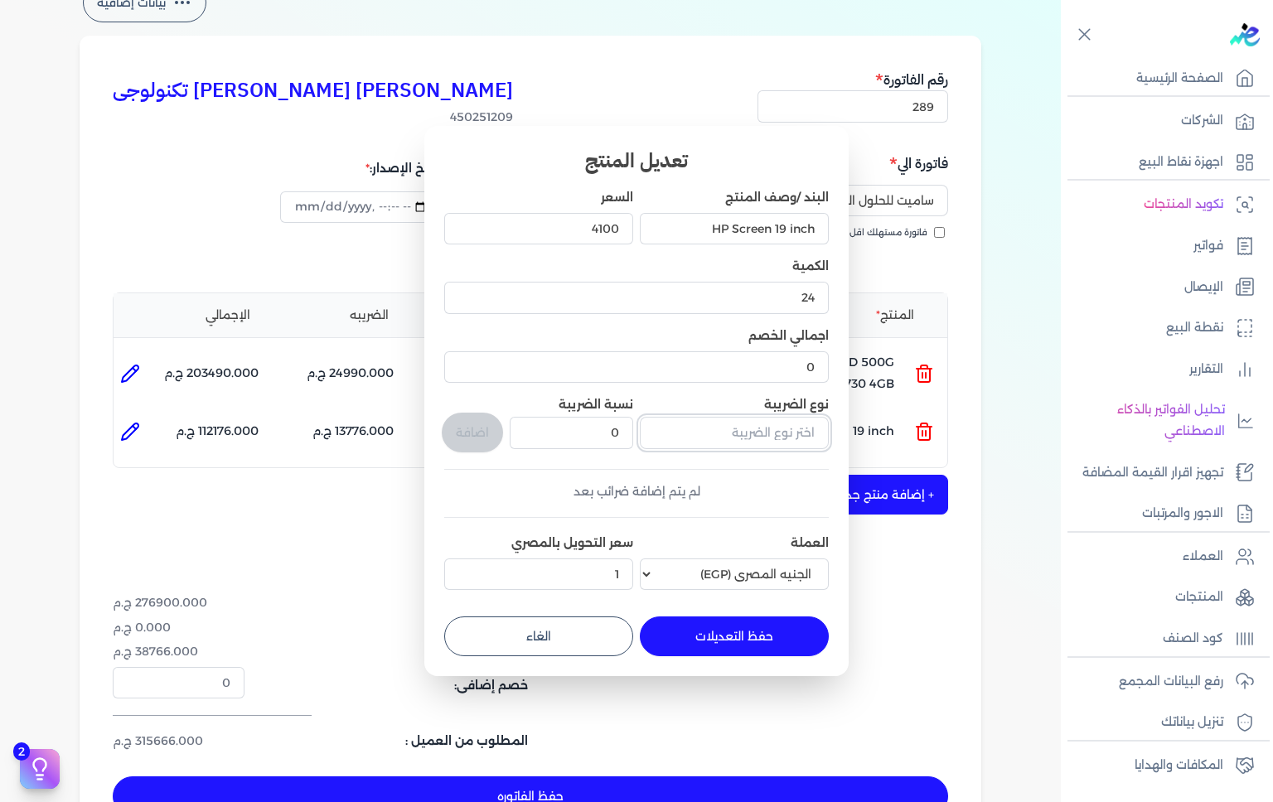
click at [722, 434] on input "text" at bounding box center [734, 433] width 189 height 32
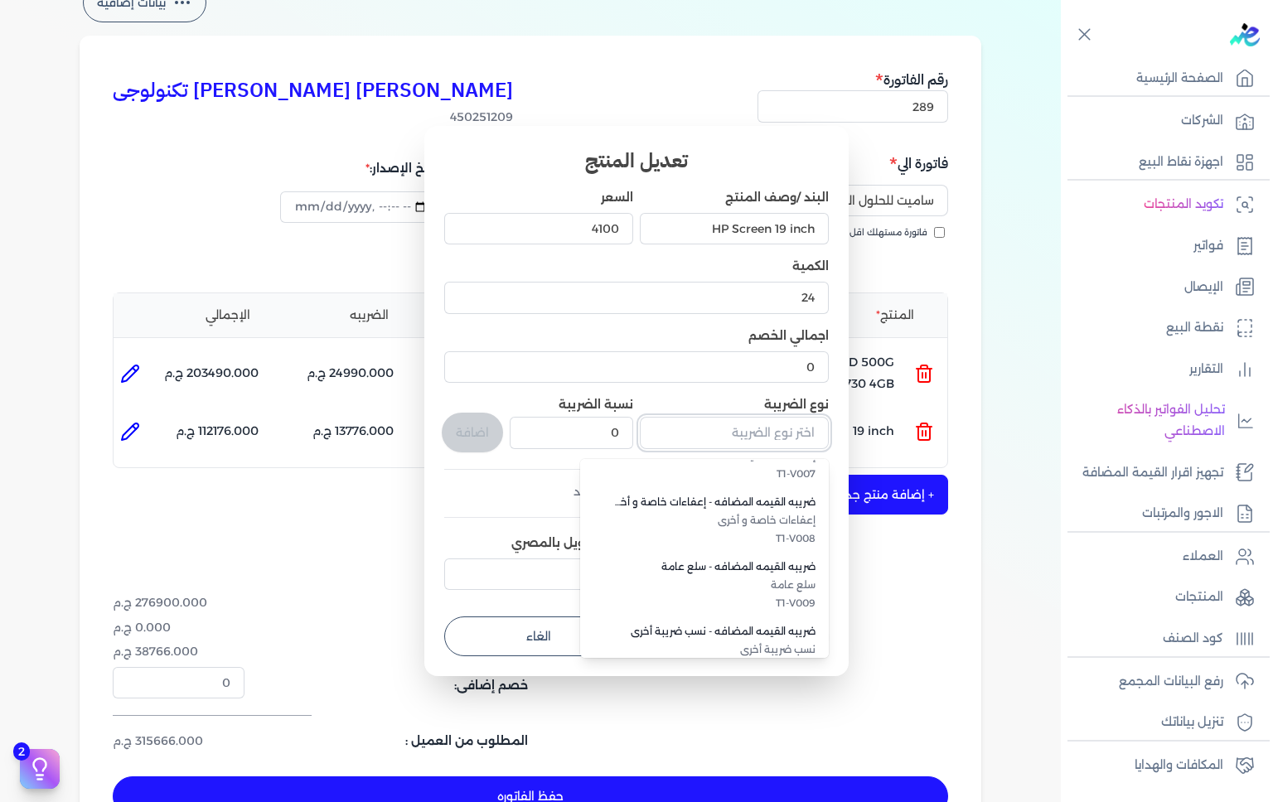
scroll to position [454, 0]
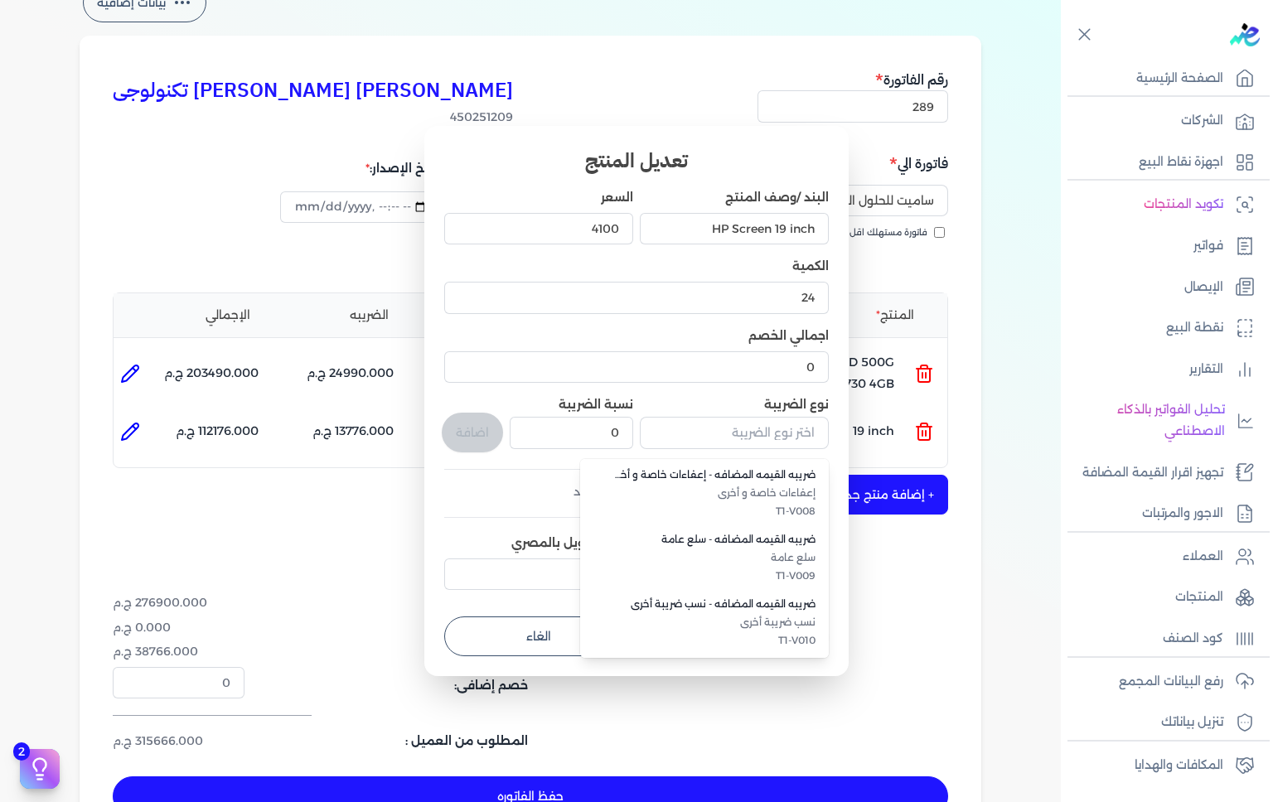
click at [773, 572] on span "T1-V009" at bounding box center [714, 576] width 202 height 15
type input "ضريبه القيمه المضافه - سلع عامة"
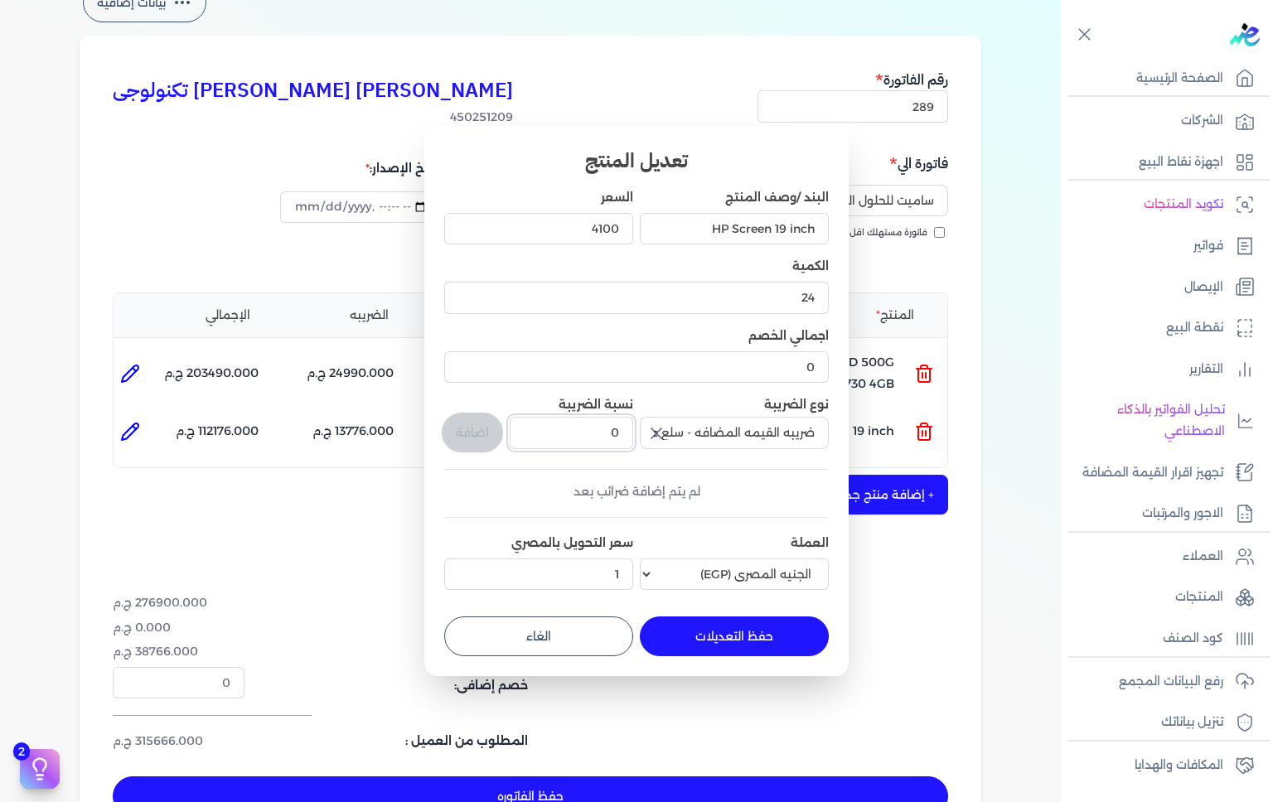
click at [563, 437] on input "0" at bounding box center [572, 433] width 124 height 32
type input "0"
type input "14"
click at [484, 429] on button "اضافة" at bounding box center [472, 433] width 61 height 40
type input "0"
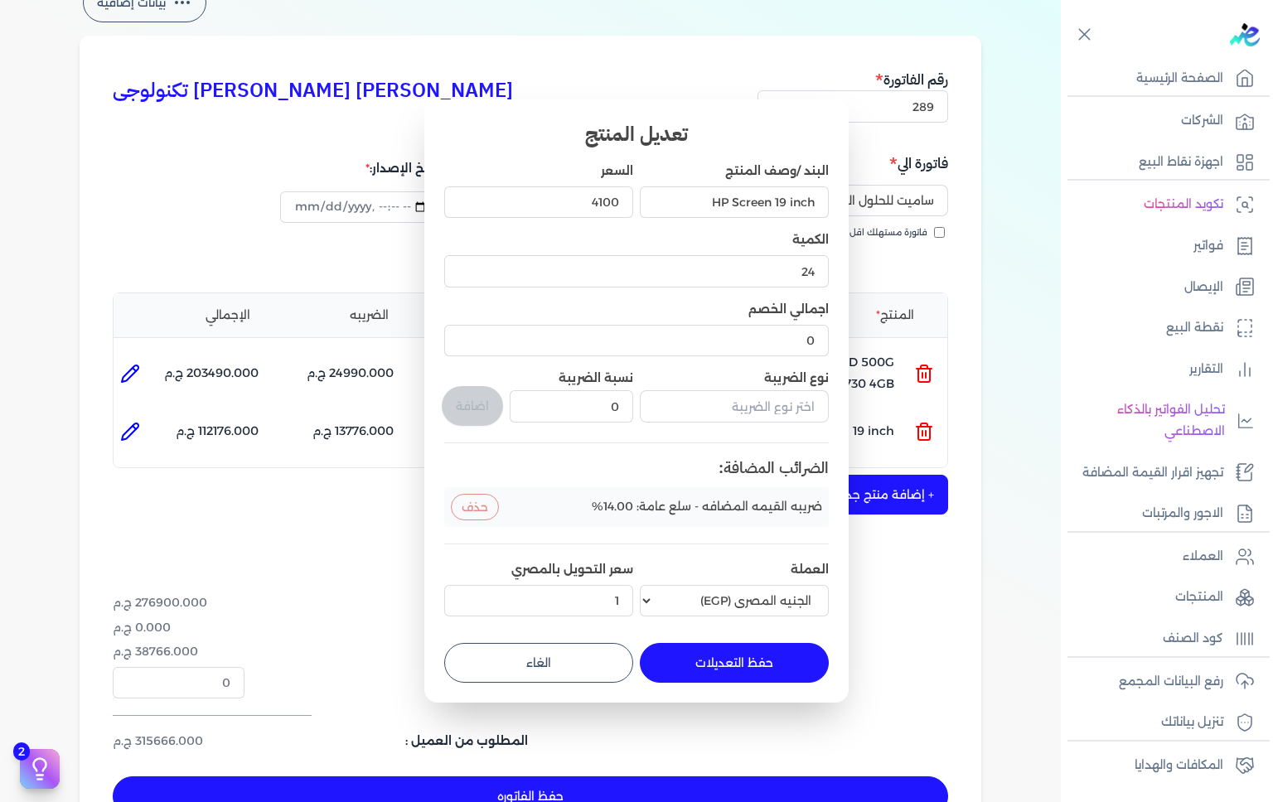
click at [740, 679] on button "حفظ التعديلات" at bounding box center [734, 663] width 189 height 40
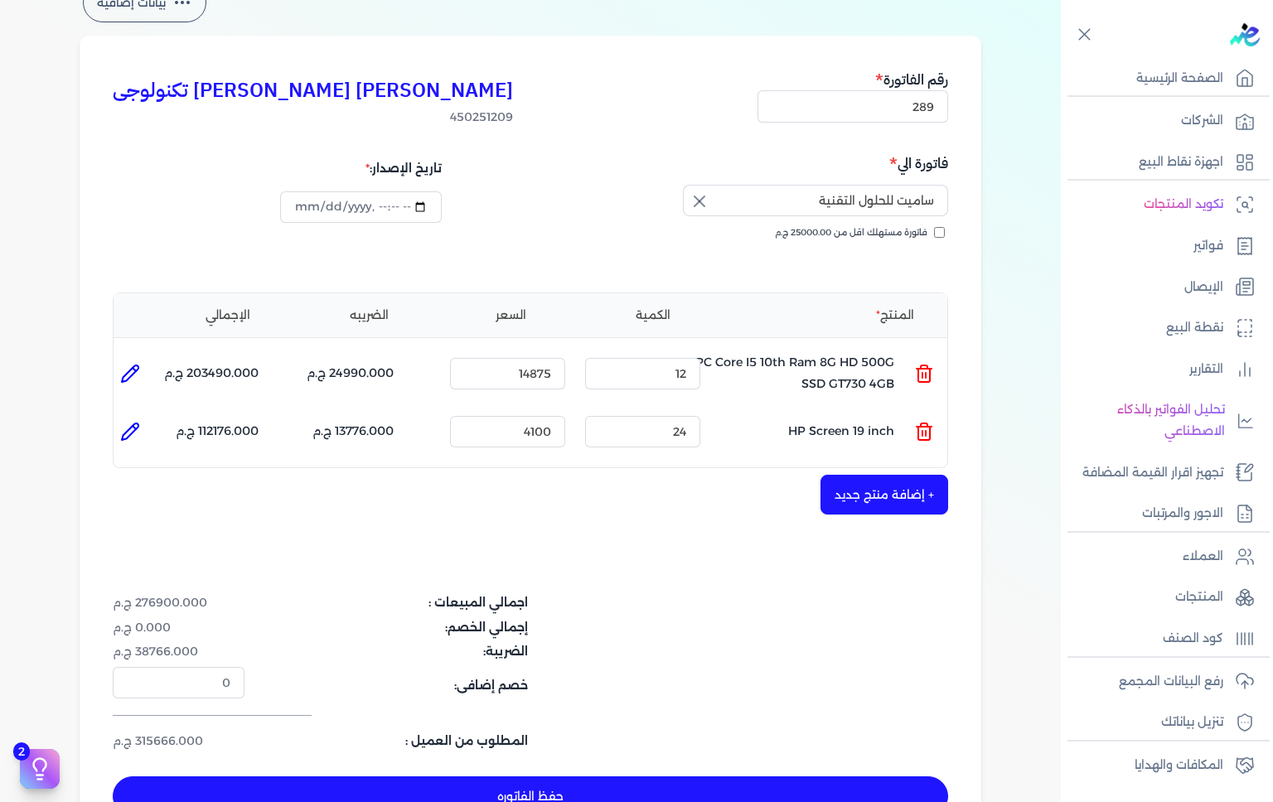
type input "0"
type input "1"
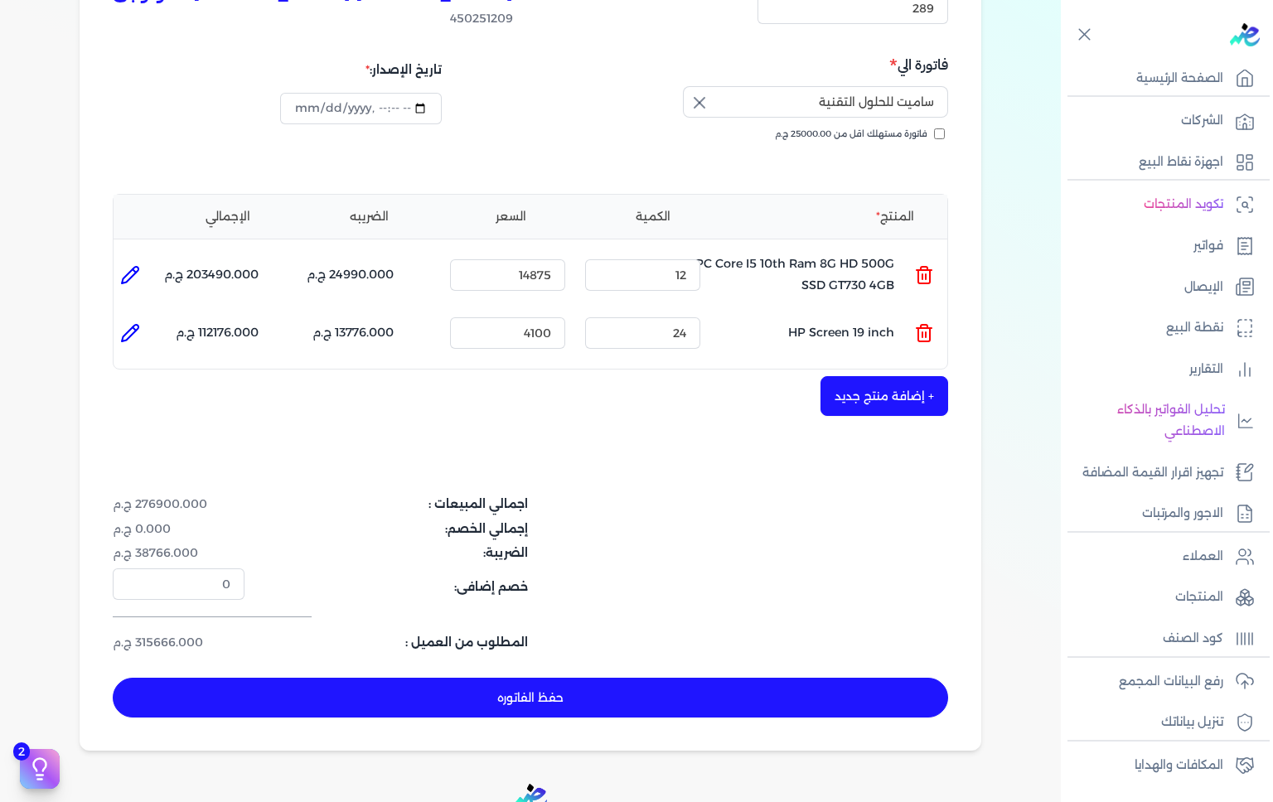
scroll to position [207, 0]
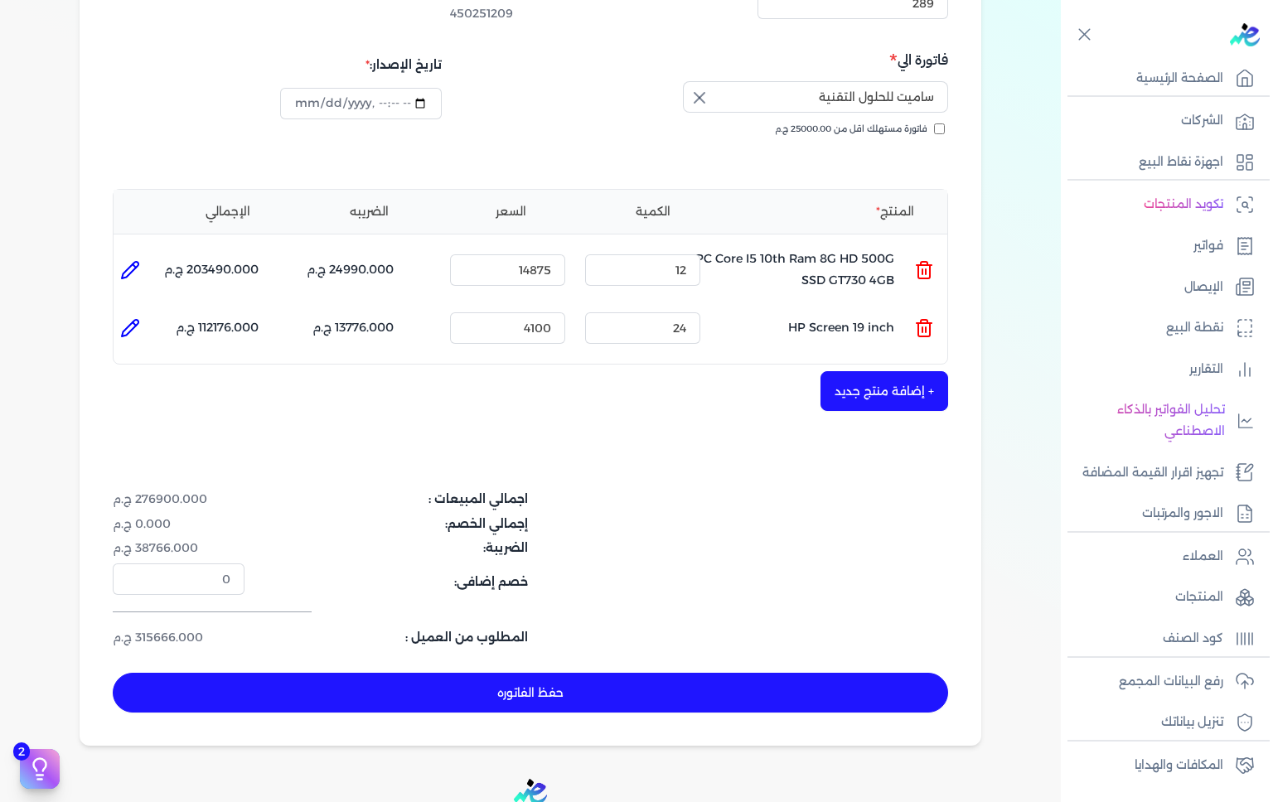
click at [552, 686] on button "حفظ الفاتوره" at bounding box center [531, 693] width 836 height 40
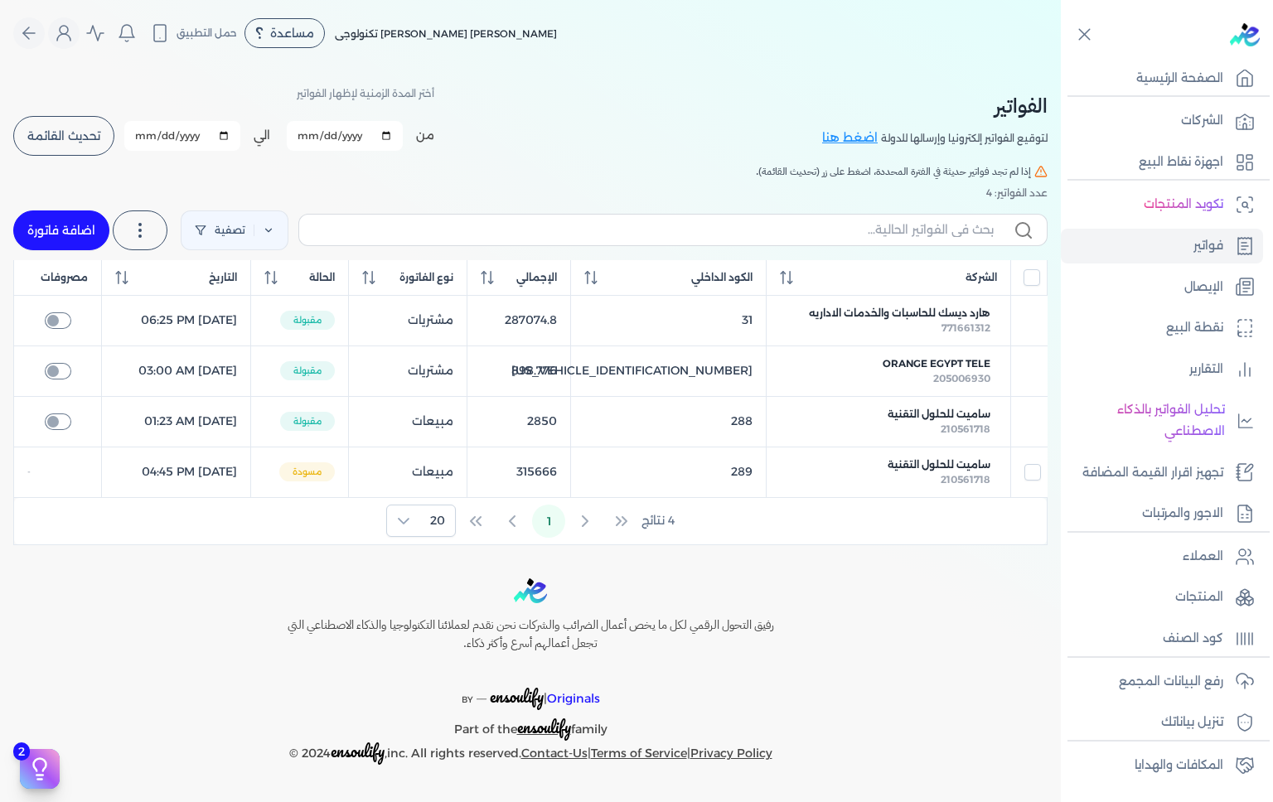
click at [915, 474] on div "210561718" at bounding box center [889, 480] width 204 height 15
select select "EGP"
select select "B"
select select "EGS"
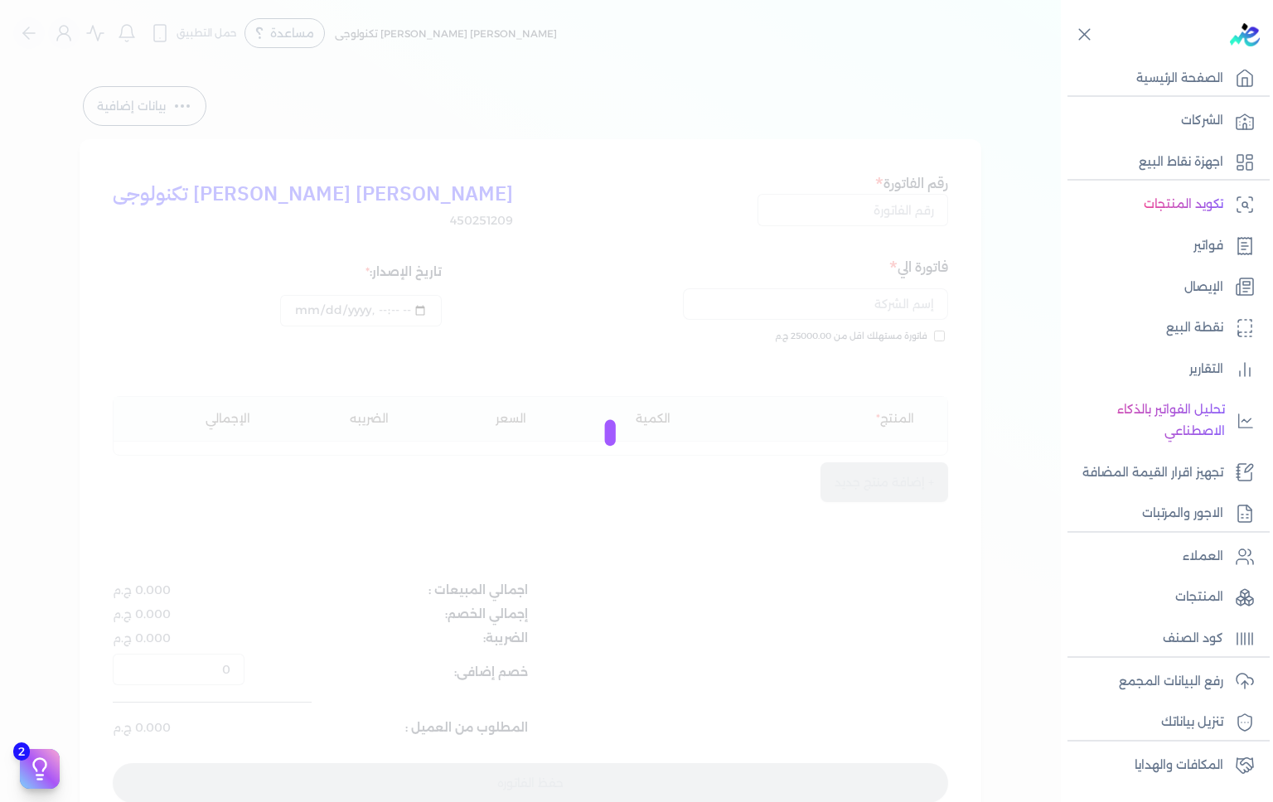
type input "289"
type input "ساميت للحلول التقنية"
type input "2025-09-30T16:45:11"
type input "2025-09-30"
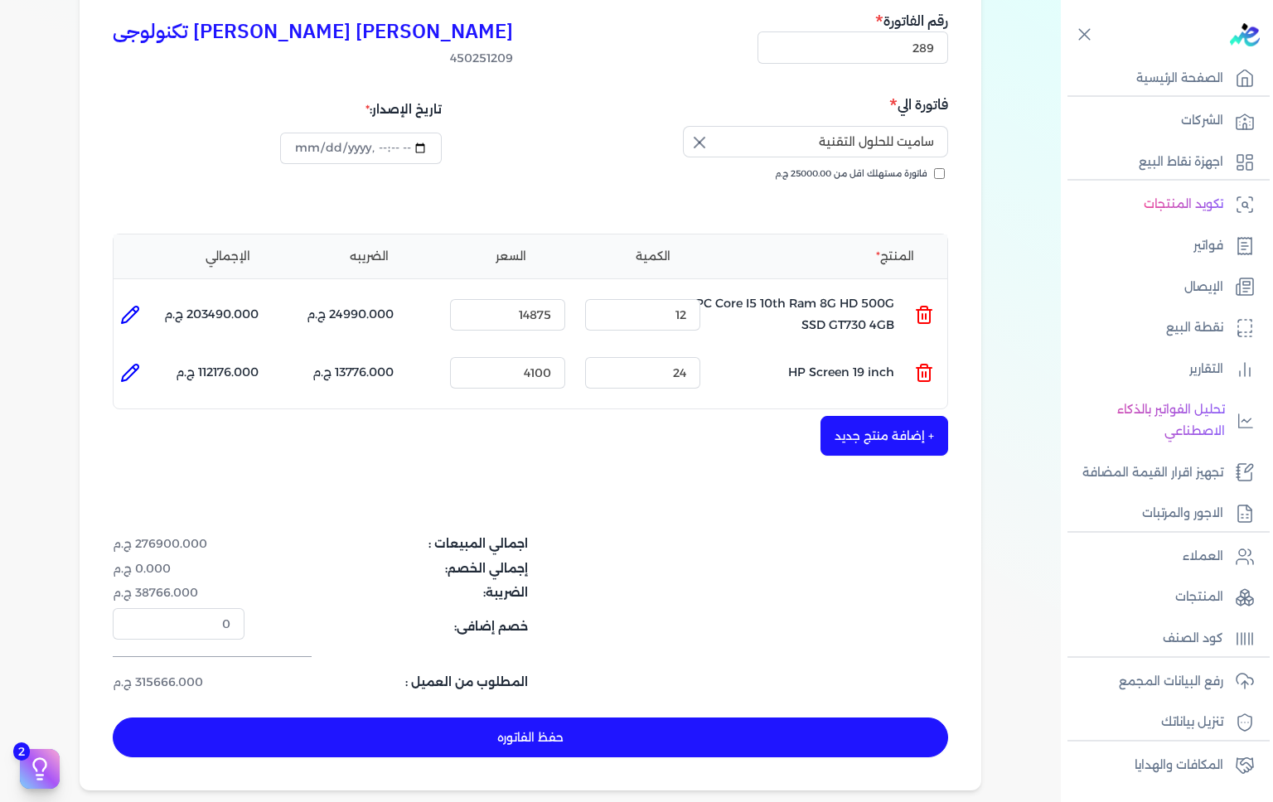
scroll to position [174, 0]
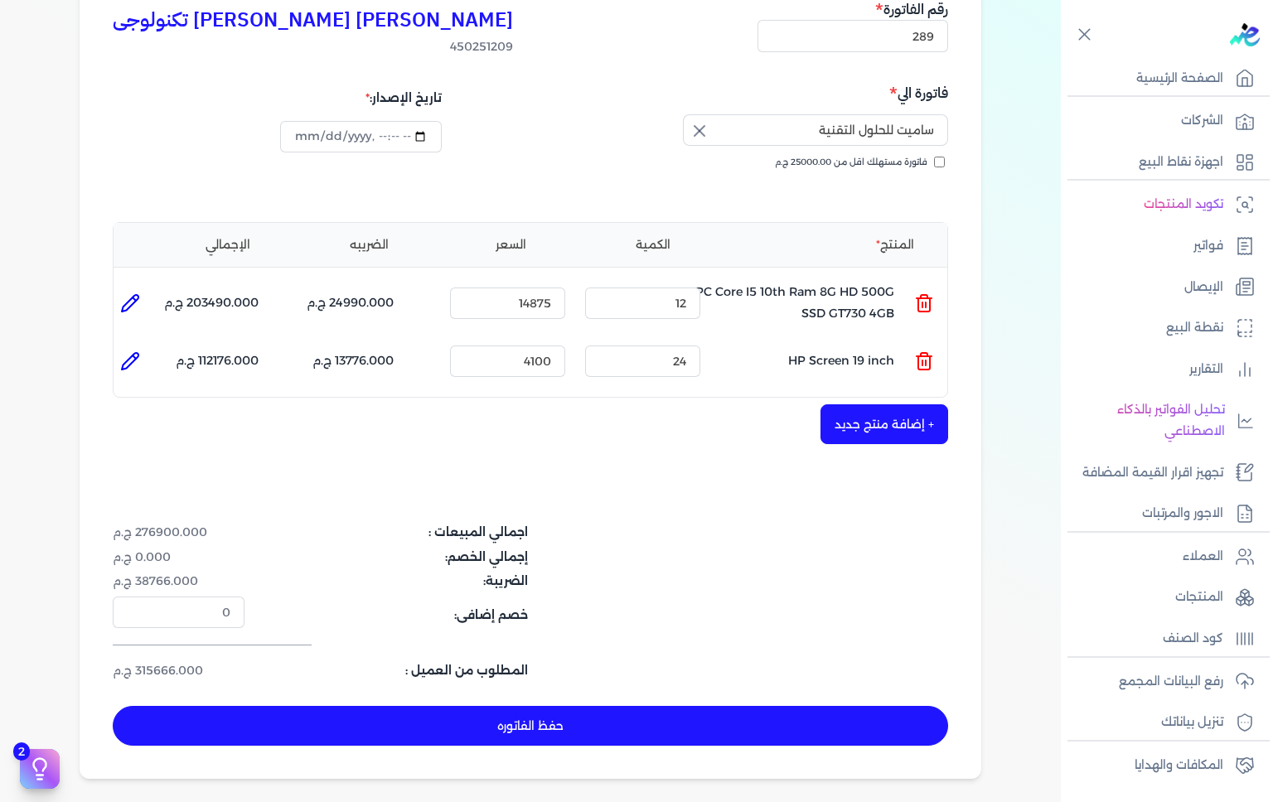
click at [136, 356] on icon at bounding box center [134, 357] width 3 height 3
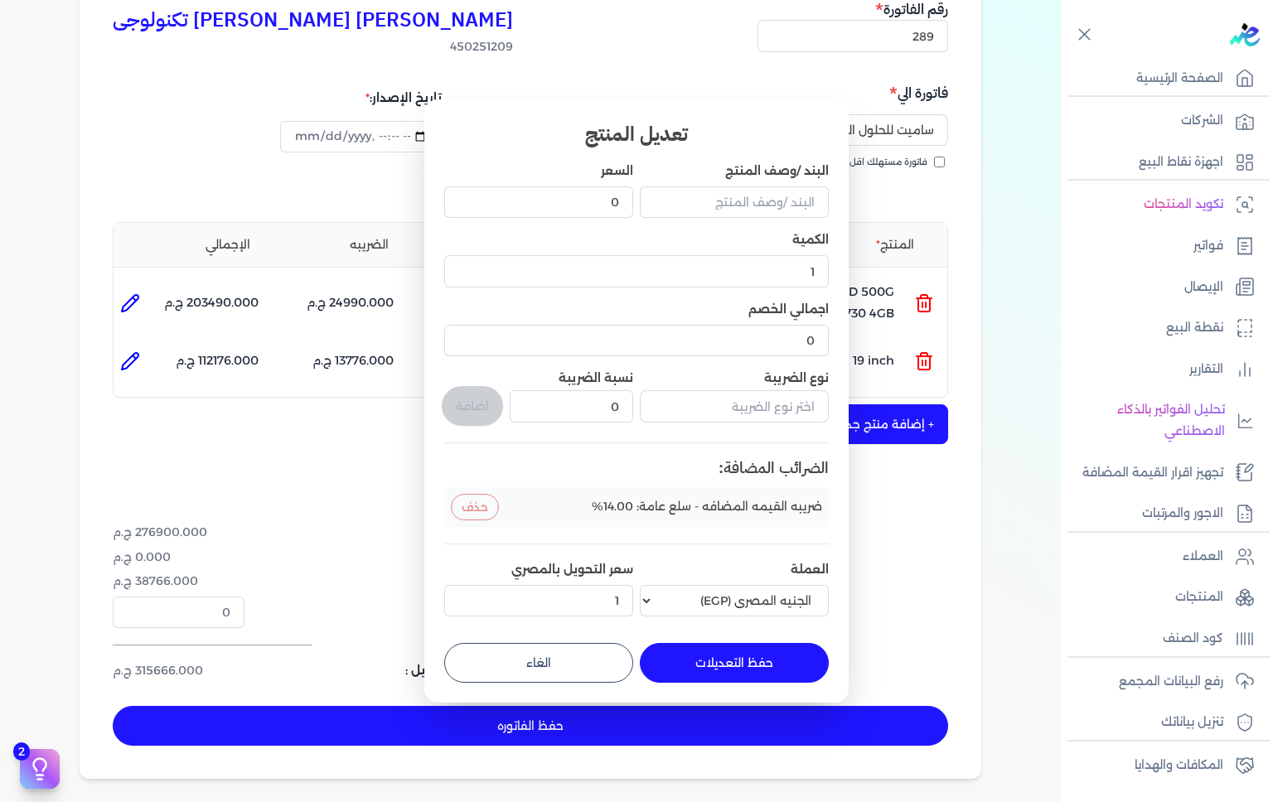
type input "HP Screen 19 inch"
type input "4100"
type input "24"
click at [564, 671] on button "الغاء" at bounding box center [538, 663] width 189 height 40
type input "0"
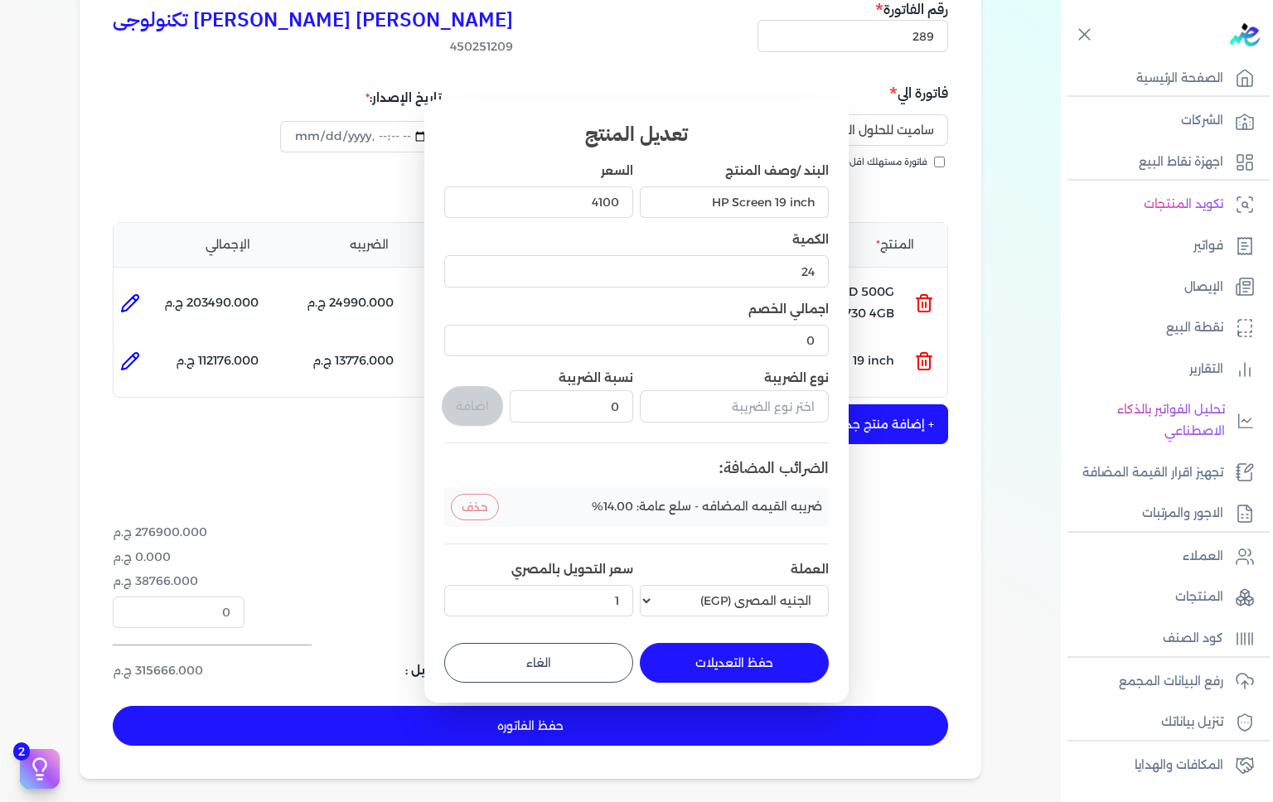
type input "1"
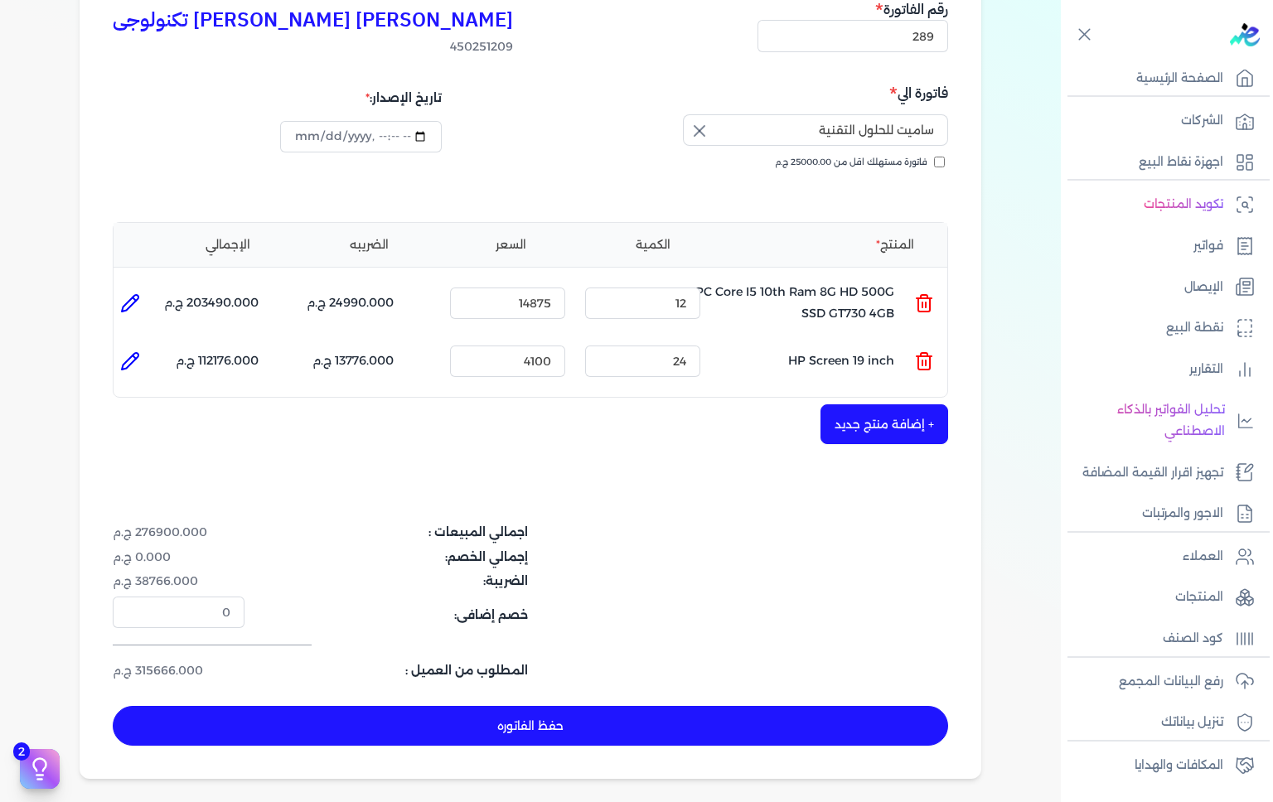
click at [137, 370] on icon at bounding box center [130, 362] width 20 height 20
type input "HP Screen 19 inch"
type input "4100"
type input "24"
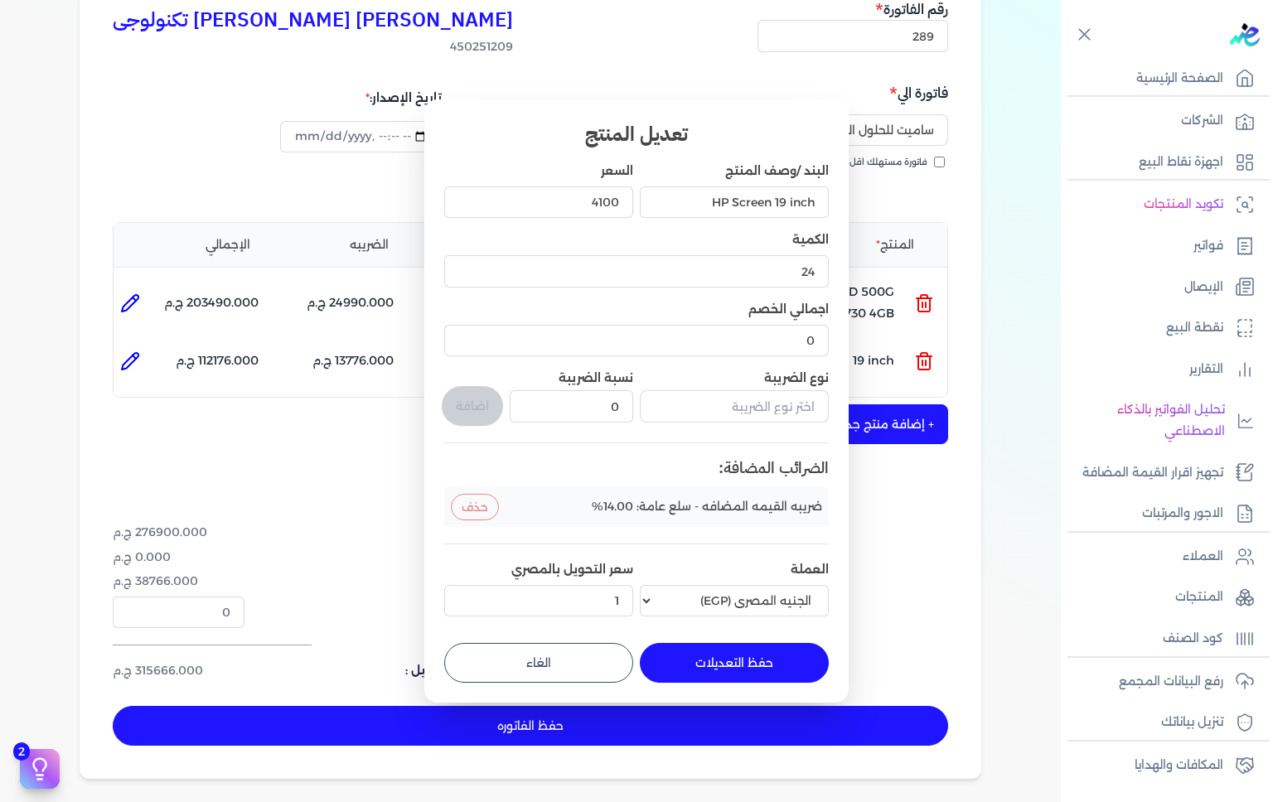
click at [488, 512] on button "حذف" at bounding box center [475, 507] width 48 height 27
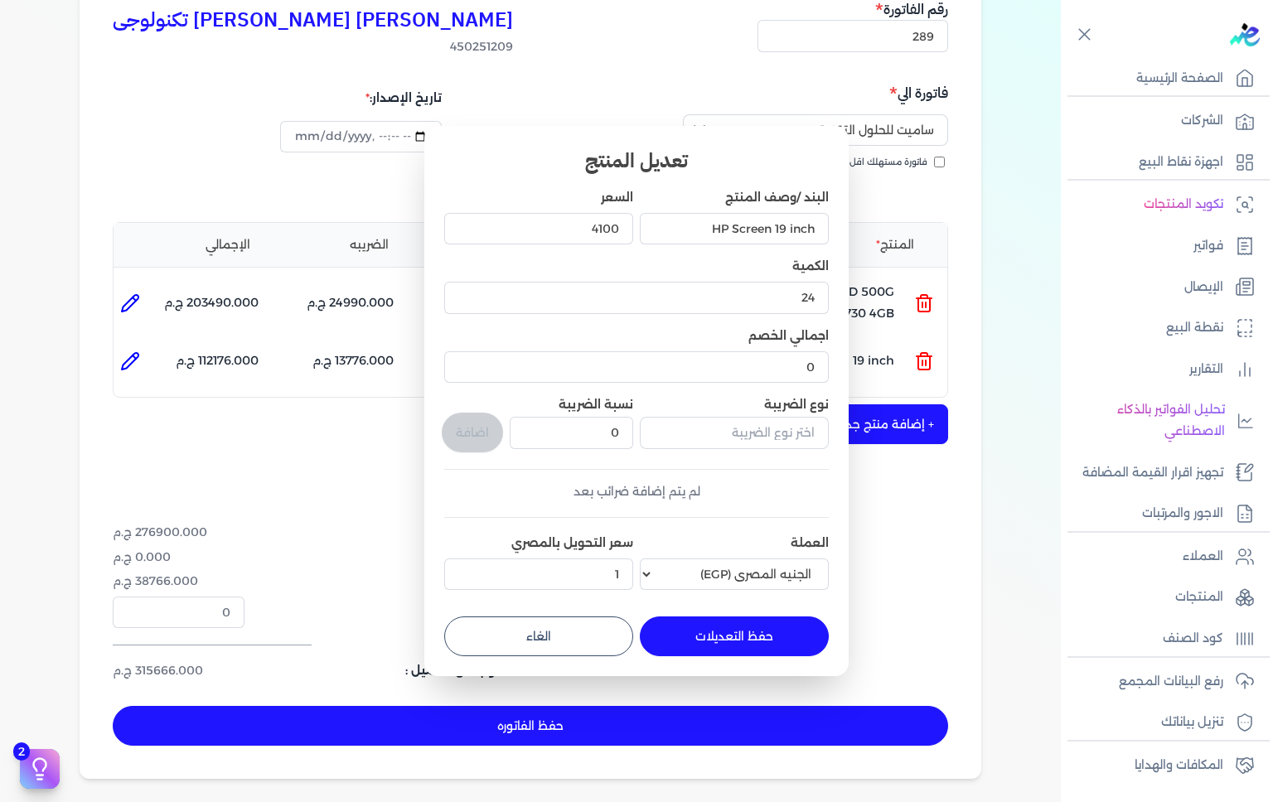
click at [733, 636] on button "حفظ التعديلات" at bounding box center [734, 637] width 189 height 40
type input "0"
type input "1"
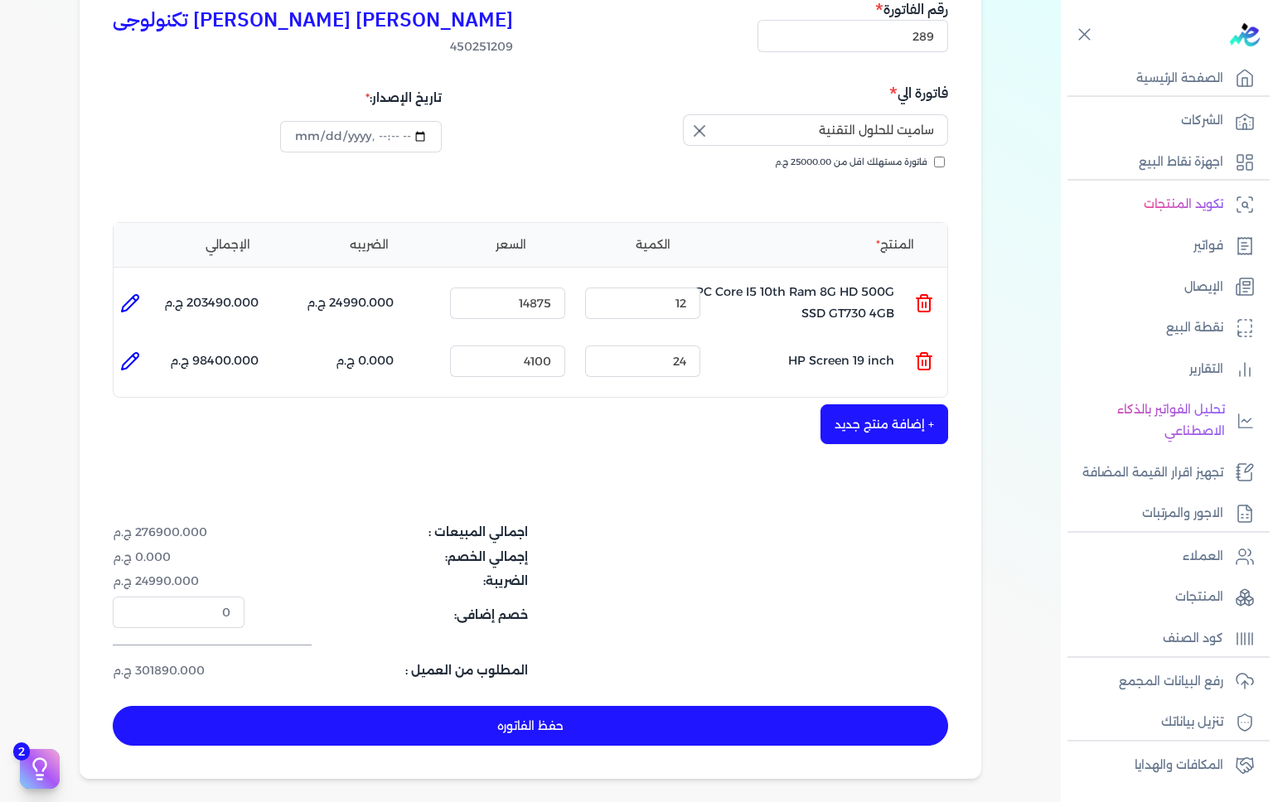
click at [133, 304] on icon at bounding box center [130, 303] width 20 height 20
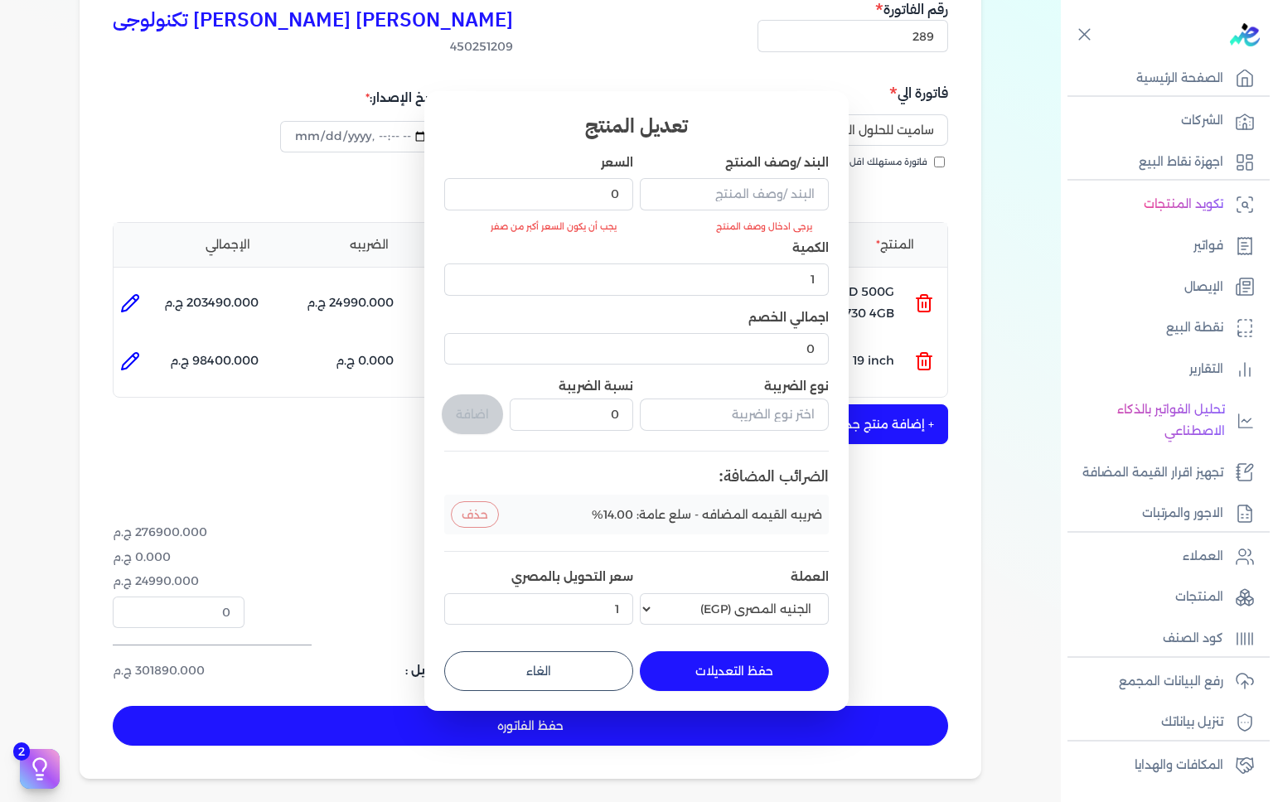
type input "PC Core I5 10th Ram 8G HD 500G SSD GT730 4GB"
type input "14875"
type input "12"
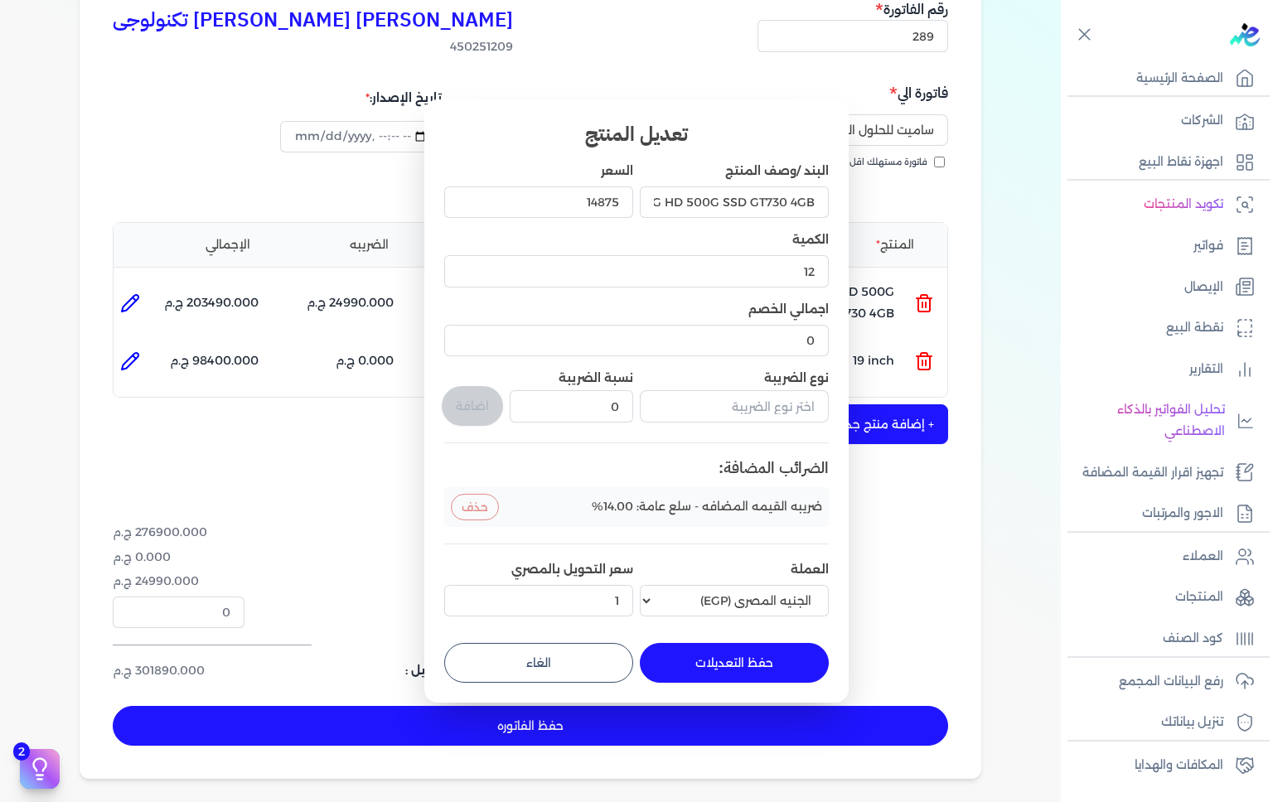
click at [734, 671] on button "حفظ التعديلات" at bounding box center [734, 663] width 189 height 40
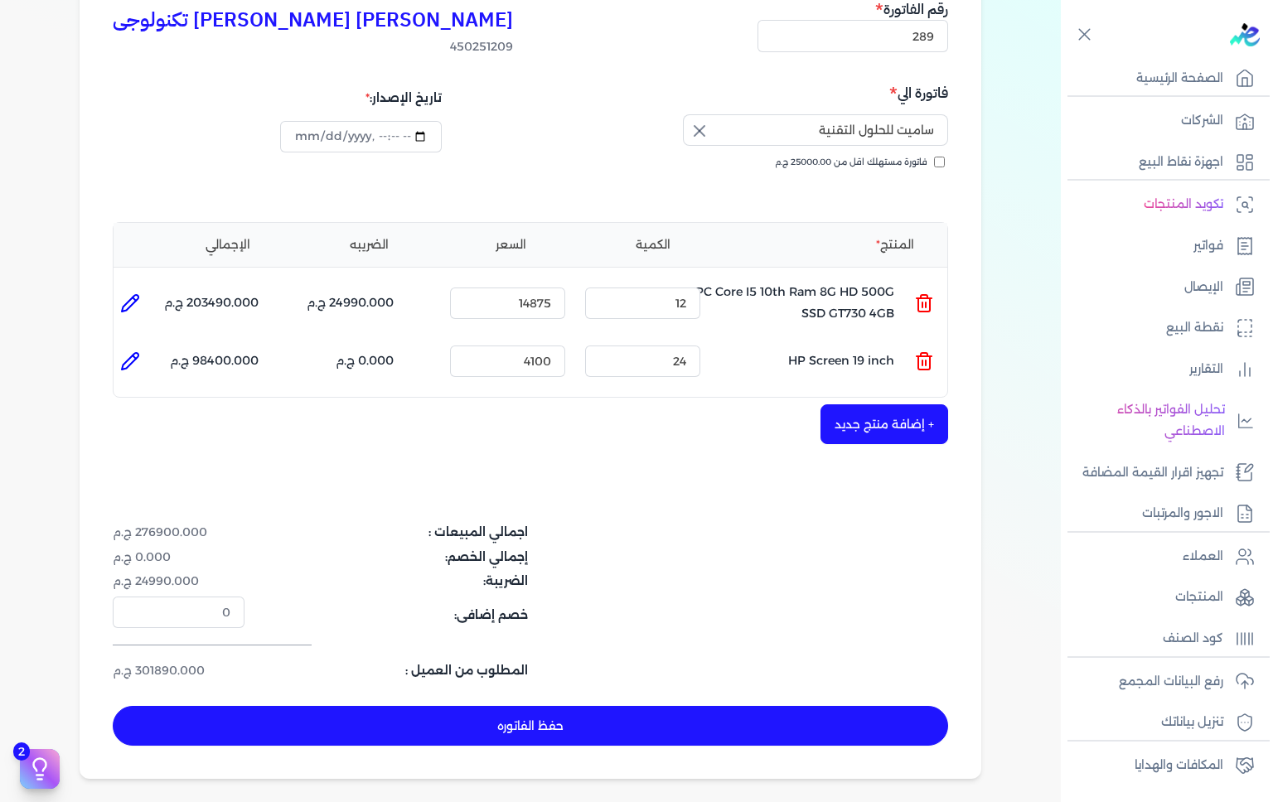
type input "0"
type input "1"
click at [129, 298] on icon at bounding box center [130, 303] width 20 height 20
type input "PC Core I5 10th Ram 8G HD 500G SSD GT730 4GB"
type input "14875"
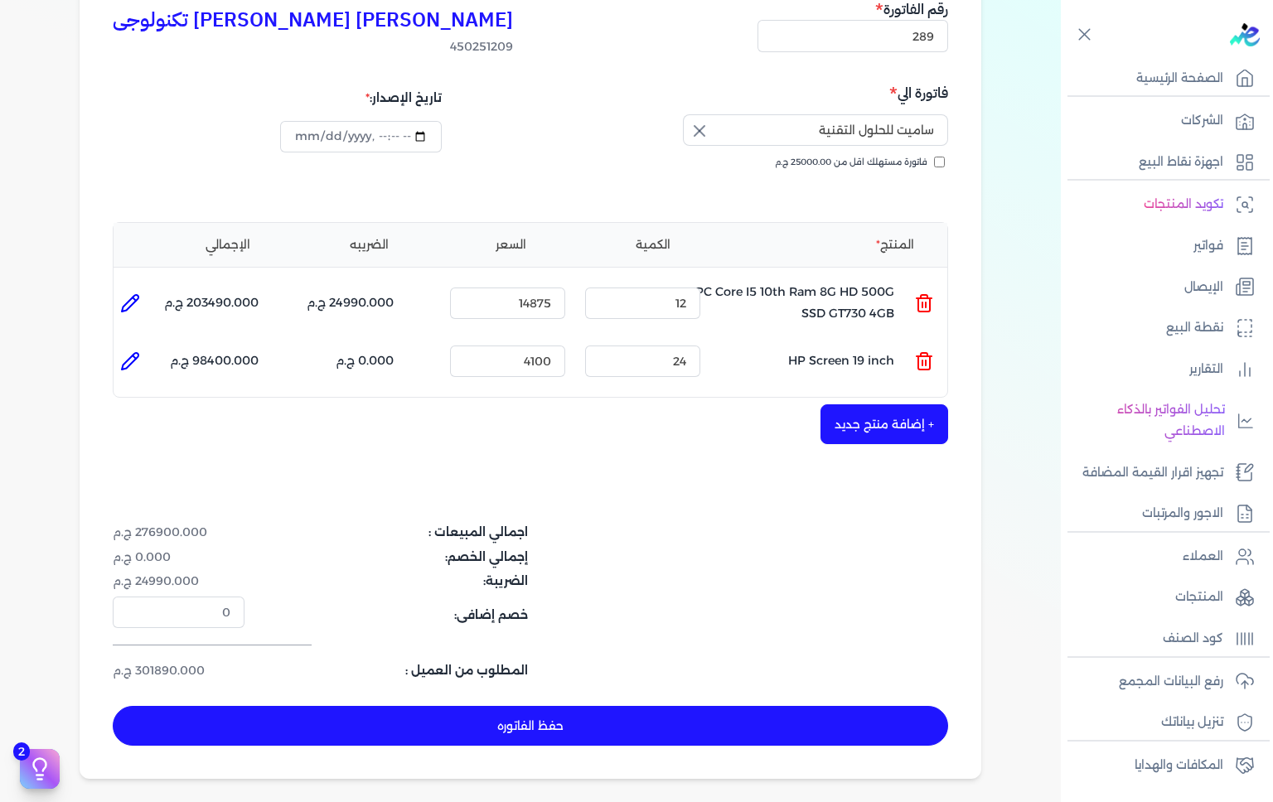
type input "12"
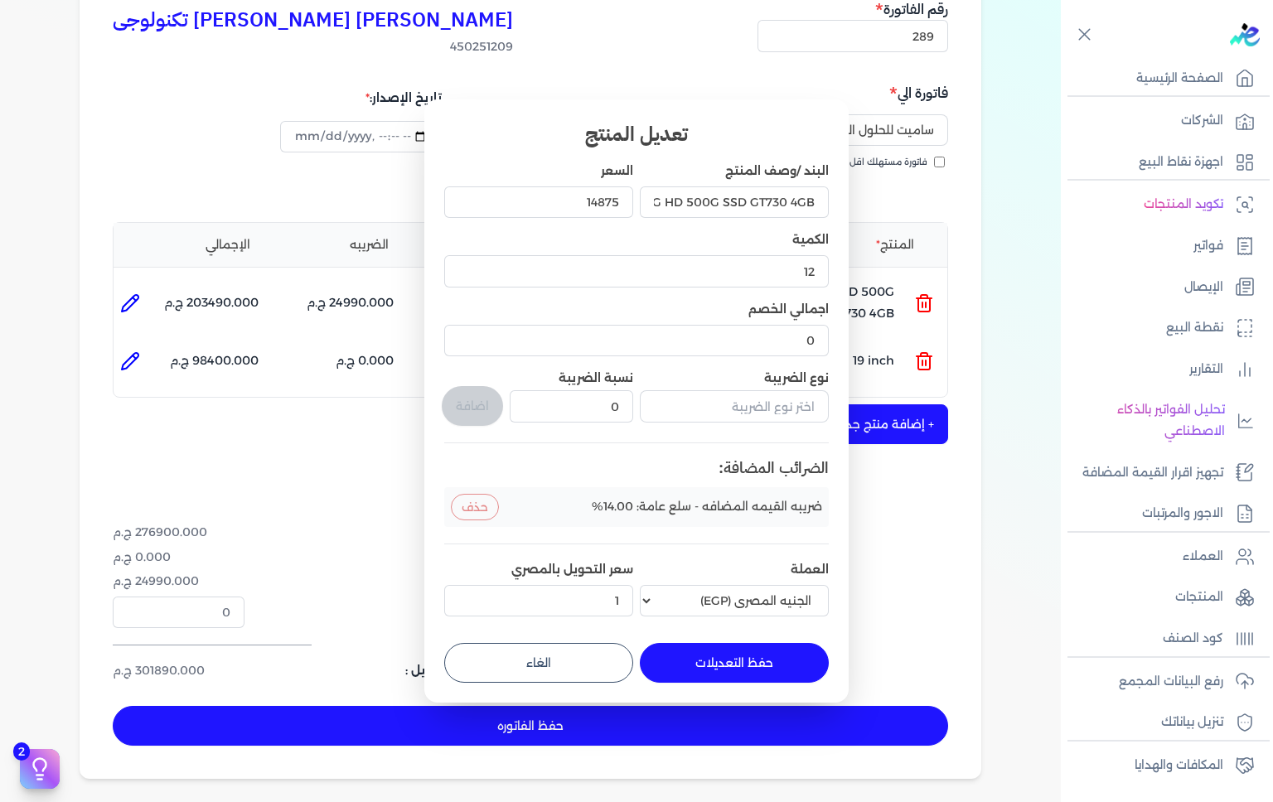
click at [484, 508] on button "حذف" at bounding box center [475, 507] width 48 height 27
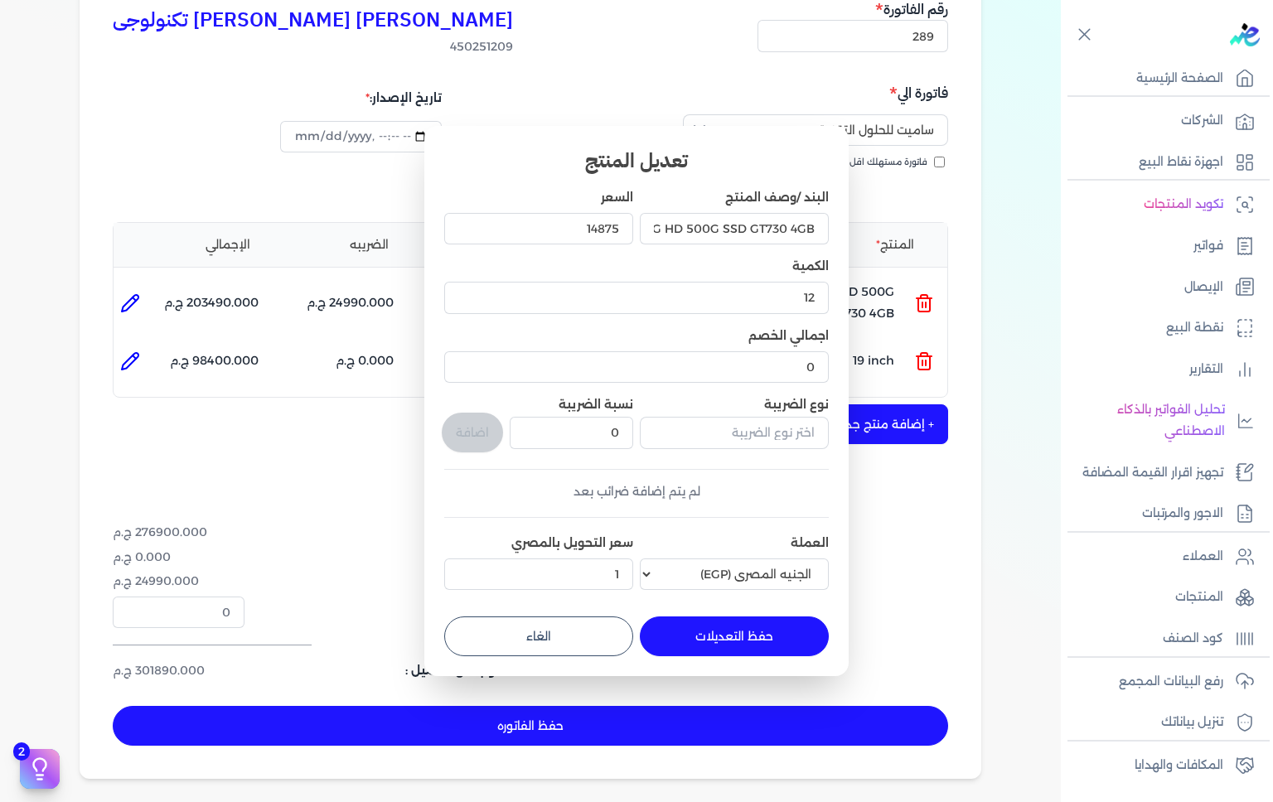
click at [732, 646] on button "حفظ التعديلات" at bounding box center [734, 637] width 189 height 40
type input "0"
type input "1"
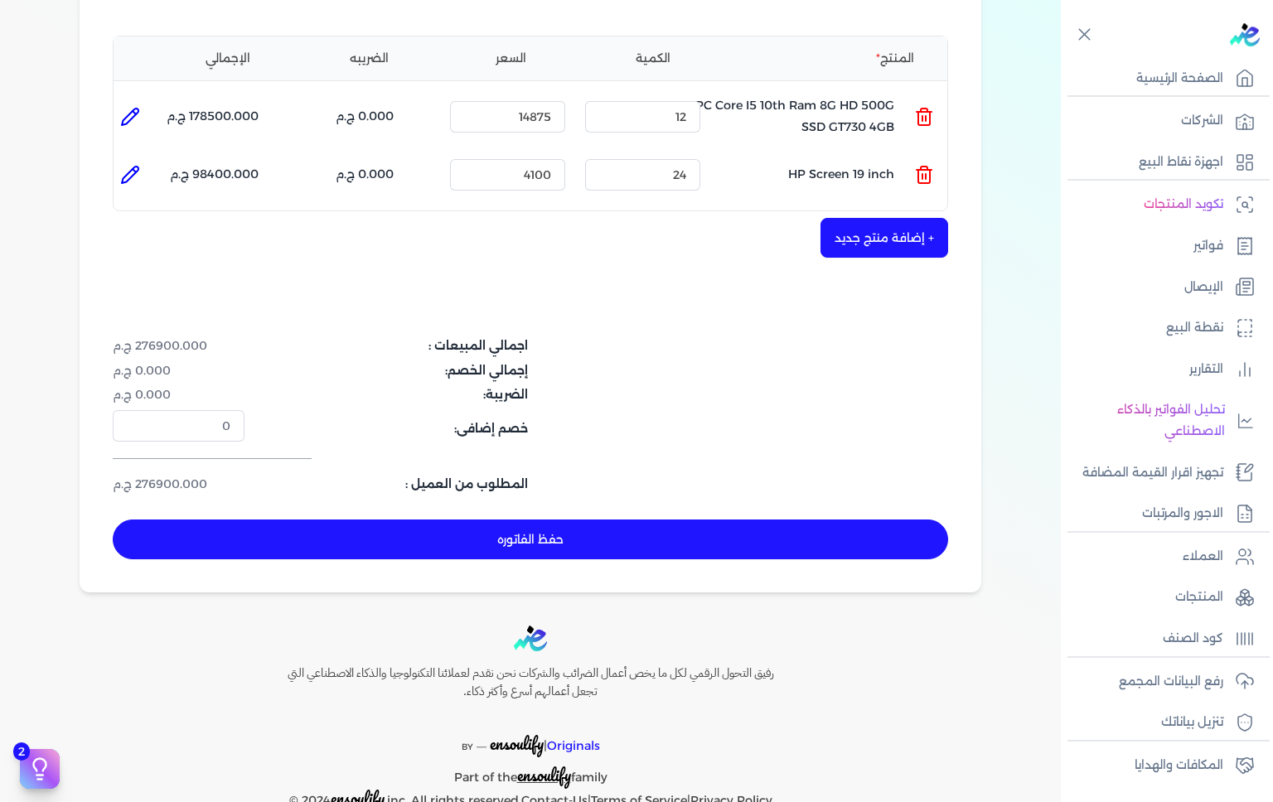
scroll to position [401, 0]
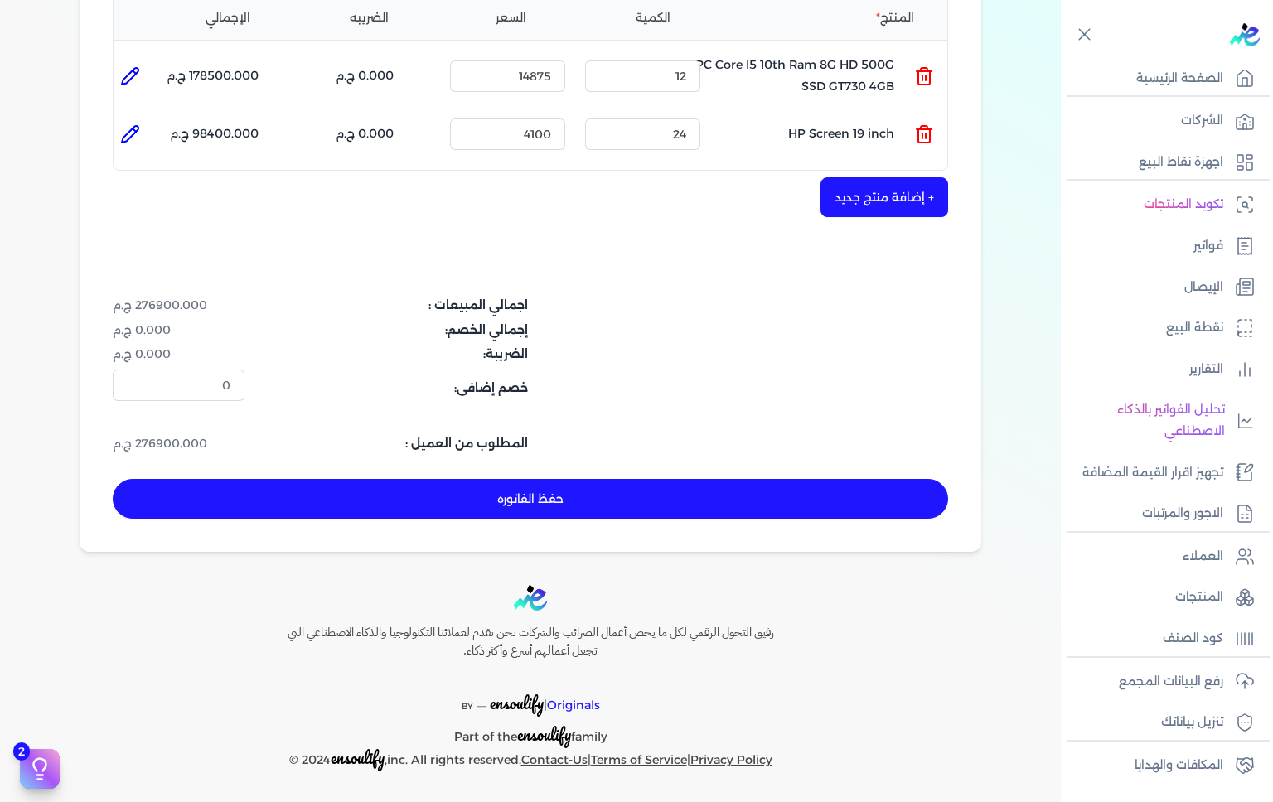
click at [609, 493] on button "حفظ الفاتوره" at bounding box center [531, 499] width 836 height 40
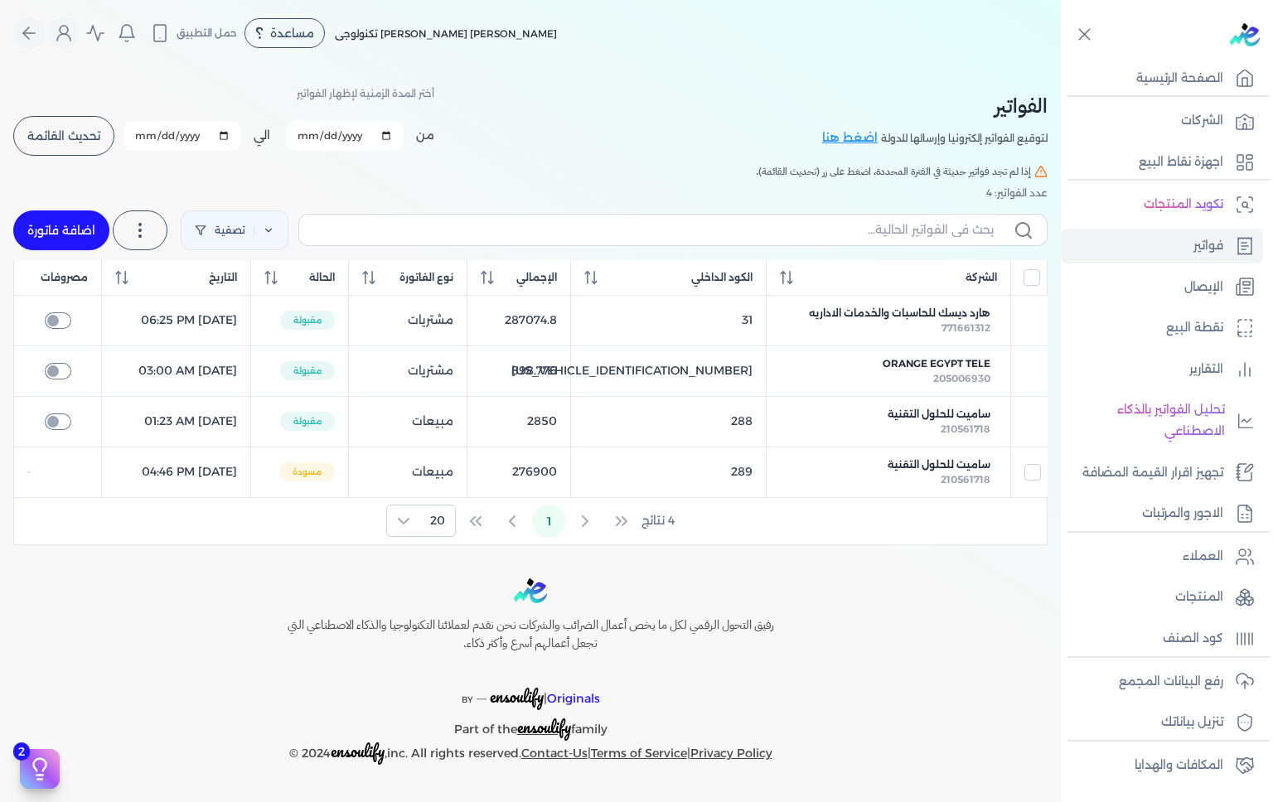
click at [937, 471] on span "ساميت للحلول التقنية" at bounding box center [939, 465] width 103 height 15
select select "EGP"
select select "B"
select select "EGS"
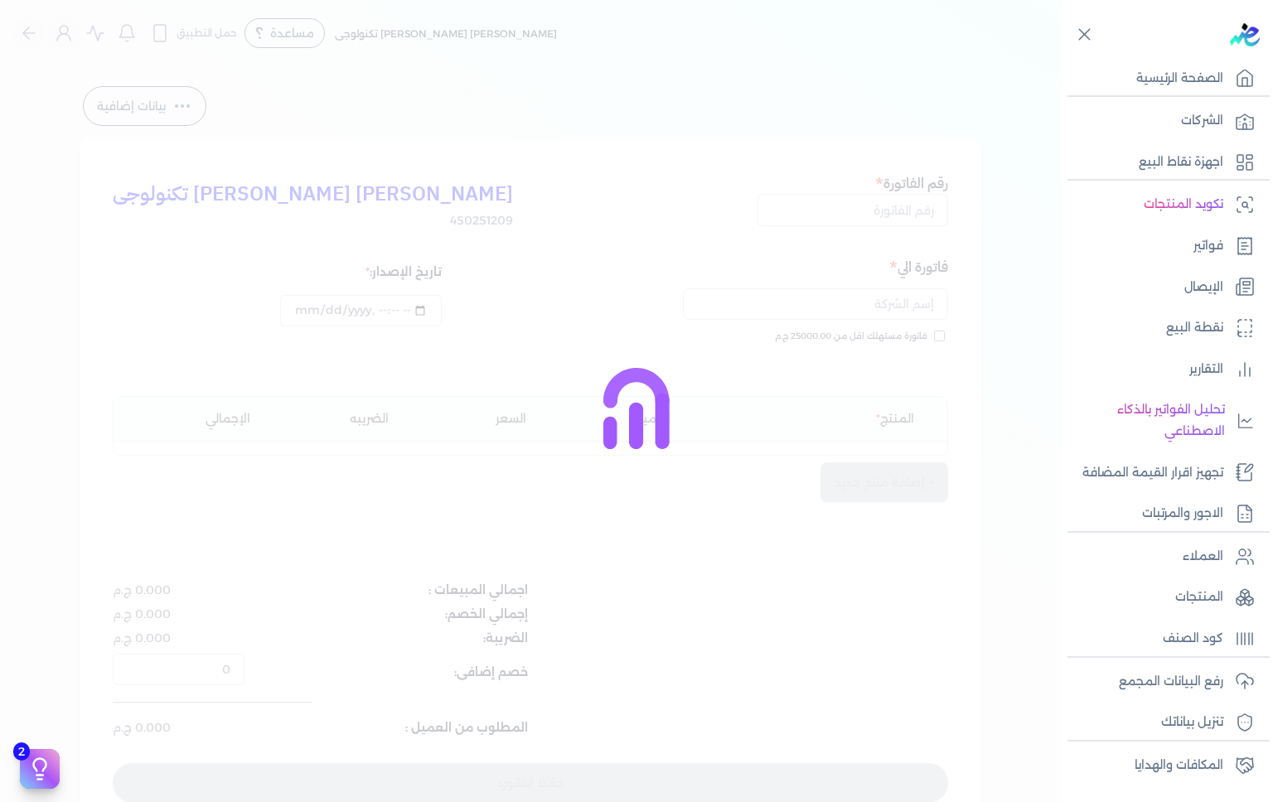
type input "289"
type input "ساميت للحلول التقنية"
type input "2025-09-30T16:46:04"
type input "2025-09-30"
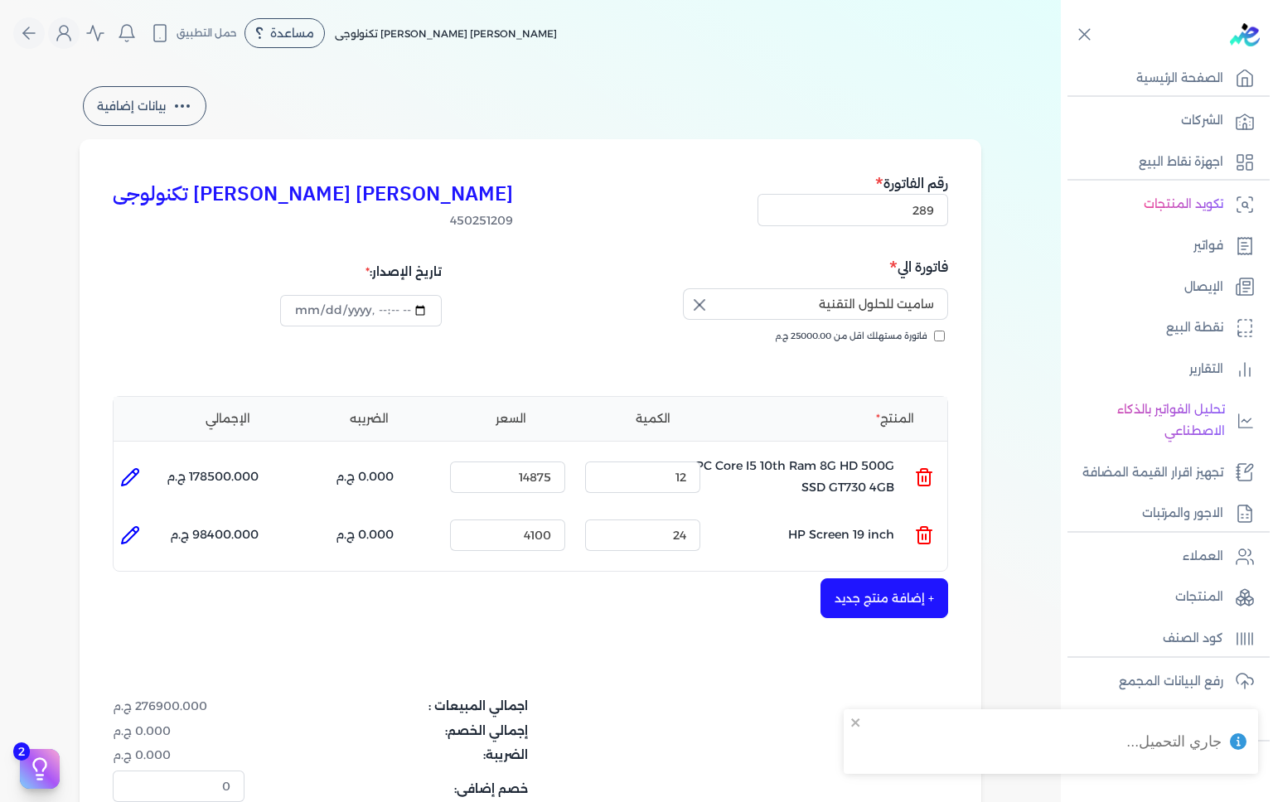
click at [136, 473] on icon at bounding box center [134, 473] width 3 height 3
type input "PC Core I5 10th Ram 8G HD 500G SSD GT730 4GB"
type input "14875"
type input "12"
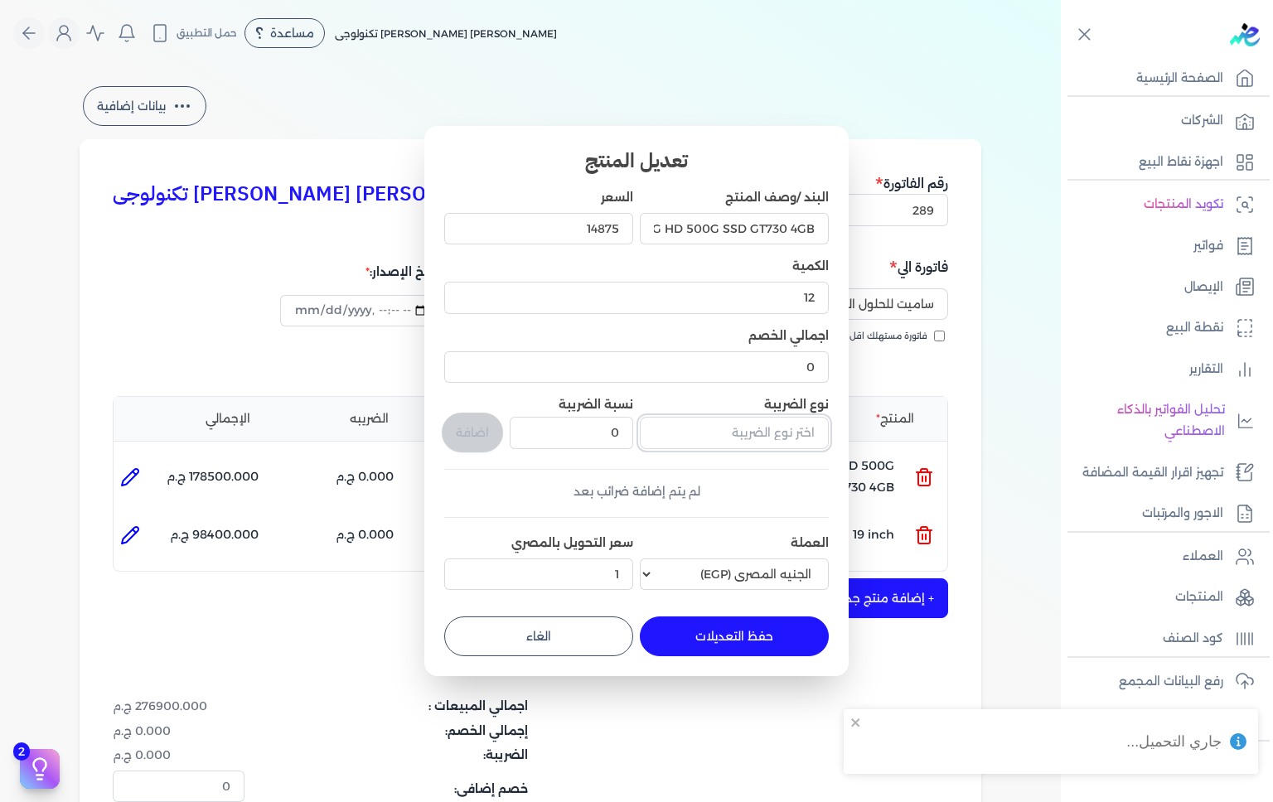
click at [741, 425] on input "text" at bounding box center [734, 433] width 189 height 32
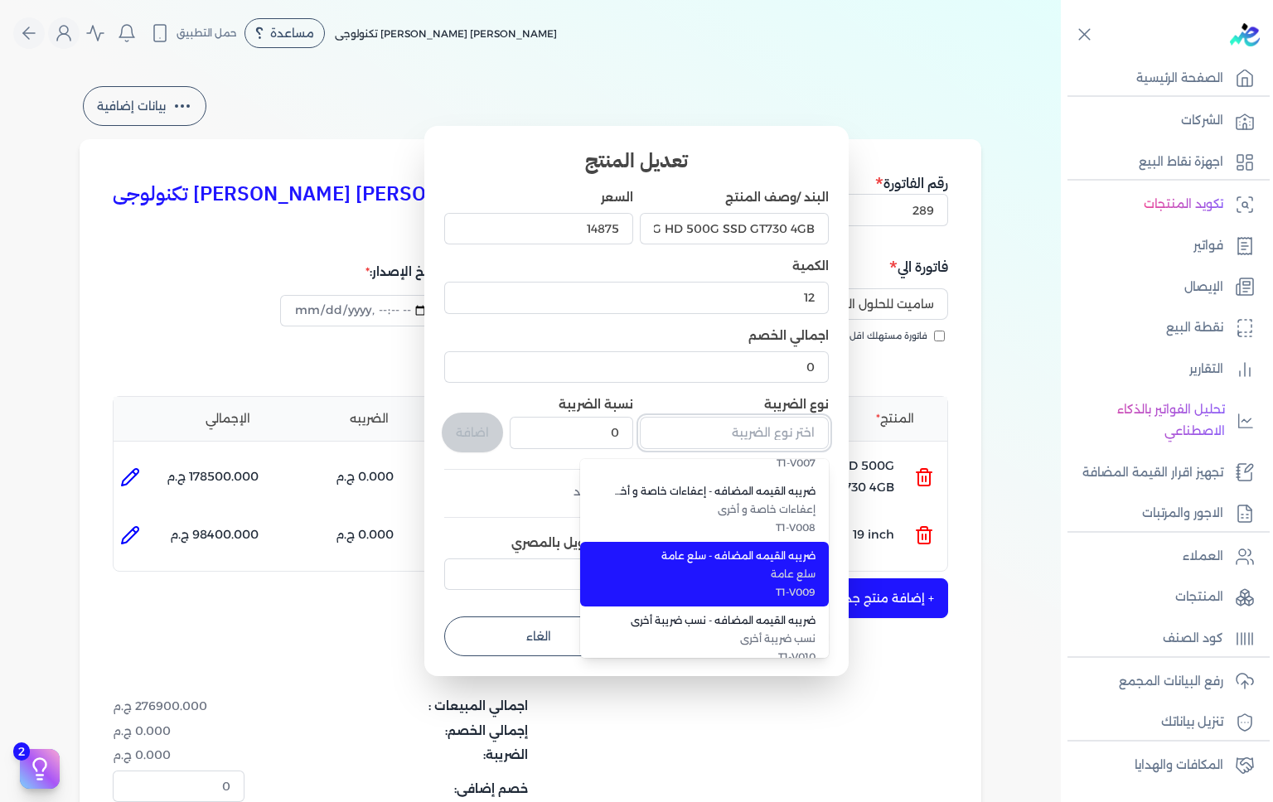
scroll to position [454, 0]
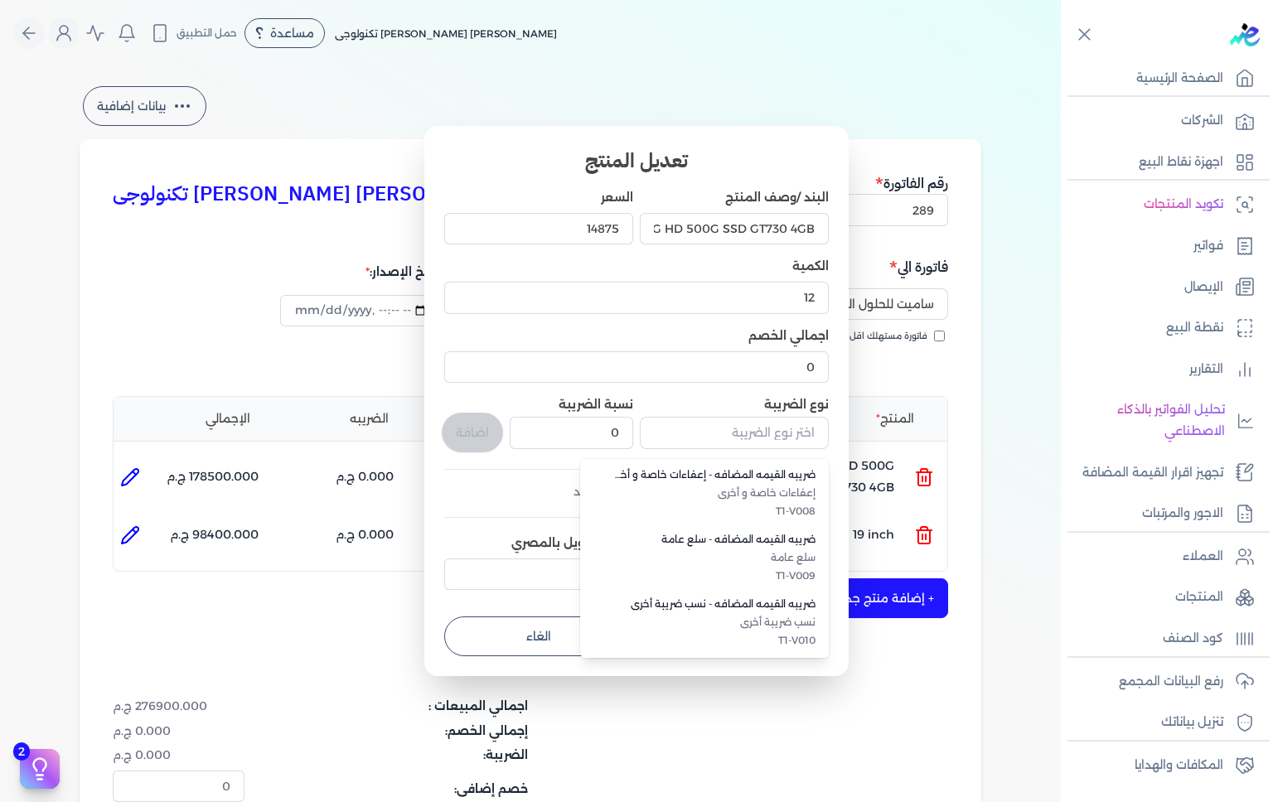
click at [775, 557] on span "سلع عامة" at bounding box center [714, 557] width 202 height 15
type input "ضريبه القيمه المضافه - سلع عامة"
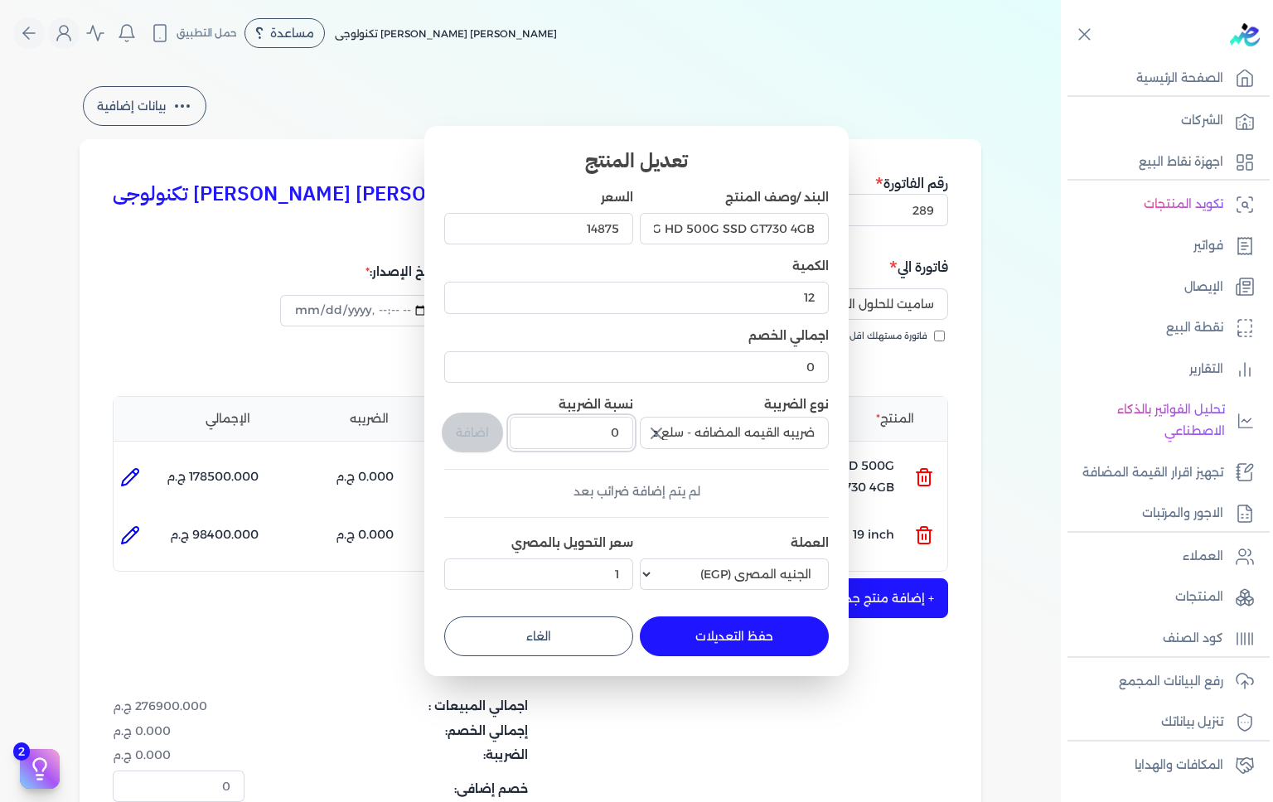
click at [580, 431] on input "0" at bounding box center [572, 433] width 124 height 32
type input "14"
click at [474, 434] on button "اضافة" at bounding box center [472, 433] width 61 height 40
type input "0"
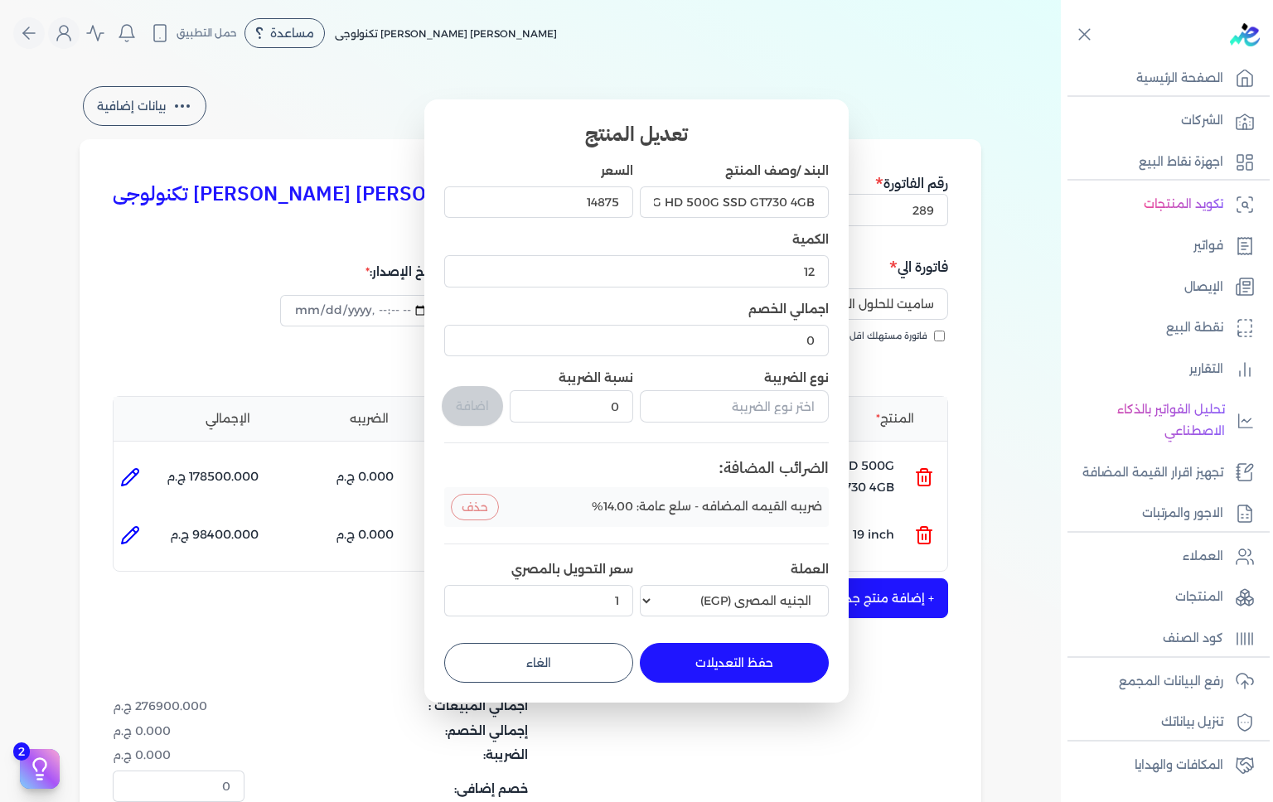
click at [741, 657] on button "حفظ التعديلات" at bounding box center [734, 663] width 189 height 40
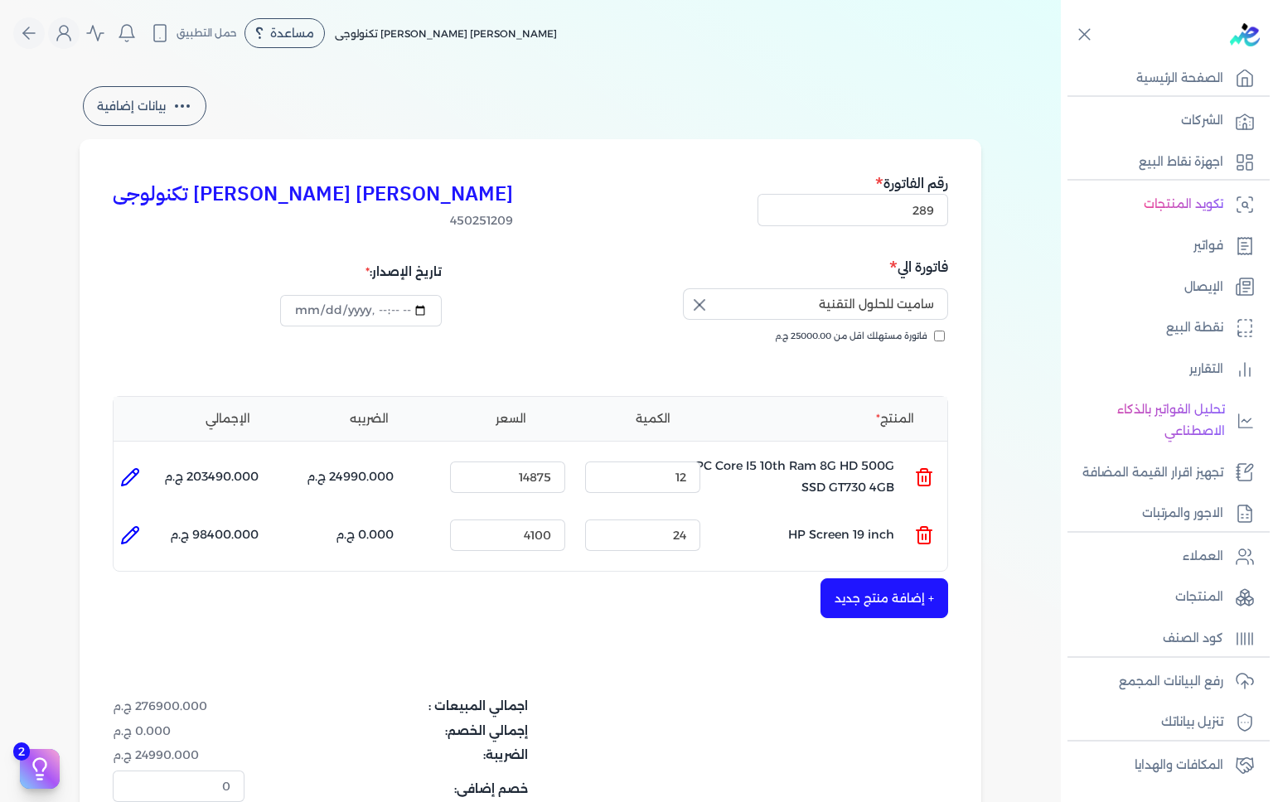
type input "0"
type input "1"
click at [136, 531] on icon at bounding box center [134, 531] width 3 height 3
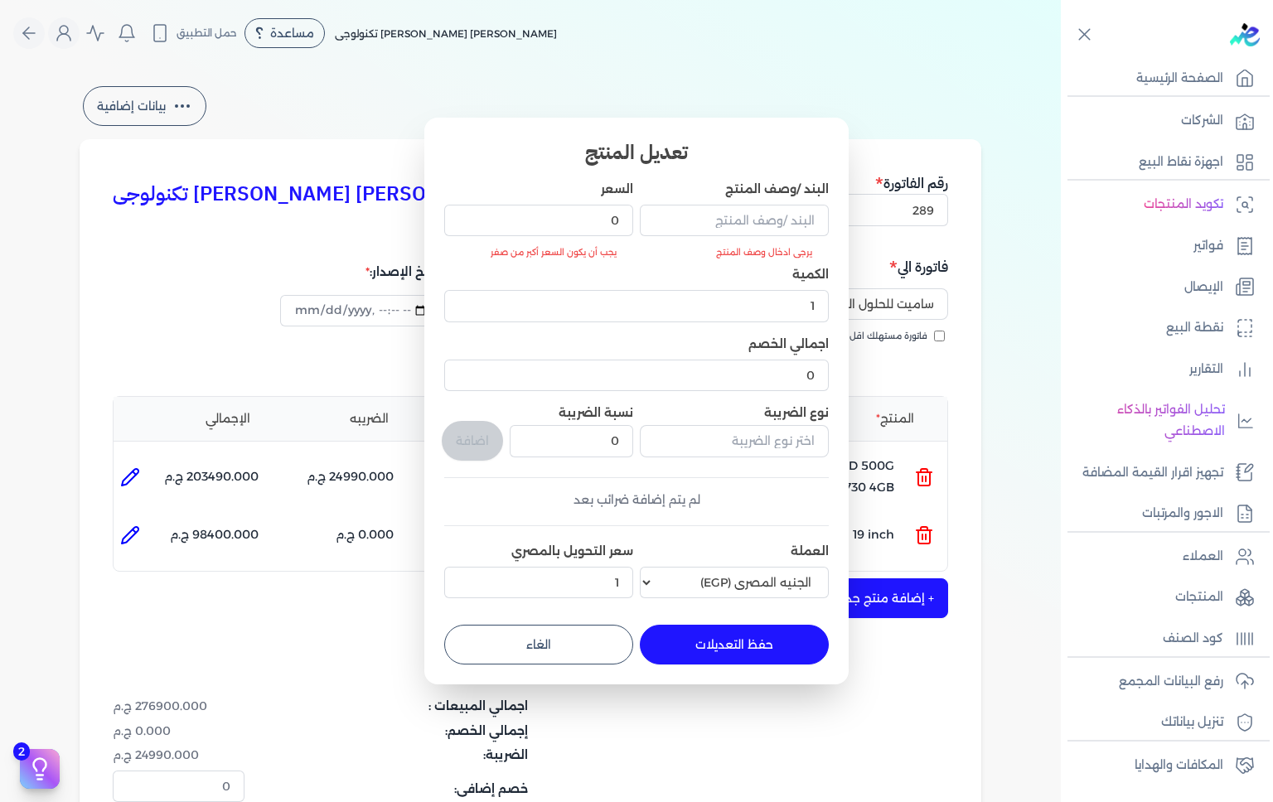
type input "HP Screen 19 inch"
type input "4100"
type input "24"
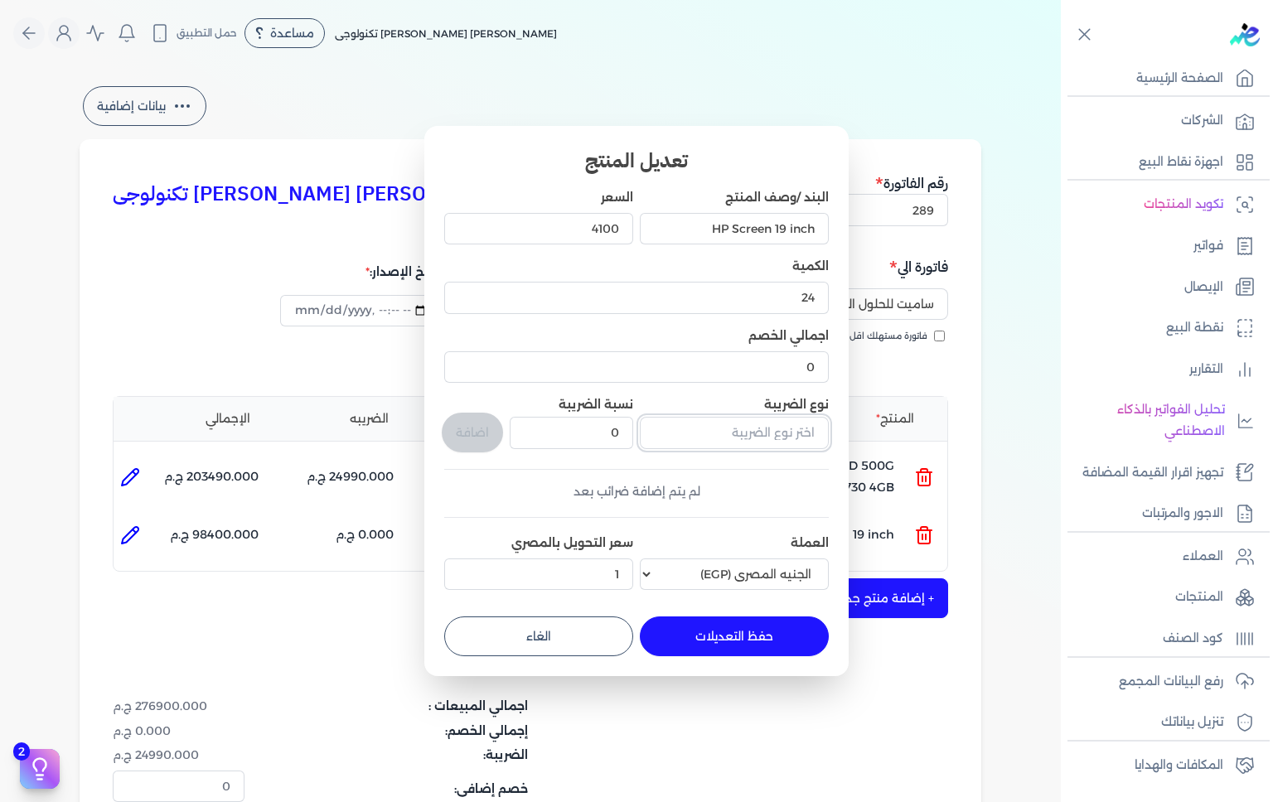
click at [741, 438] on input "text" at bounding box center [734, 433] width 189 height 32
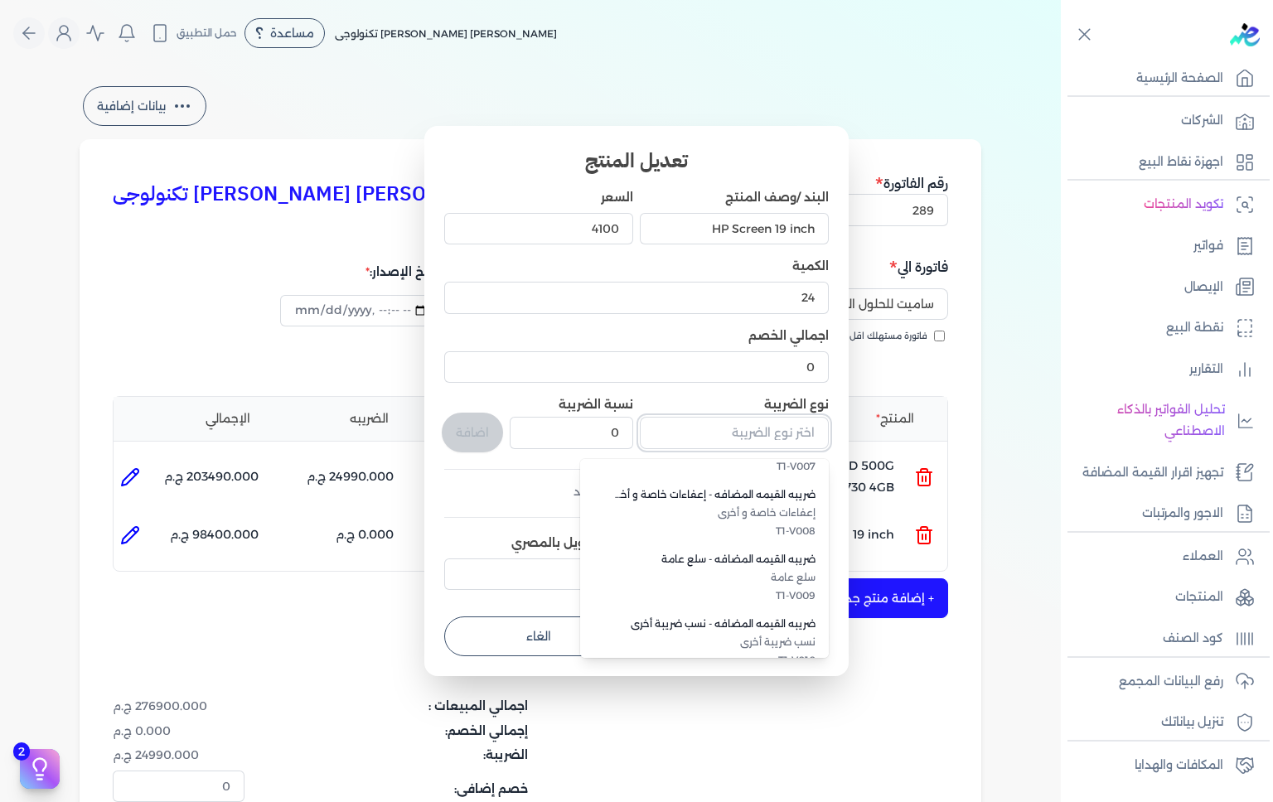
scroll to position [434, 0]
click at [783, 580] on span "سلع عامة" at bounding box center [714, 577] width 202 height 15
type input "ضريبه القيمه المضافه - سلع عامة"
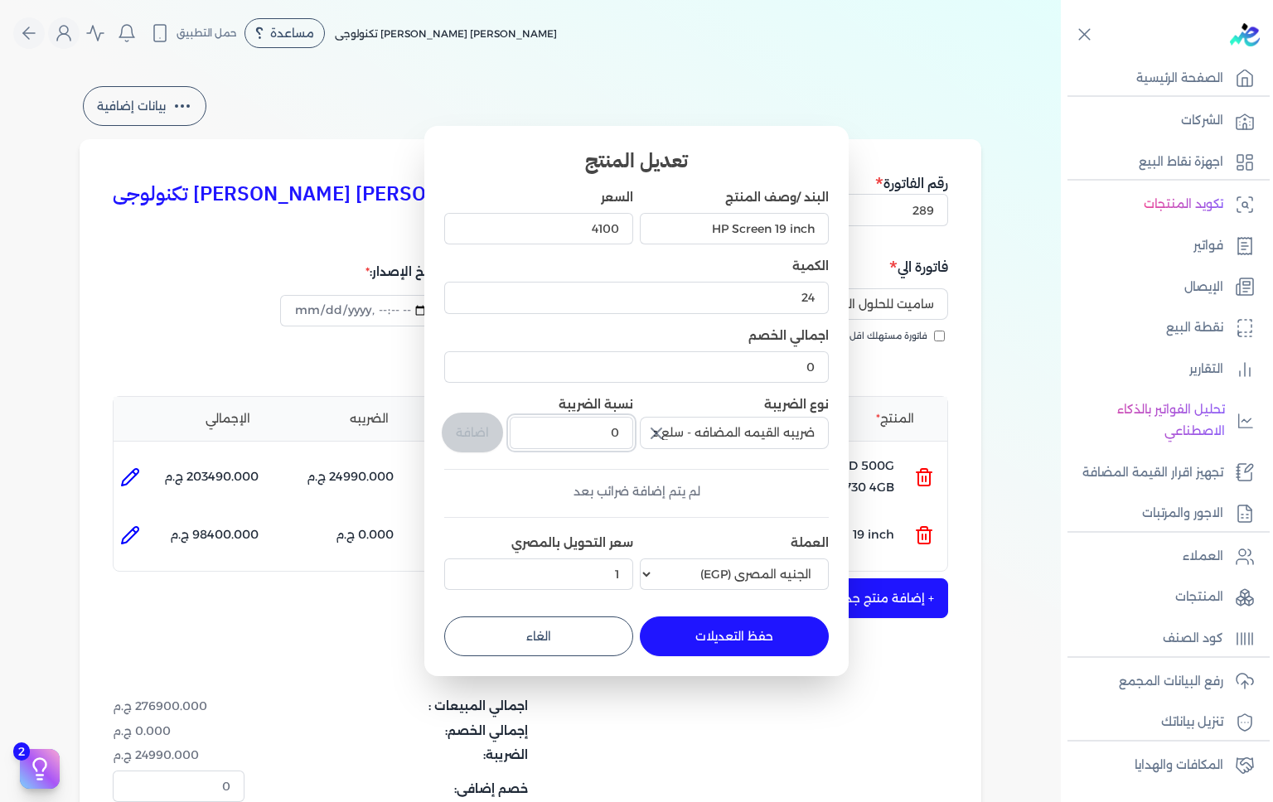
click at [552, 432] on input "0" at bounding box center [572, 433] width 124 height 32
type input "0"
type input "14"
click at [473, 428] on button "اضافة" at bounding box center [472, 433] width 61 height 40
type input "0"
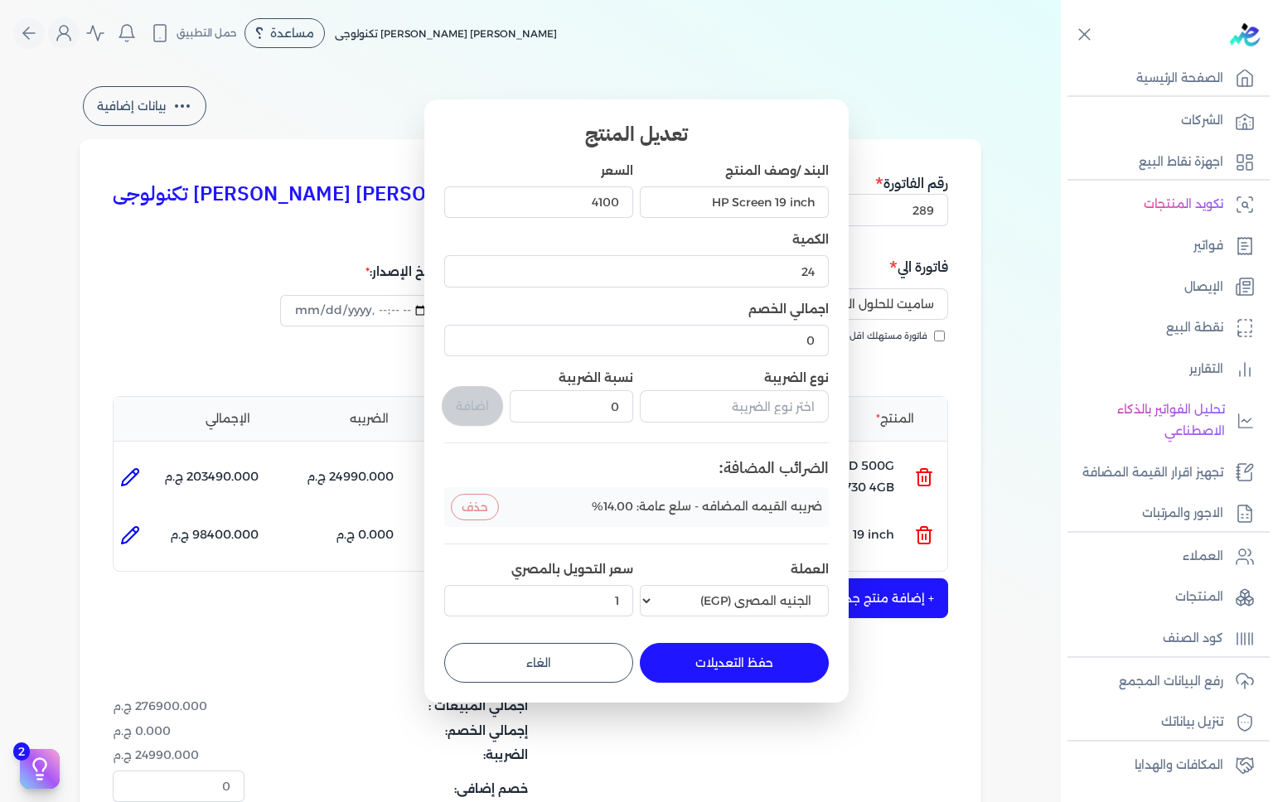
click at [736, 670] on button "حفظ التعديلات" at bounding box center [734, 663] width 189 height 40
type input "0"
type input "1"
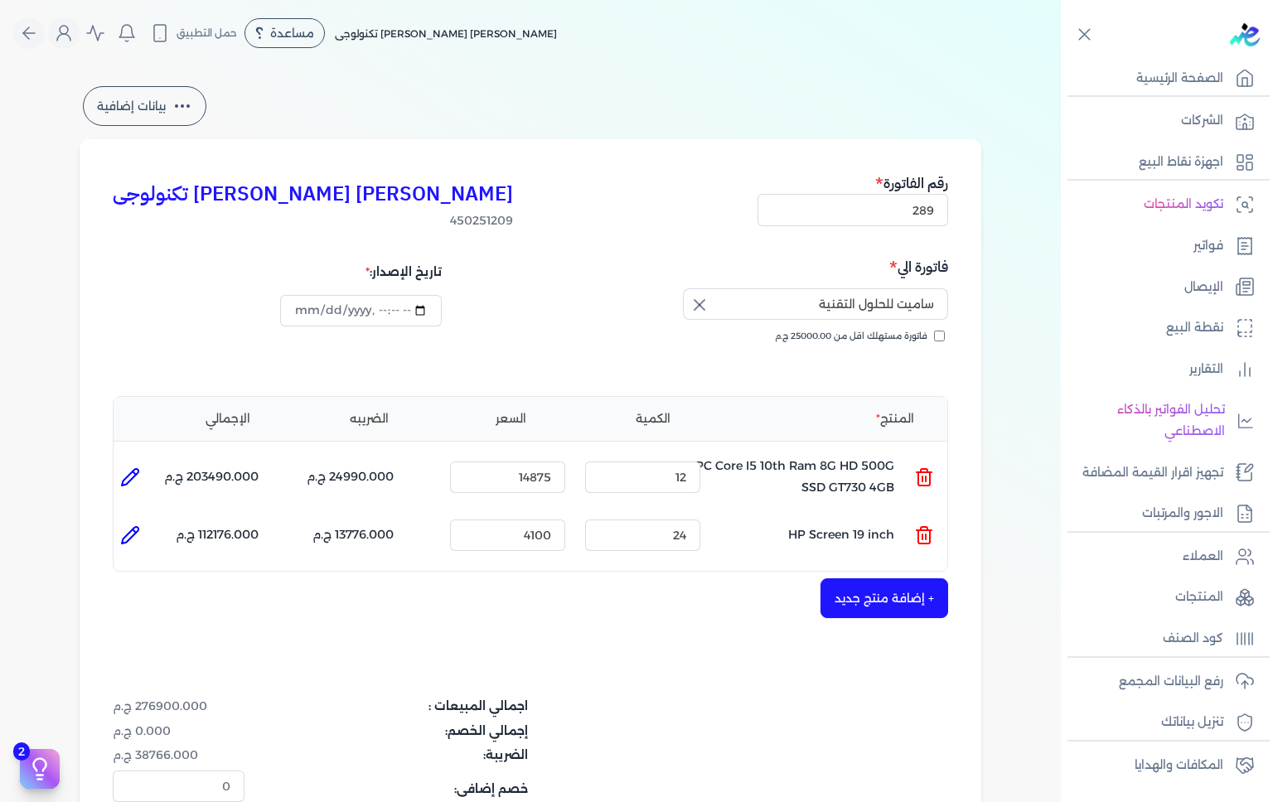
click at [595, 657] on div "امير تادرس فوزي يوسف ترولايت تكنولوجى 450251209 رقم الفاتورة 289 فاتورة الي سام…" at bounding box center [531, 546] width 902 height 814
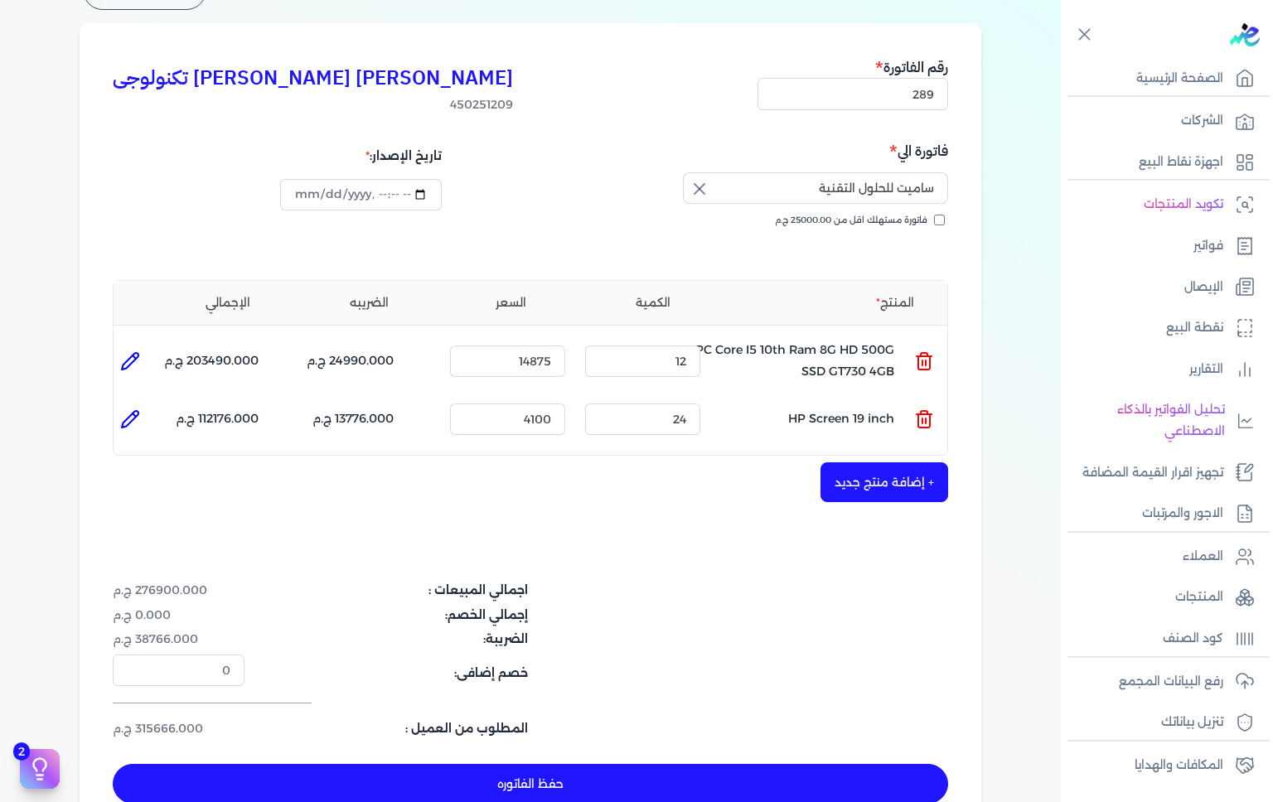
scroll to position [116, 0]
click at [840, 662] on div "اجمالي المبيعات : 276900.000 ج.م إجمالي الخصم: 0.000 ج.م الضريبة: 38766.000 ج.م…" at bounding box center [531, 660] width 836 height 156
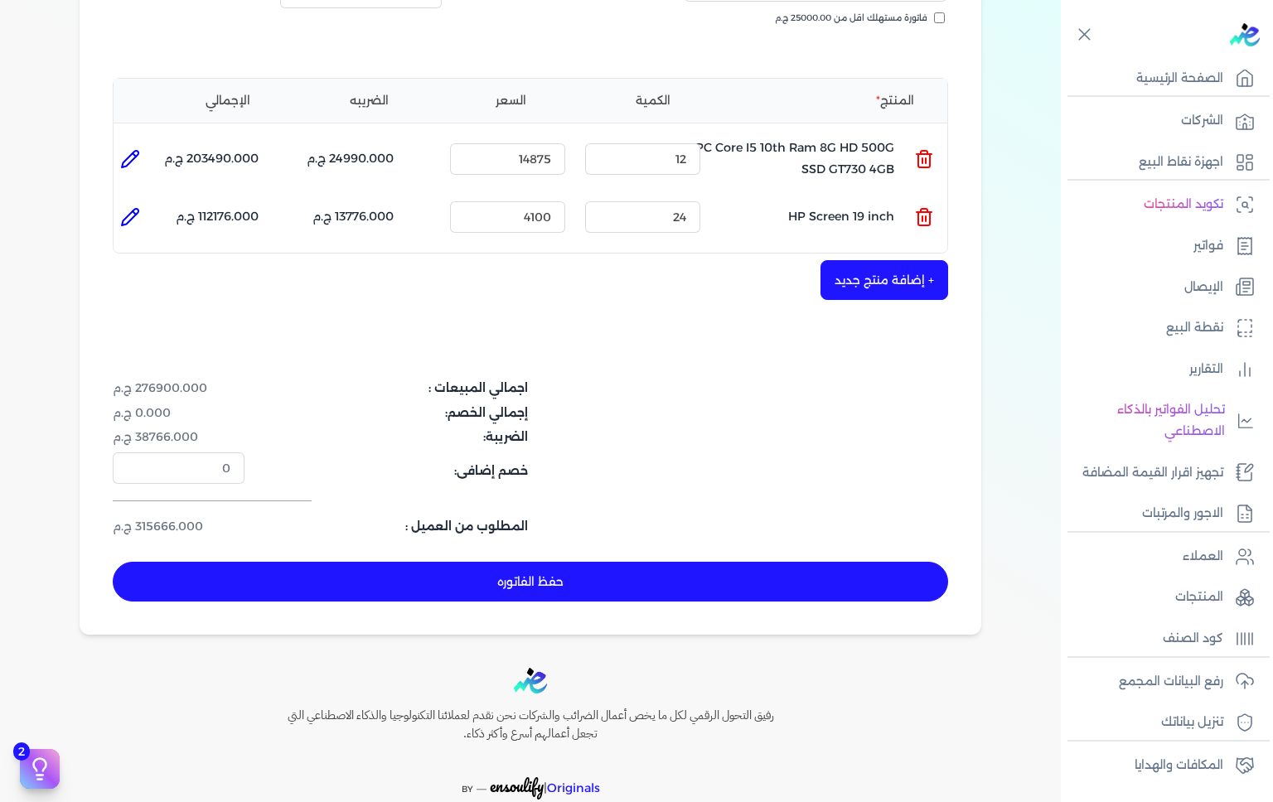
scroll to position [325, 0]
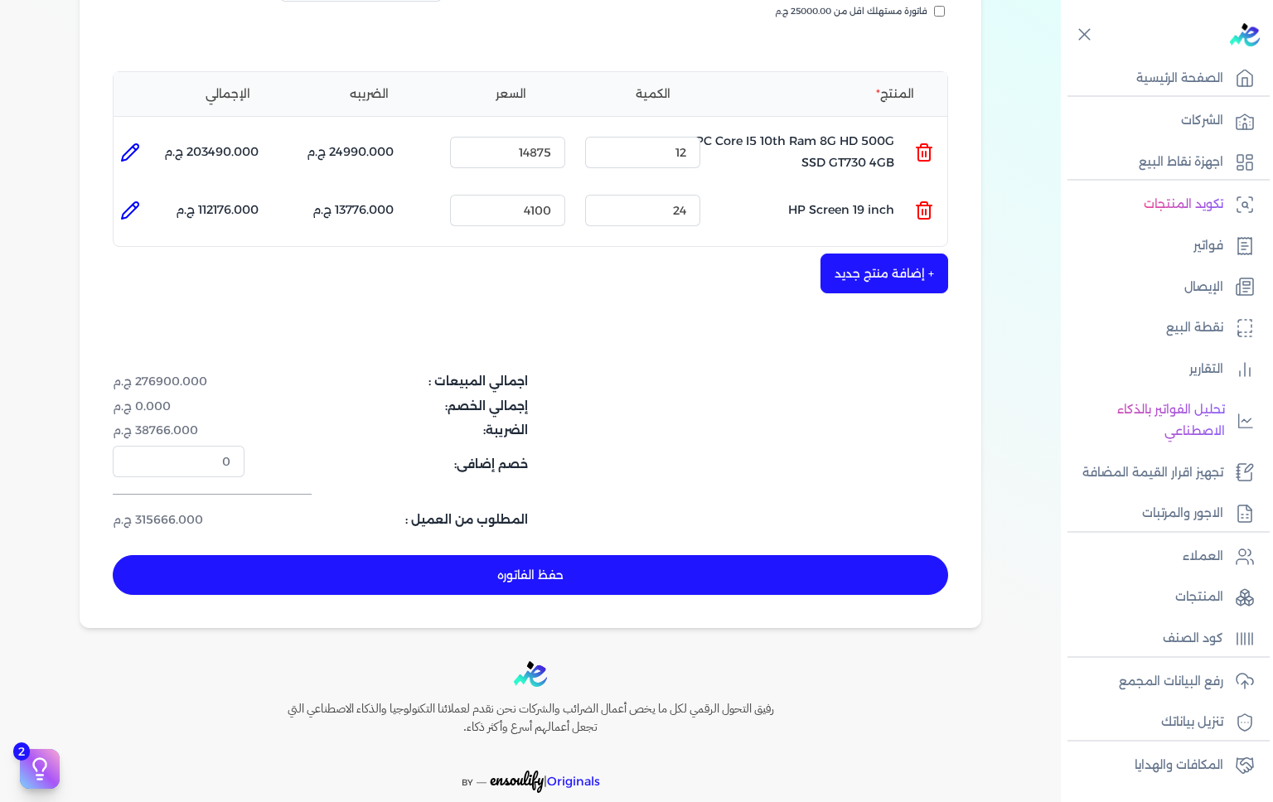
click at [640, 568] on button "حفظ الفاتوره" at bounding box center [531, 575] width 836 height 40
